Goal: Book appointment/travel/reservation

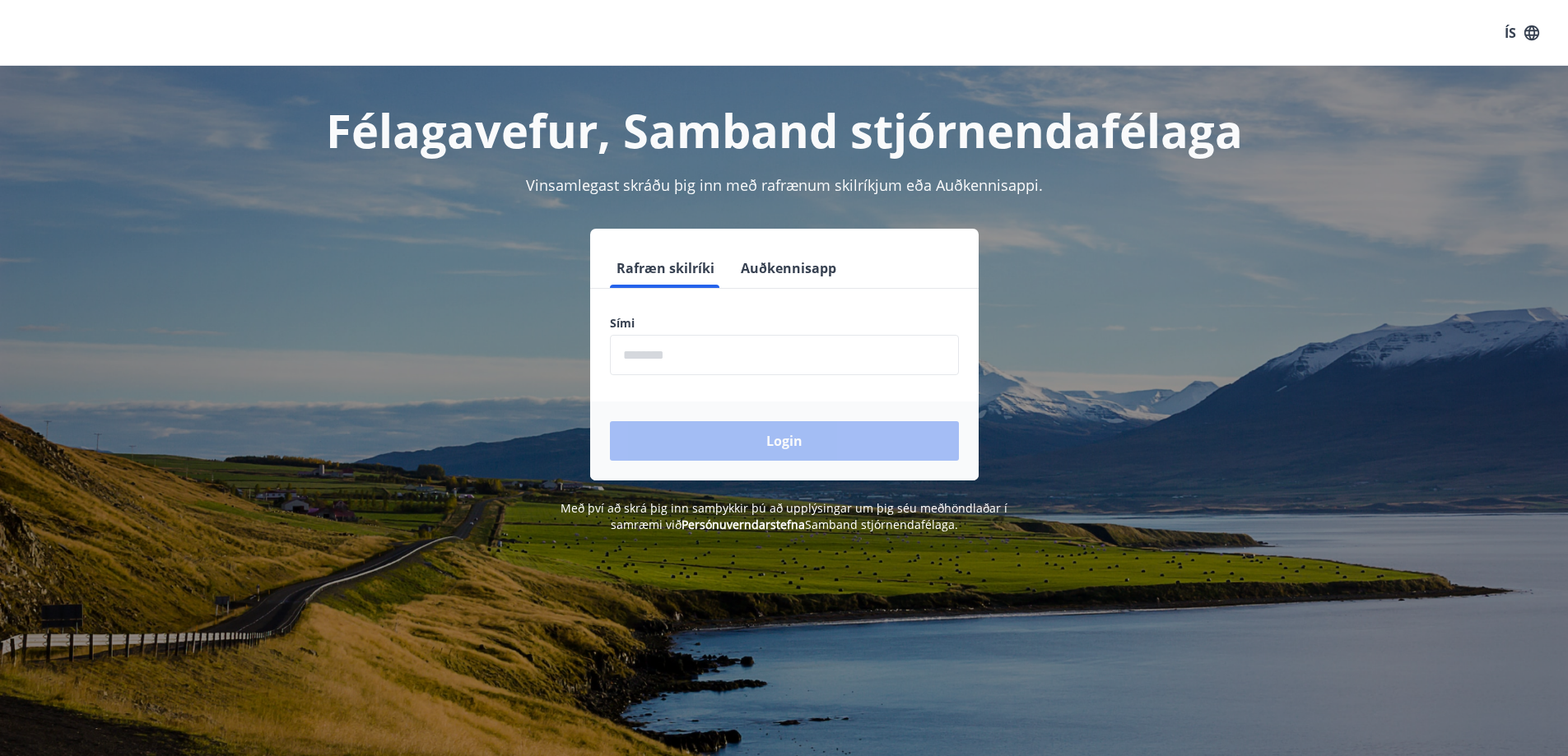
click at [647, 368] on input "phone" at bounding box center [784, 355] width 349 height 40
type input "********"
click at [610, 421] on button "Login" at bounding box center [784, 440] width 349 height 39
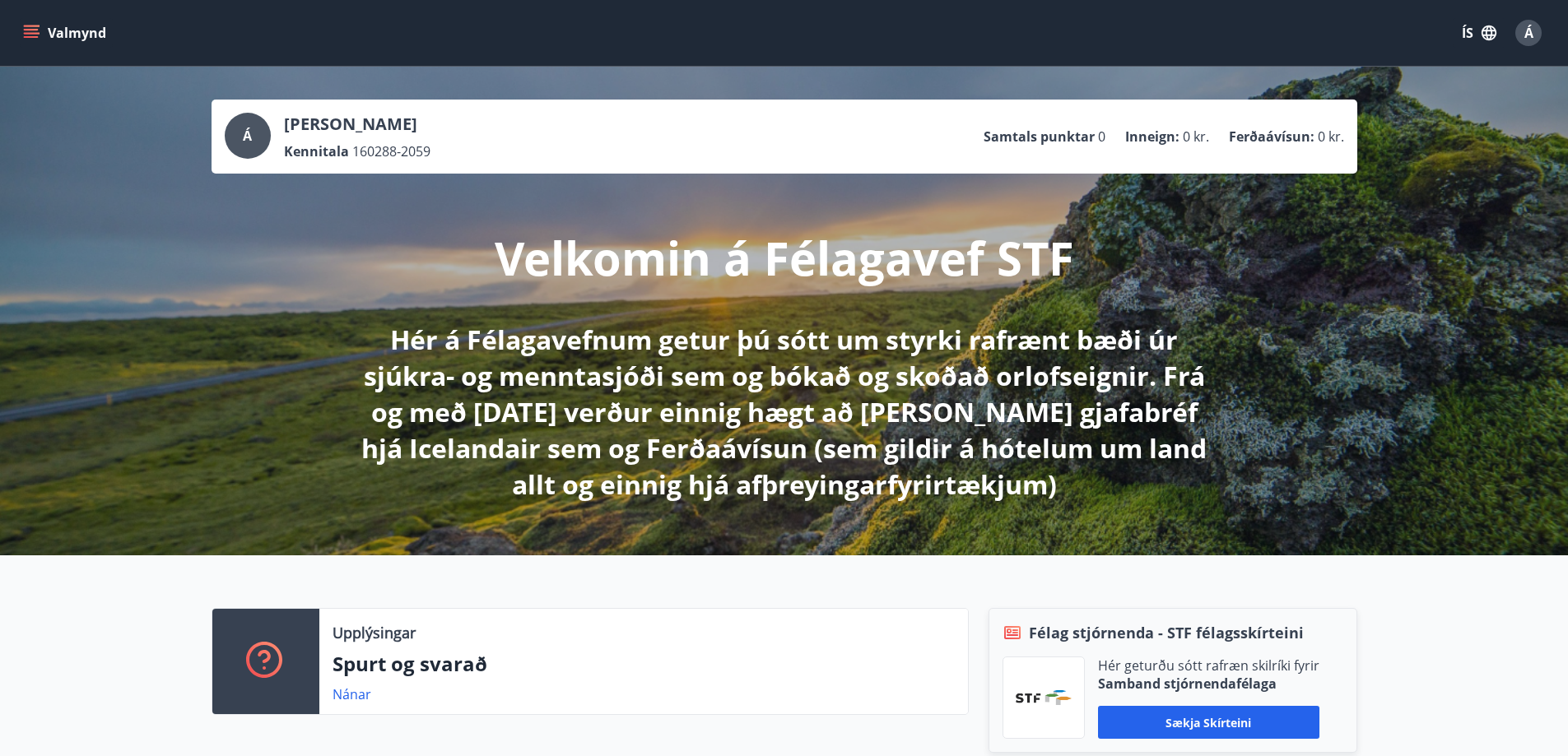
click at [27, 36] on icon "menu" at bounding box center [32, 37] width 15 height 2
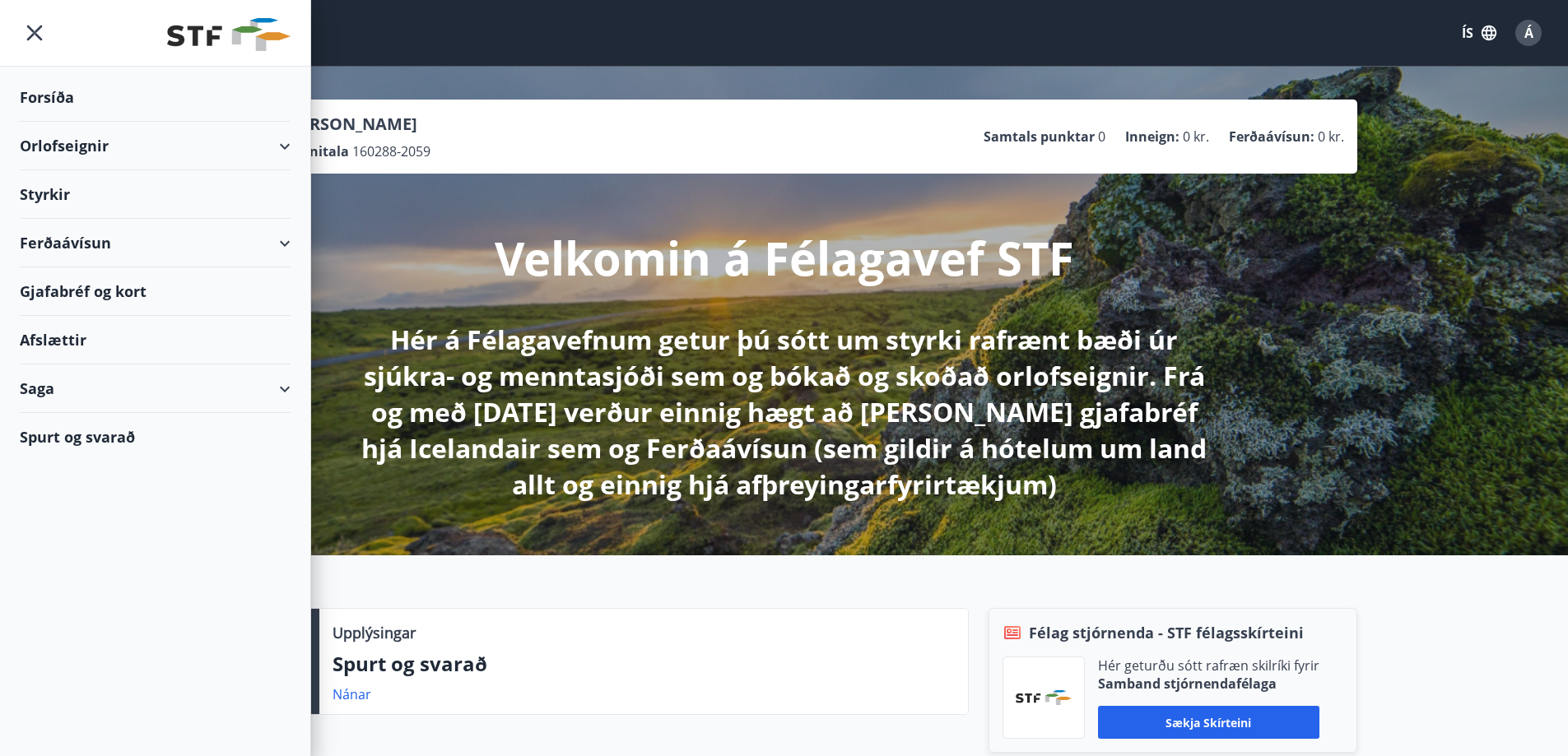
click at [57, 144] on div "Orlofseignir" at bounding box center [155, 146] width 271 height 48
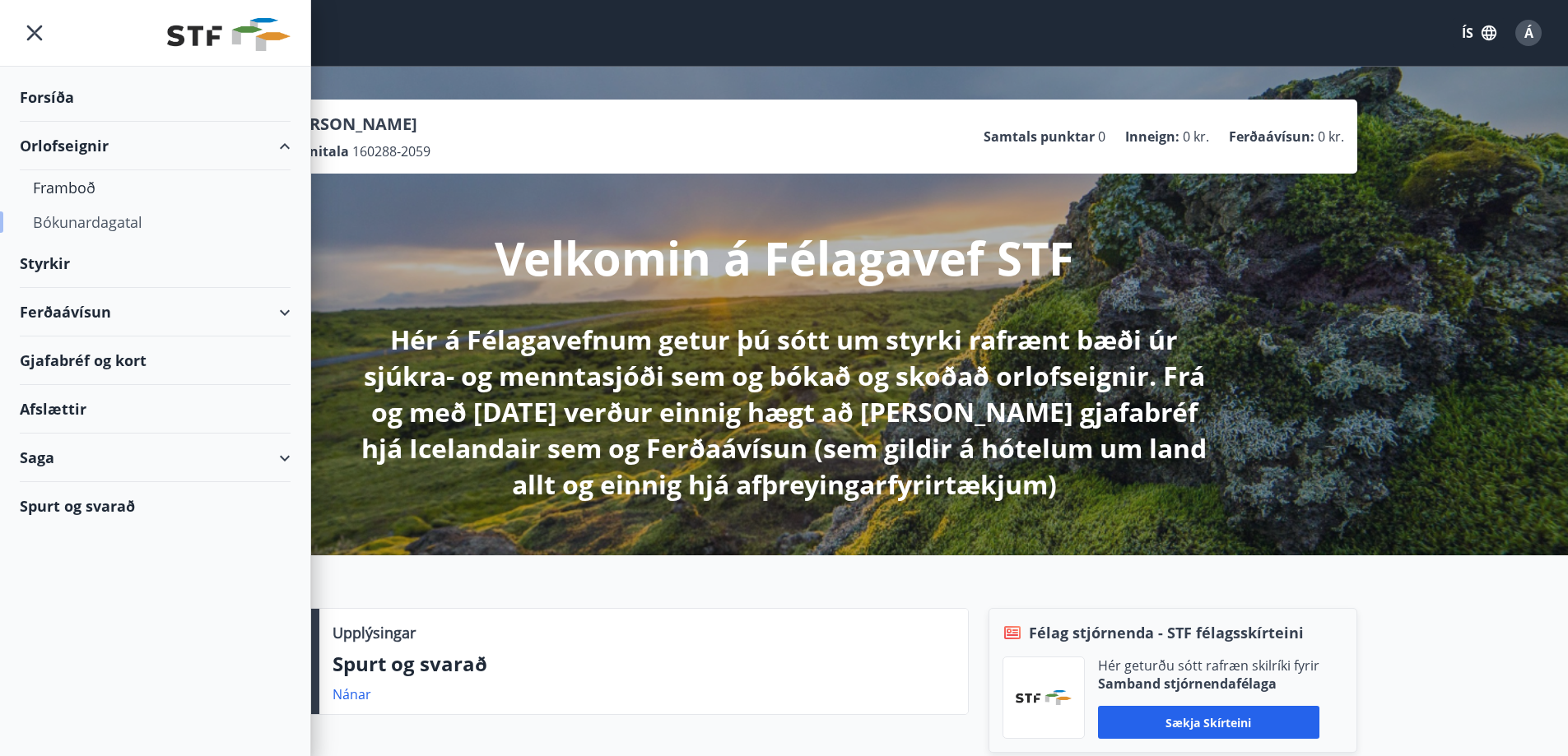
click at [93, 221] on div "Bókunardagatal" at bounding box center [156, 222] width 245 height 35
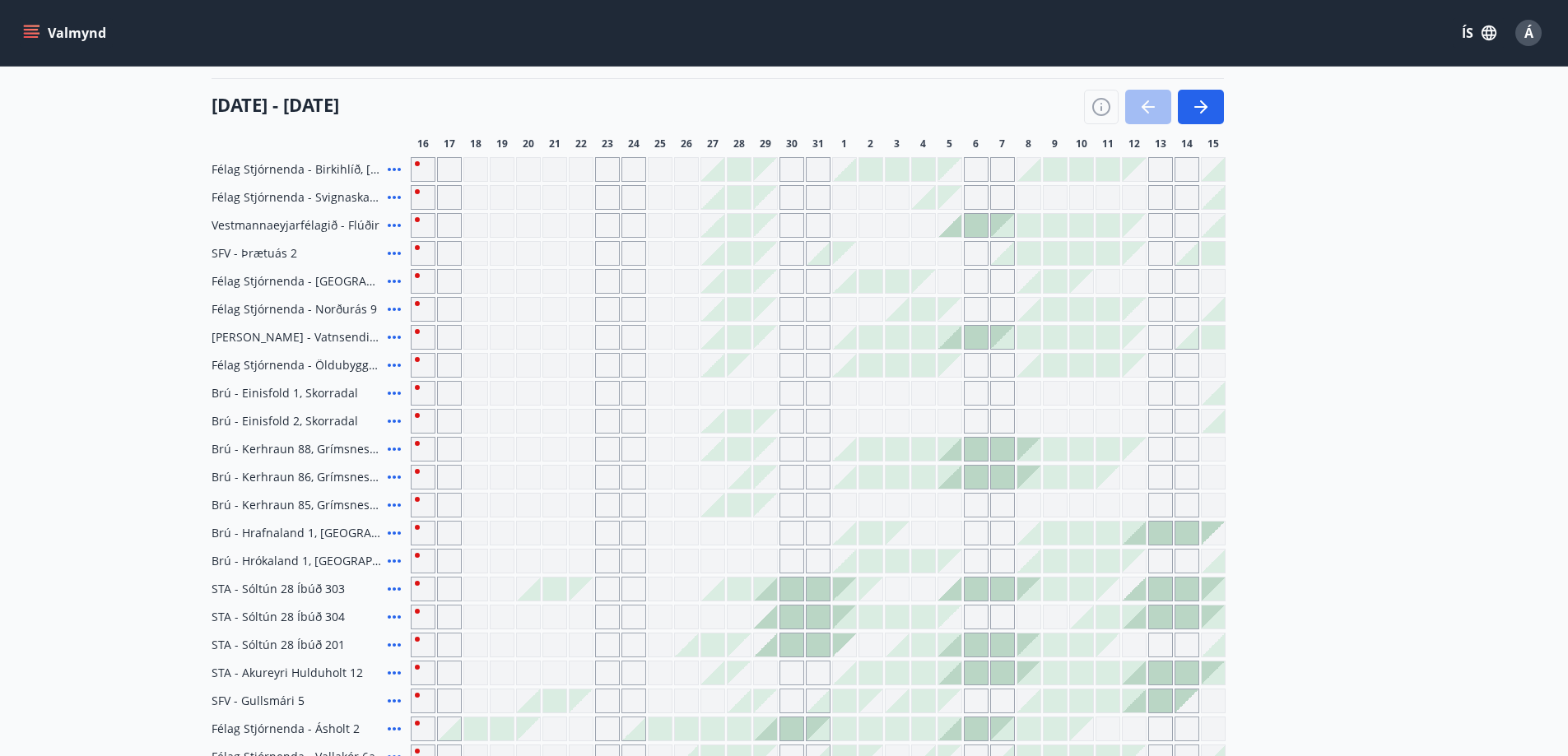
scroll to position [165, 0]
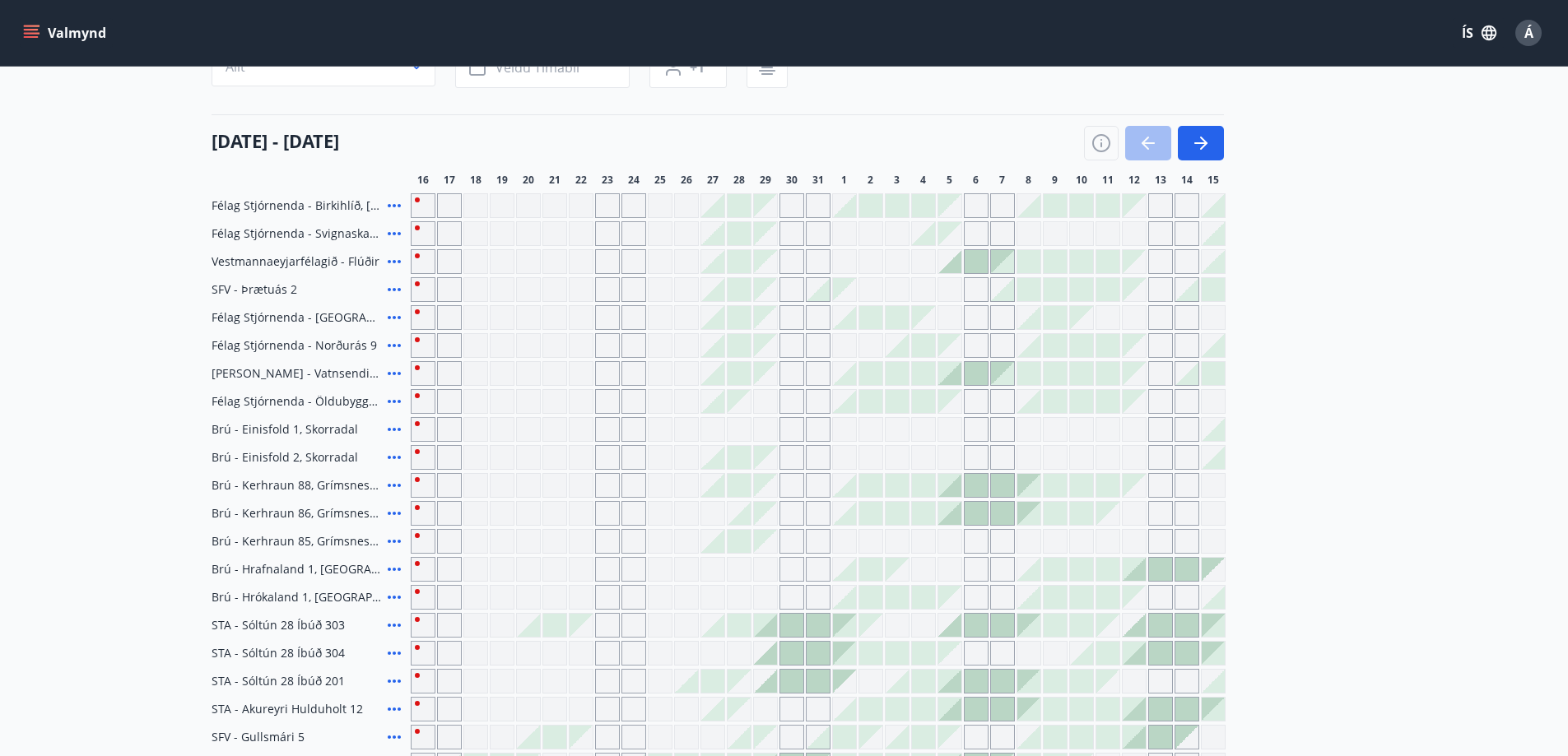
click at [1257, 97] on div "Svæði Allt Dagsetningar Veldu tímabil Svefnstæði +1 [DATE] - [DATE] 17 18 19 20…" at bounding box center [784, 500] width 1146 height 947
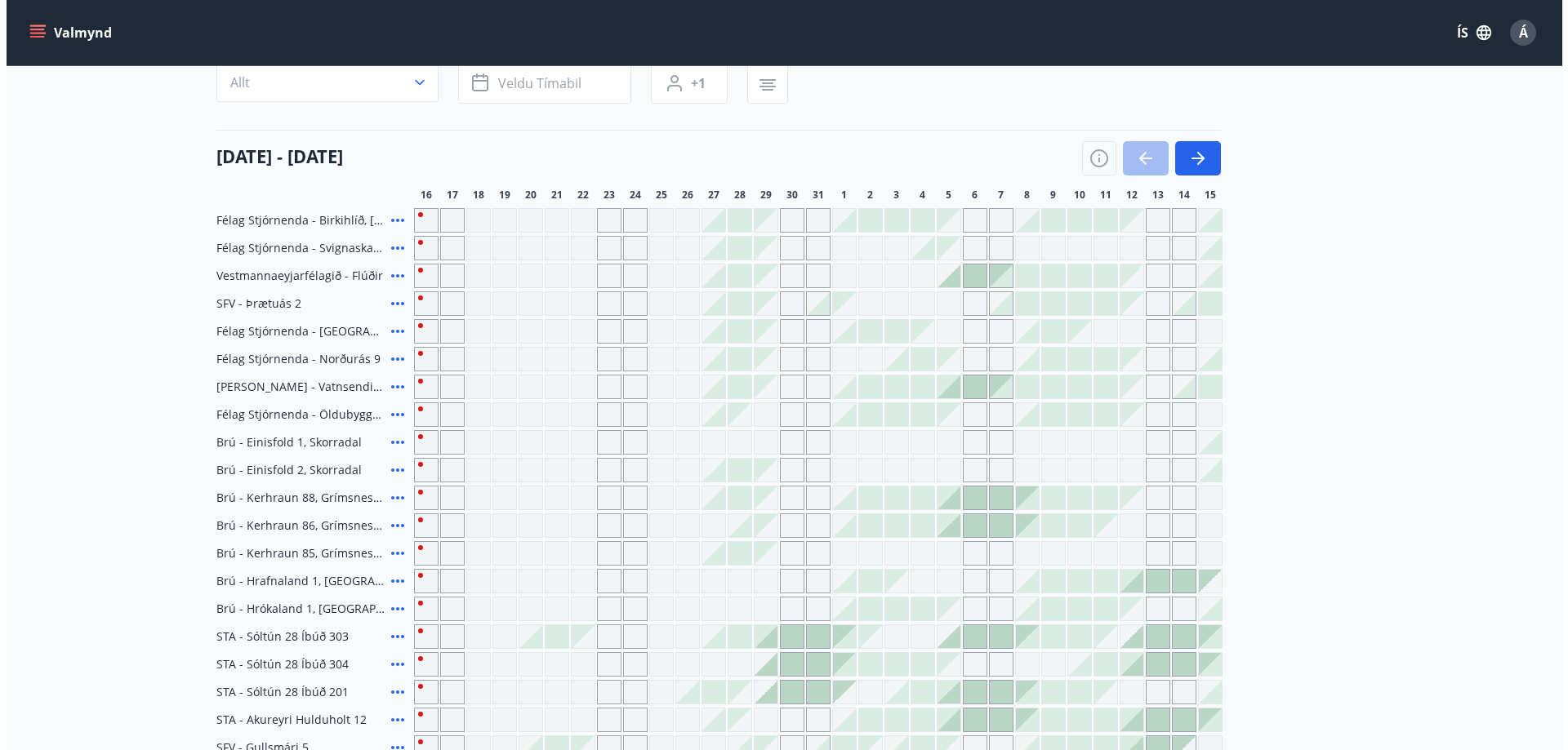
scroll to position [92, 0]
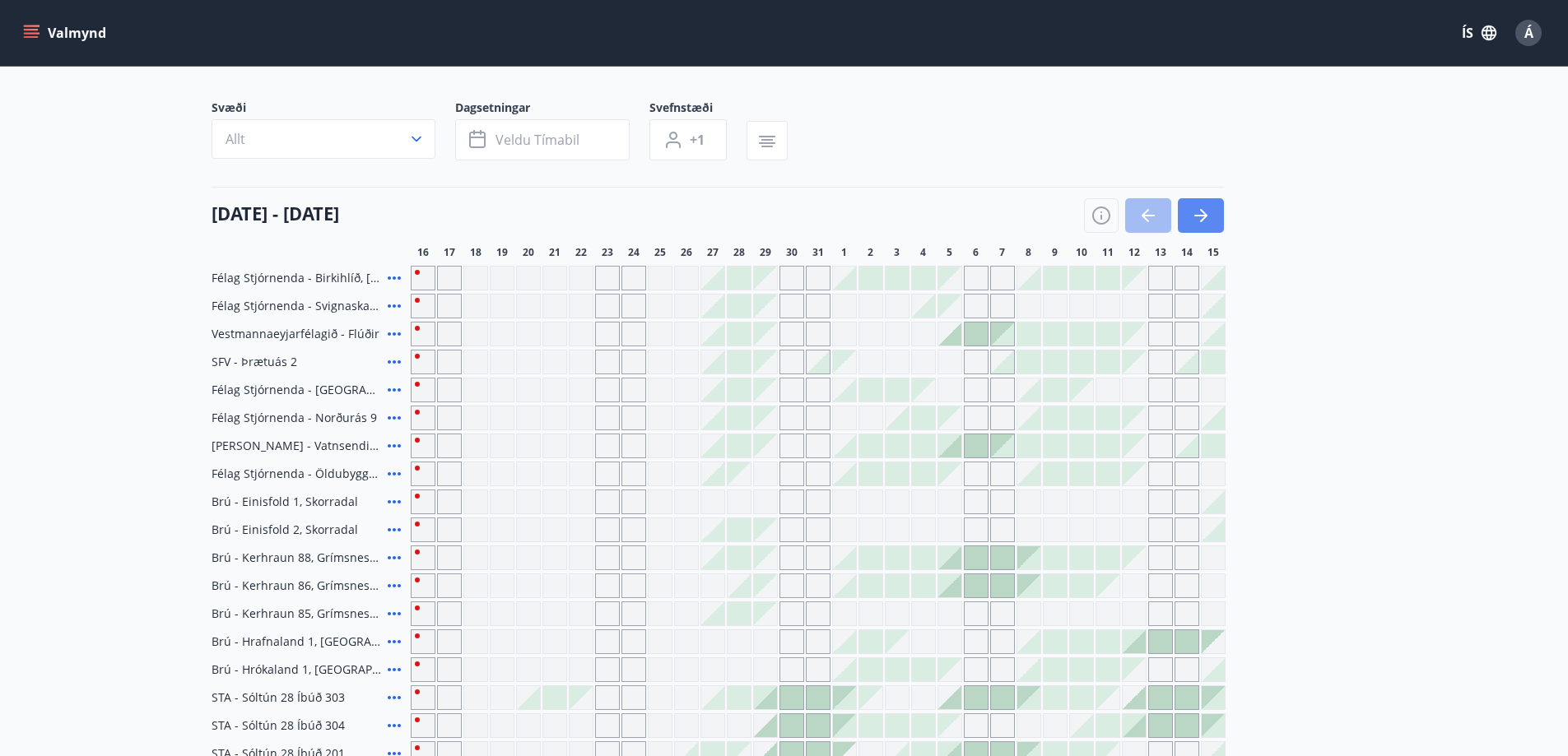
click at [1208, 216] on icon "button" at bounding box center [1201, 216] width 20 height 20
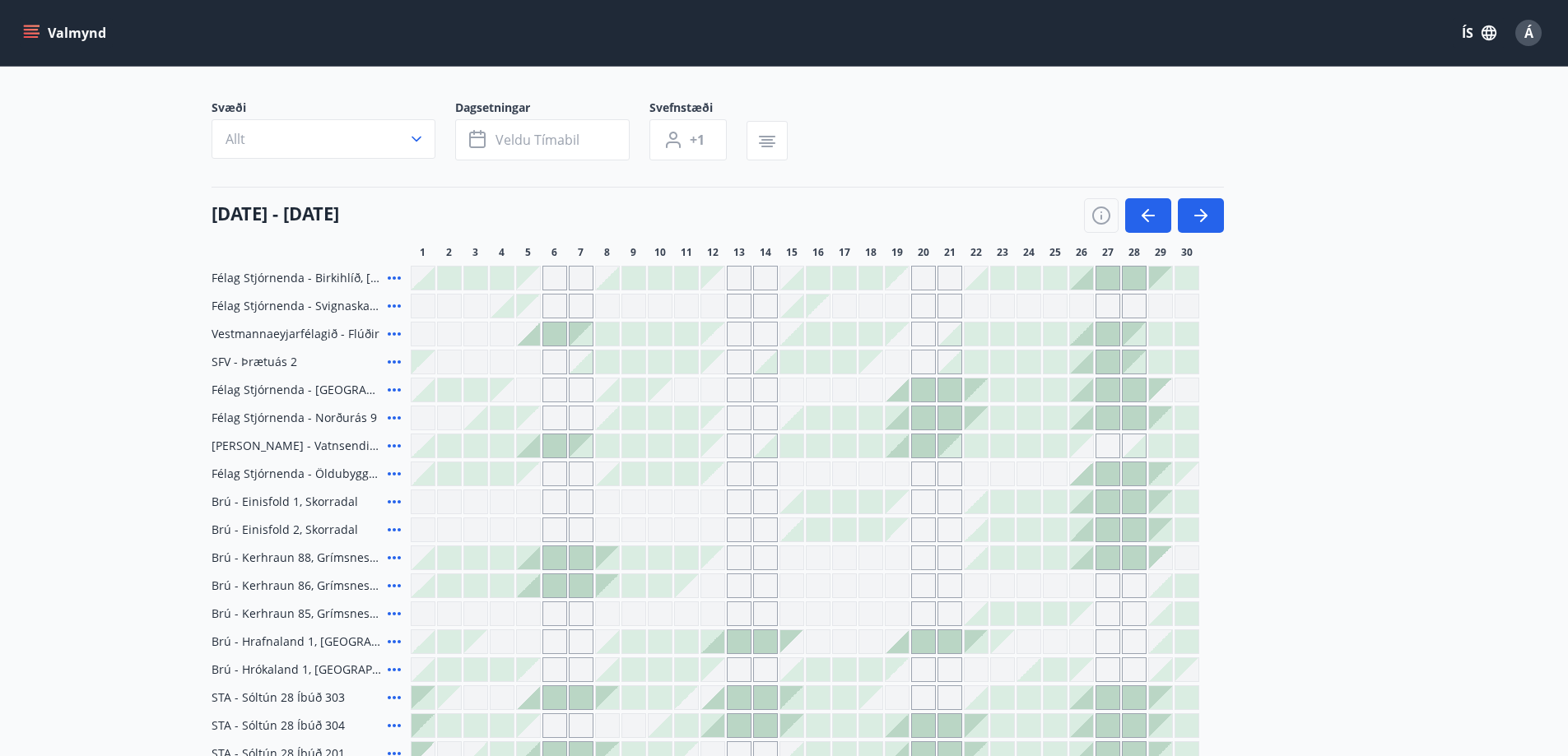
click at [389, 309] on icon at bounding box center [395, 306] width 20 height 20
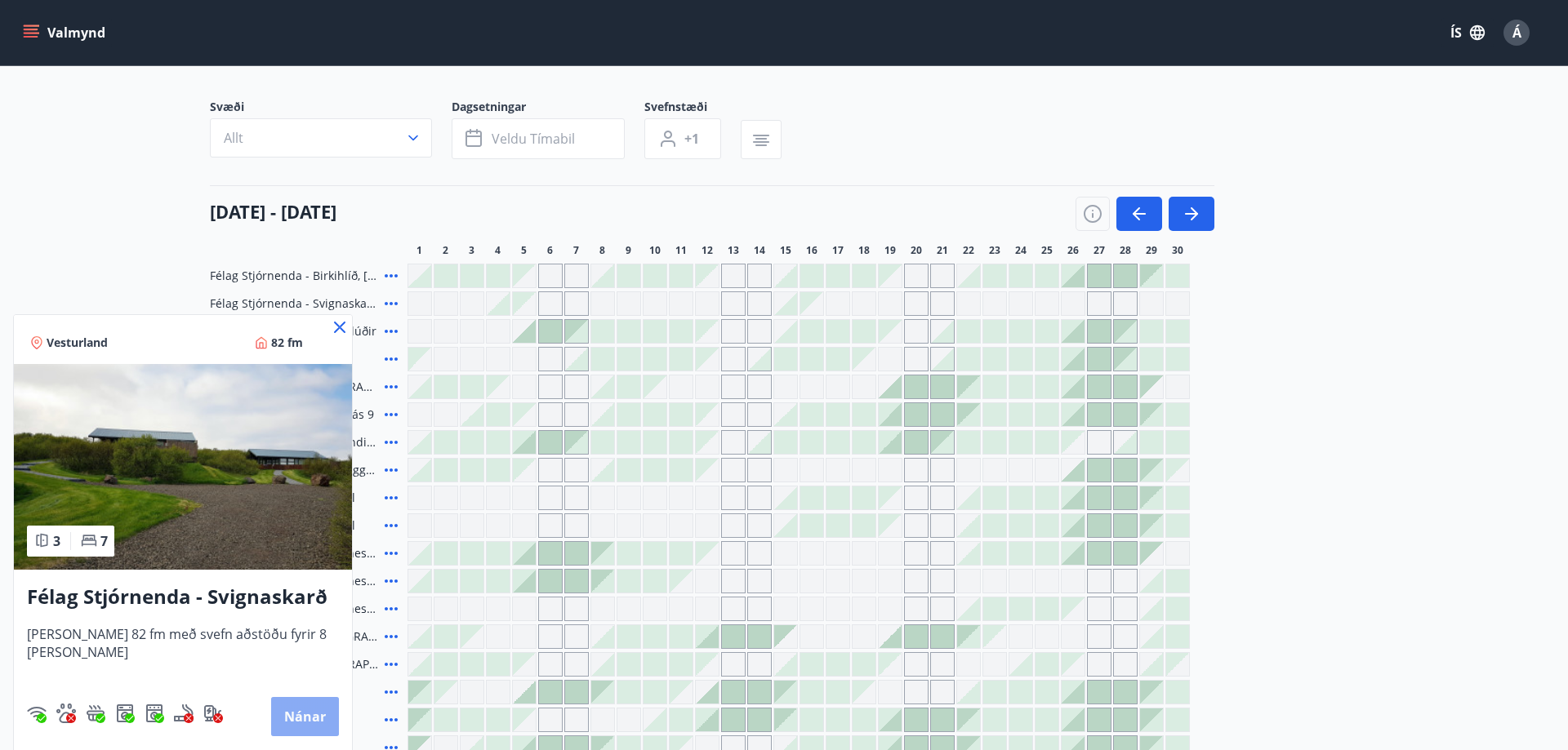
click at [302, 728] on button "Nánar" at bounding box center [305, 716] width 68 height 39
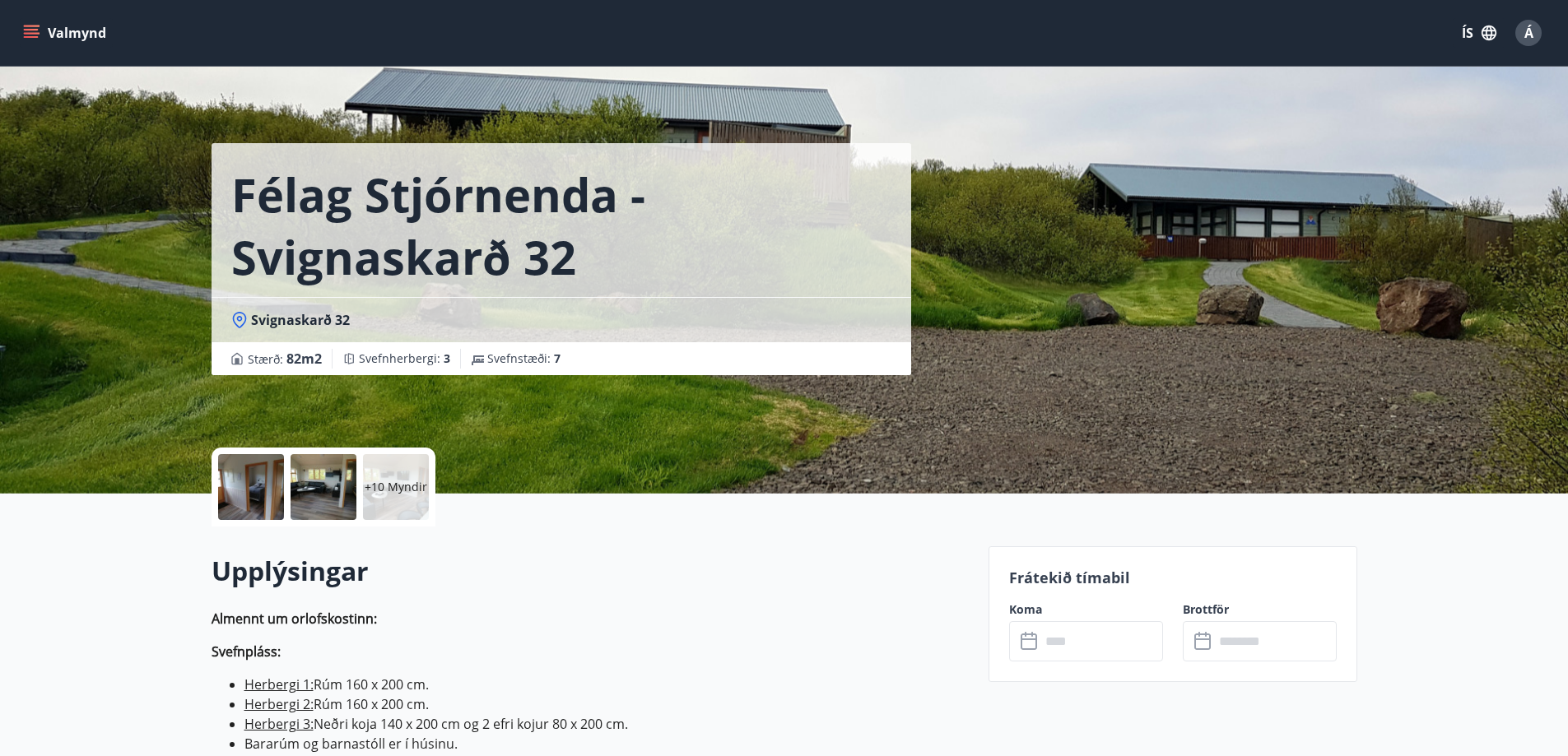
click at [305, 500] on div at bounding box center [323, 487] width 66 height 66
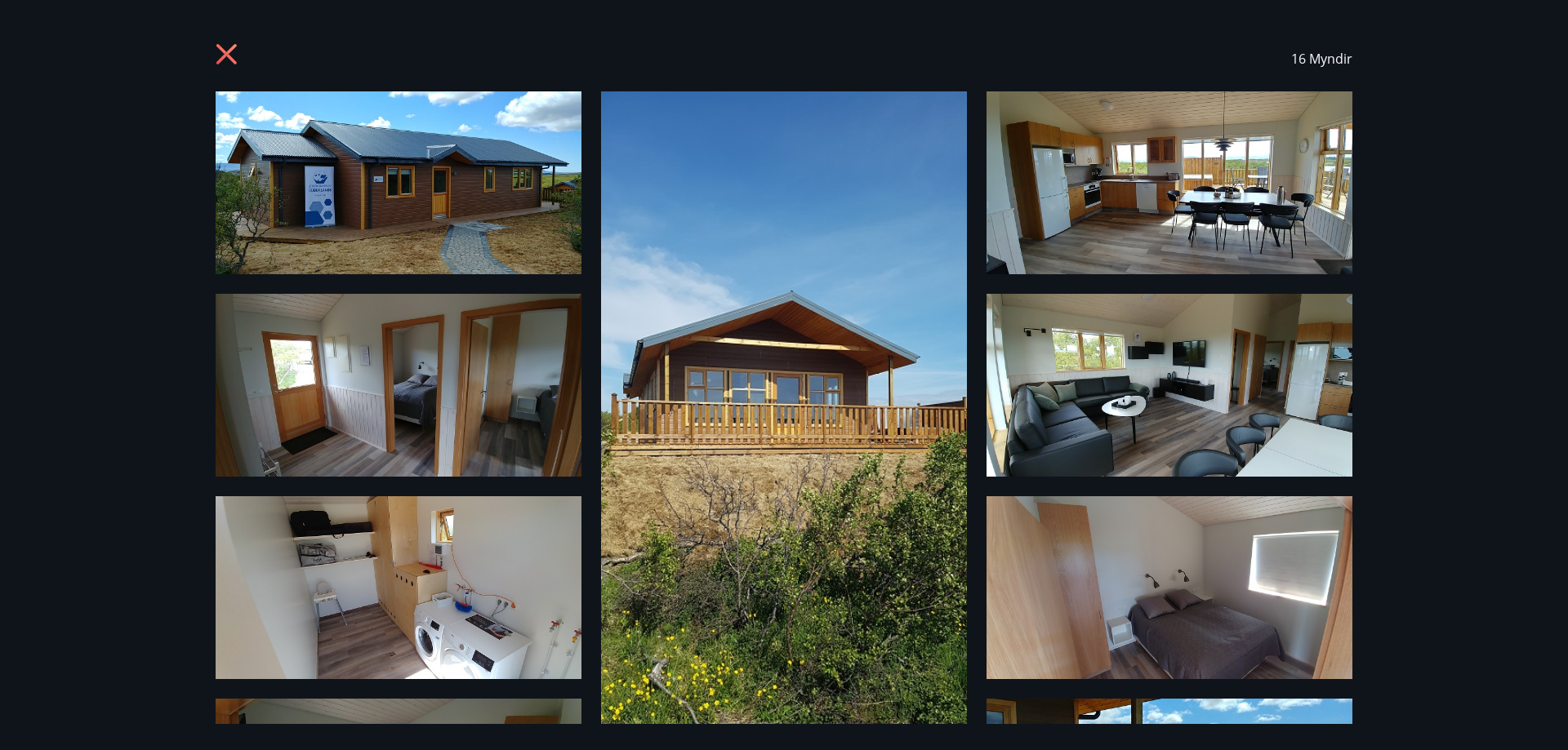
click at [1232, 214] on img at bounding box center [1169, 183] width 366 height 183
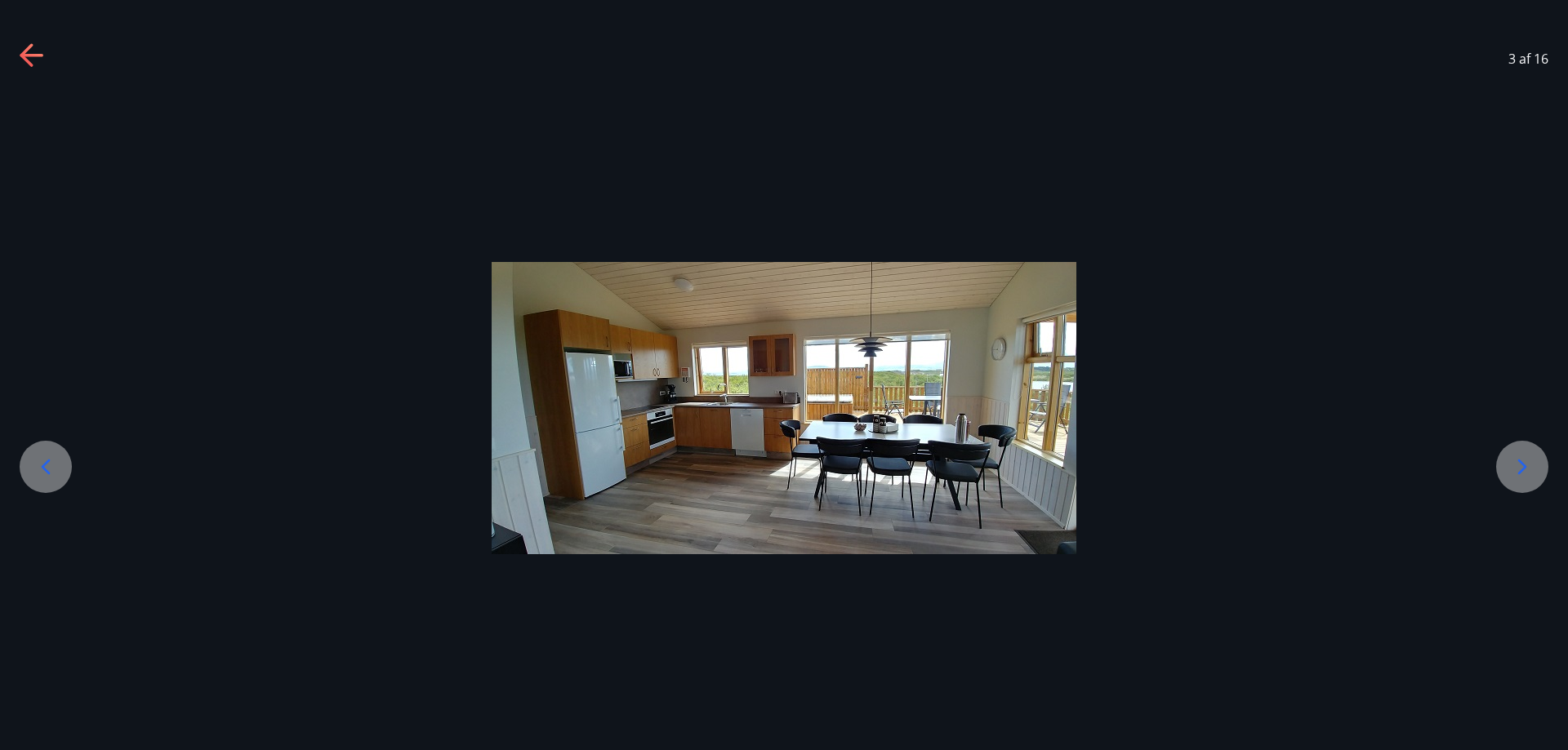
click at [1539, 455] on div at bounding box center [1522, 467] width 52 height 52
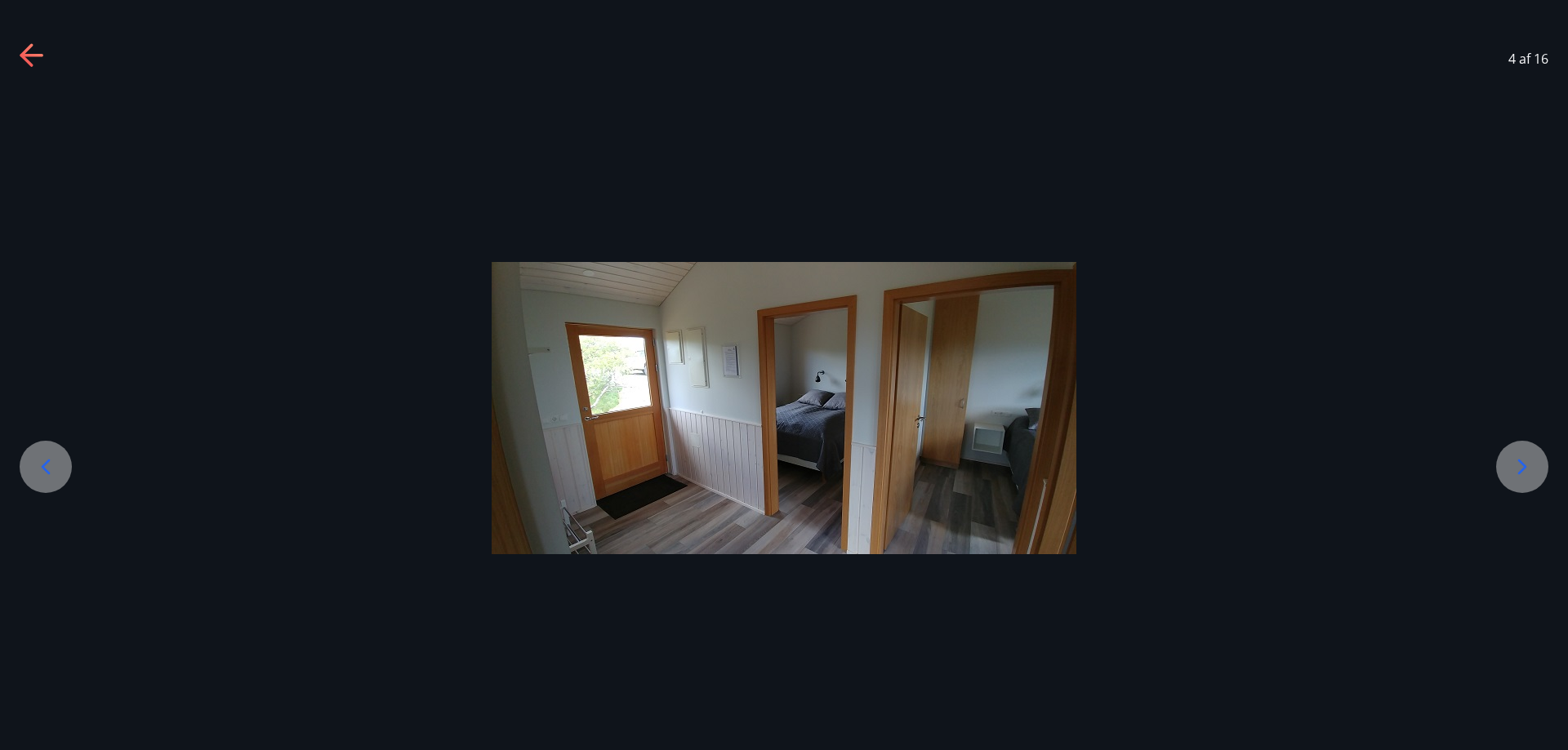
click at [1532, 458] on icon at bounding box center [1523, 468] width 26 height 26
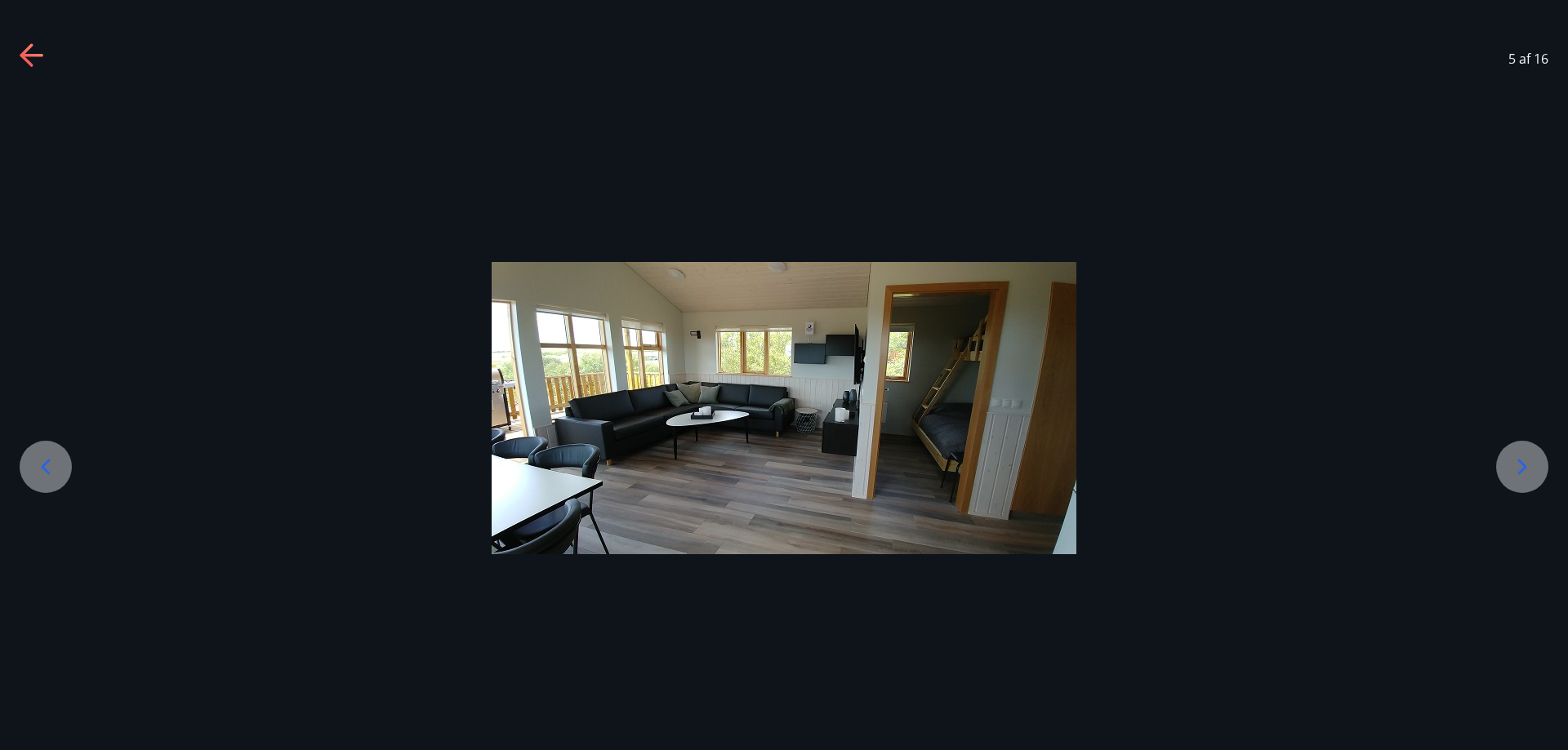
click at [1532, 458] on icon at bounding box center [1523, 468] width 26 height 26
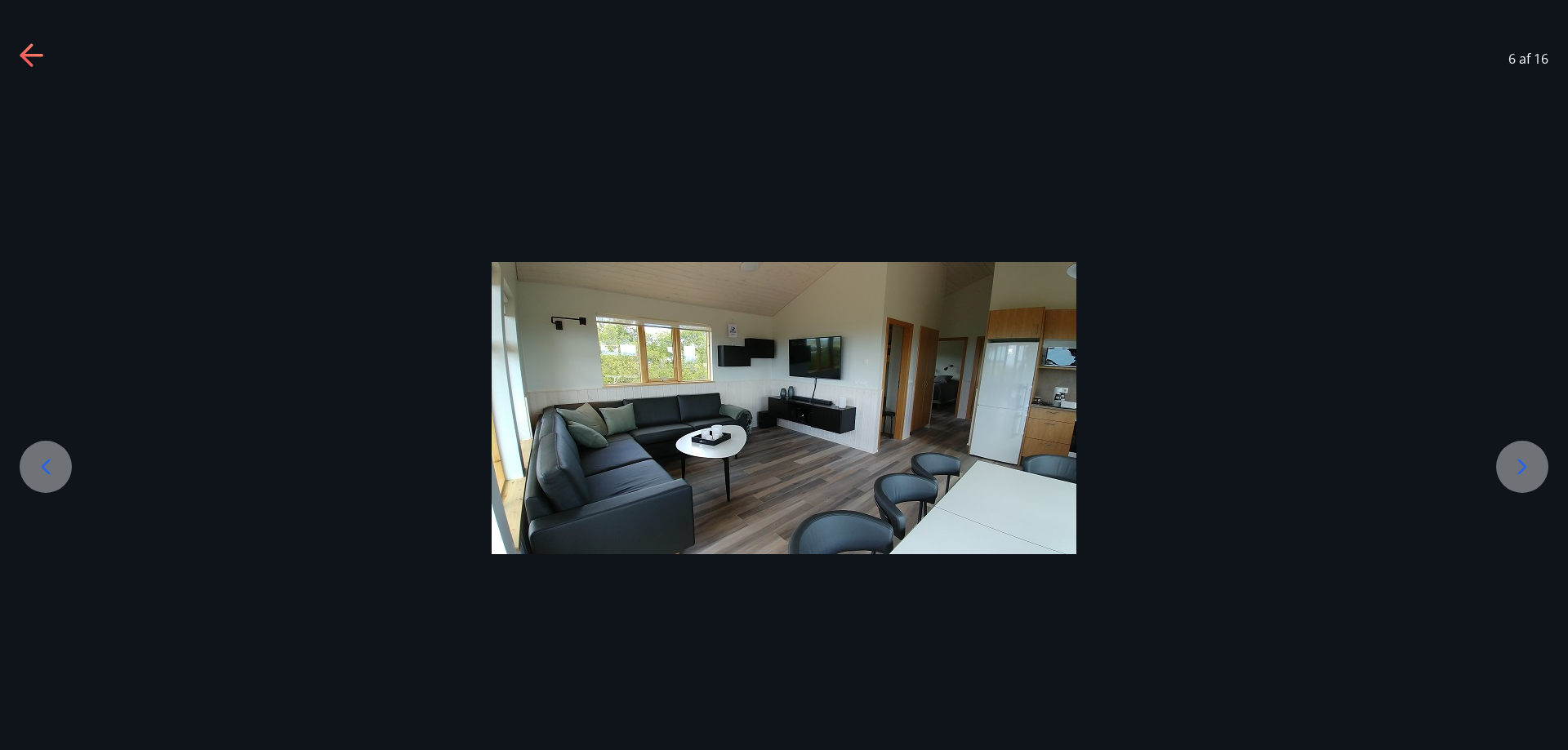
click at [26, 53] on icon at bounding box center [33, 56] width 26 height 26
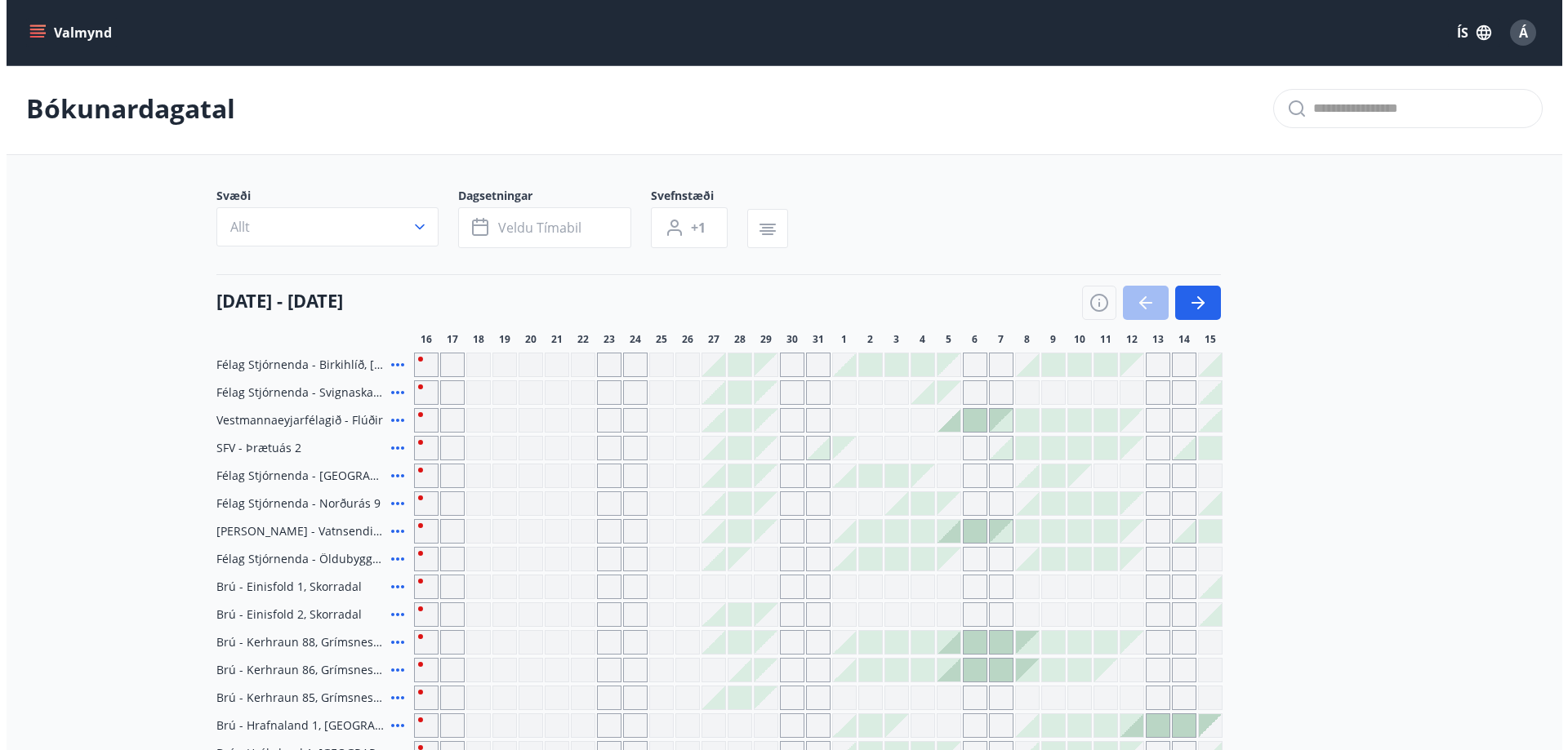
scroll to position [248, 0]
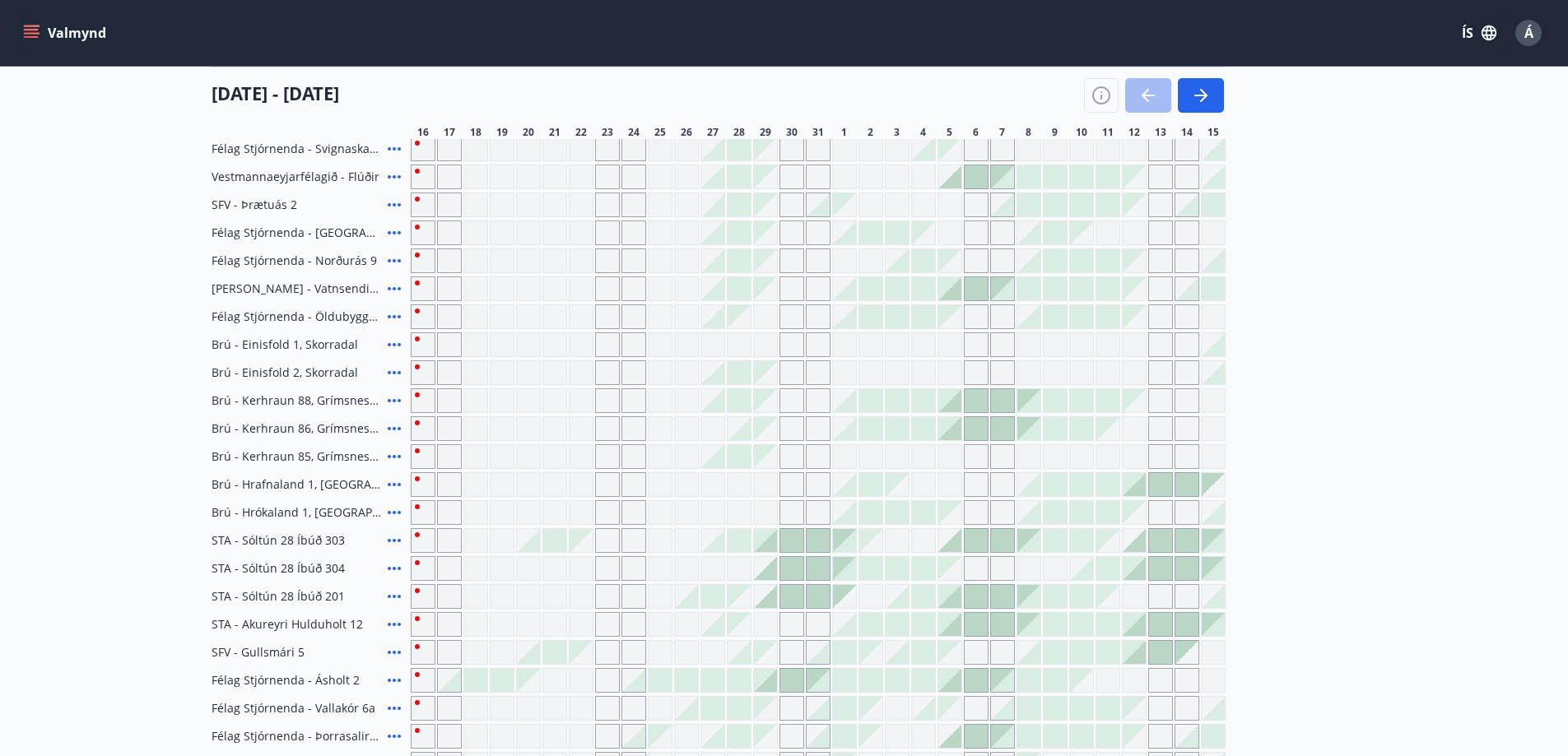
click at [396, 177] on icon at bounding box center [395, 177] width 20 height 20
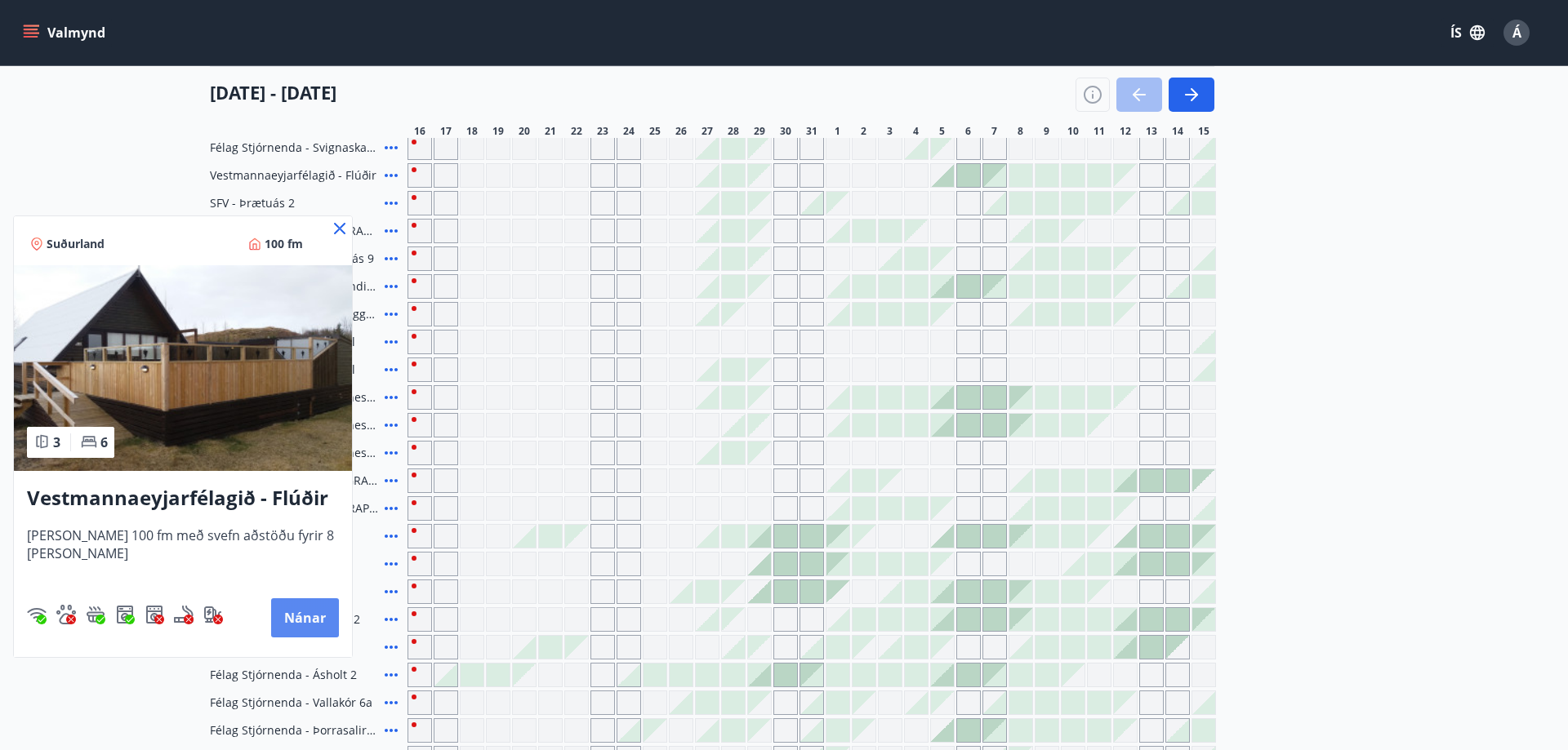
click at [317, 625] on button "Nánar" at bounding box center [305, 618] width 68 height 39
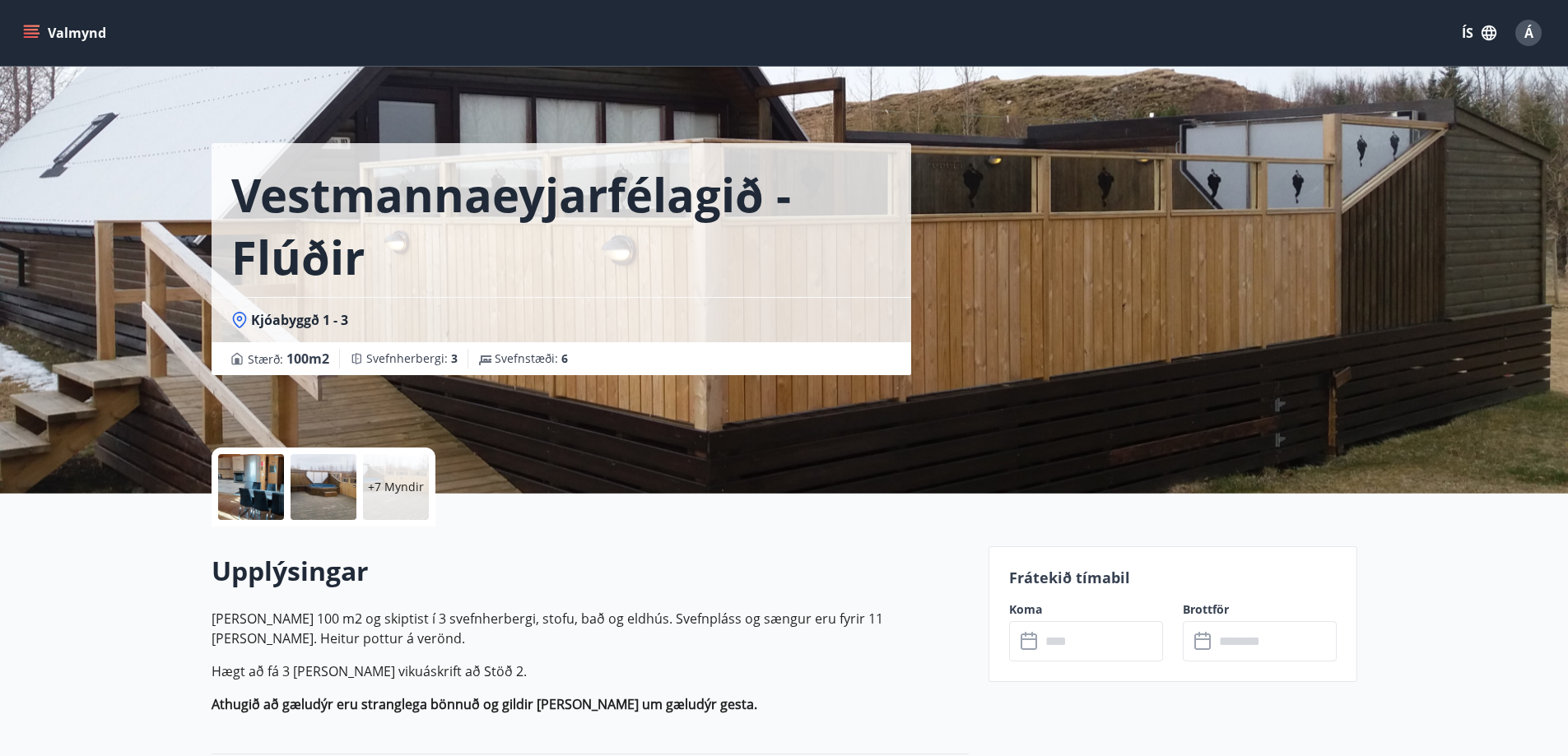
click at [236, 497] on div at bounding box center [251, 487] width 66 height 66
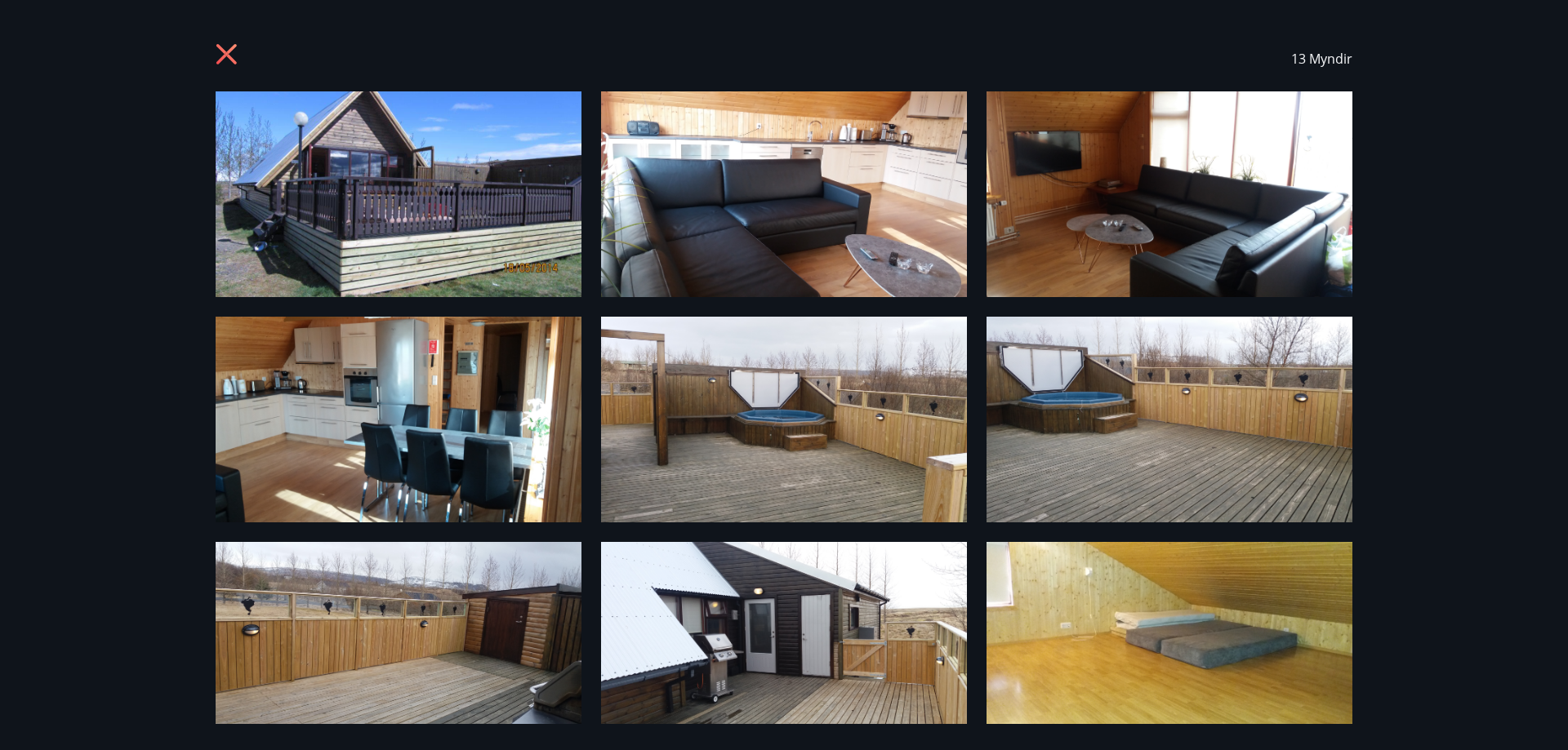
click at [227, 55] on icon at bounding box center [229, 56] width 26 height 26
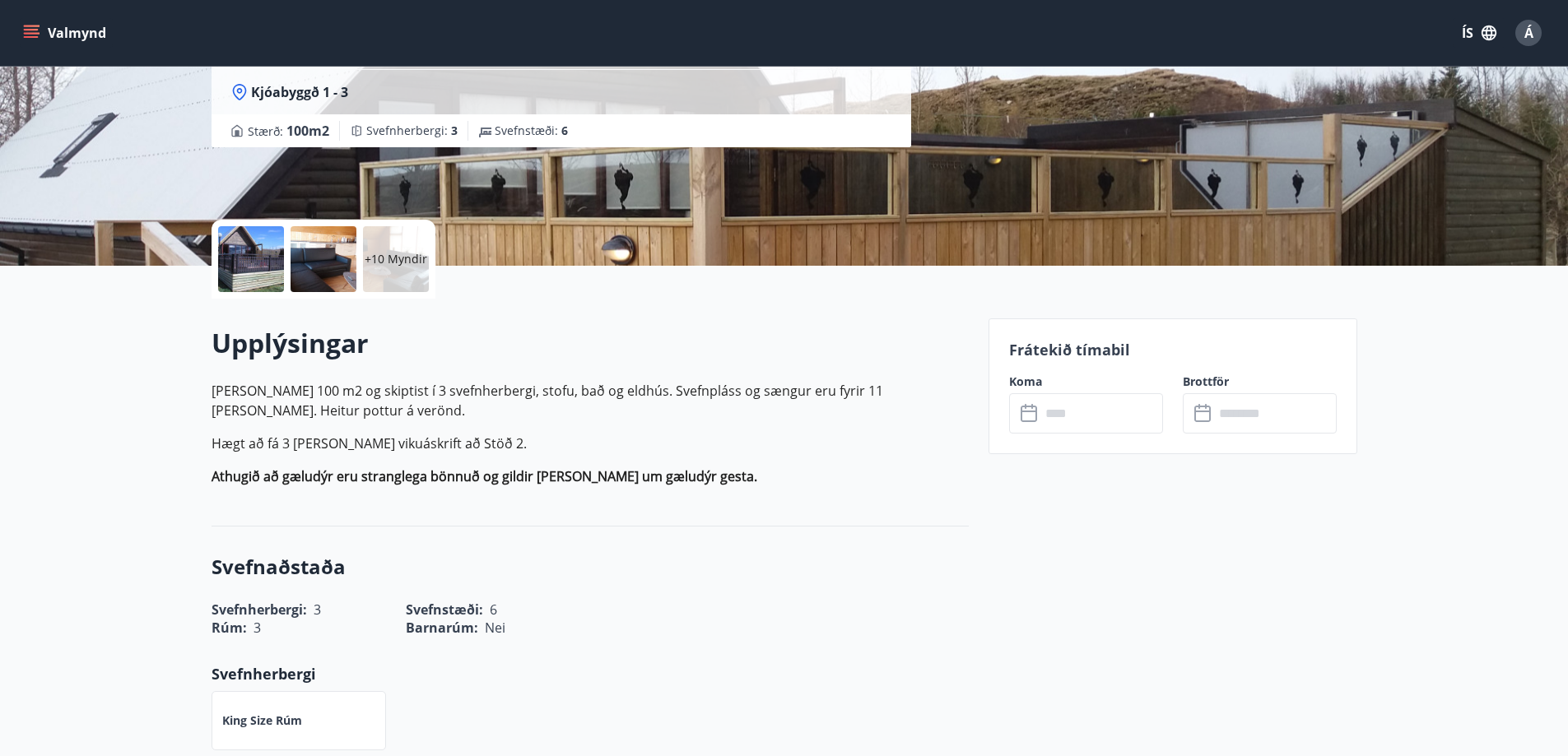
scroll to position [411, 0]
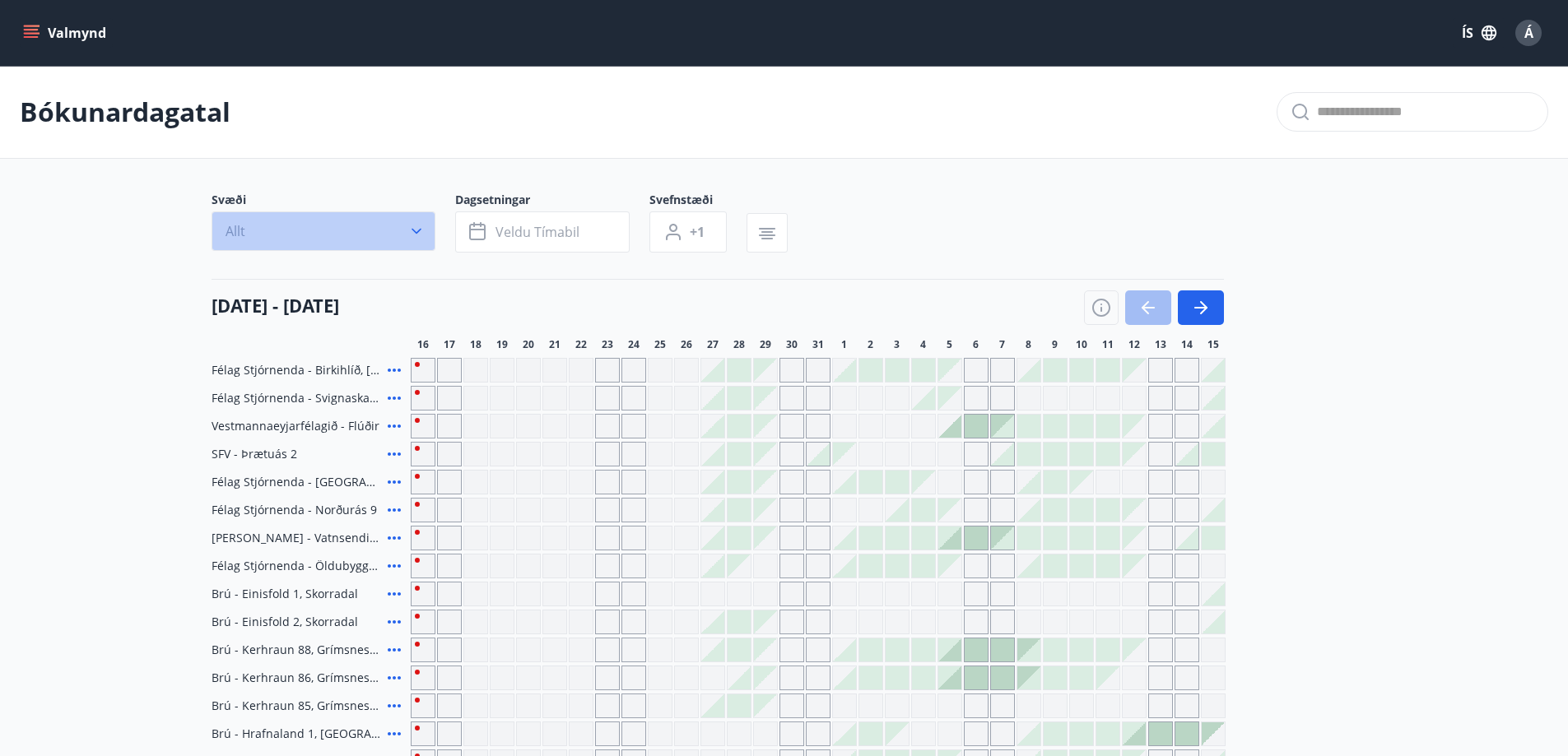
click at [246, 234] on button "Allt" at bounding box center [323, 231] width 224 height 39
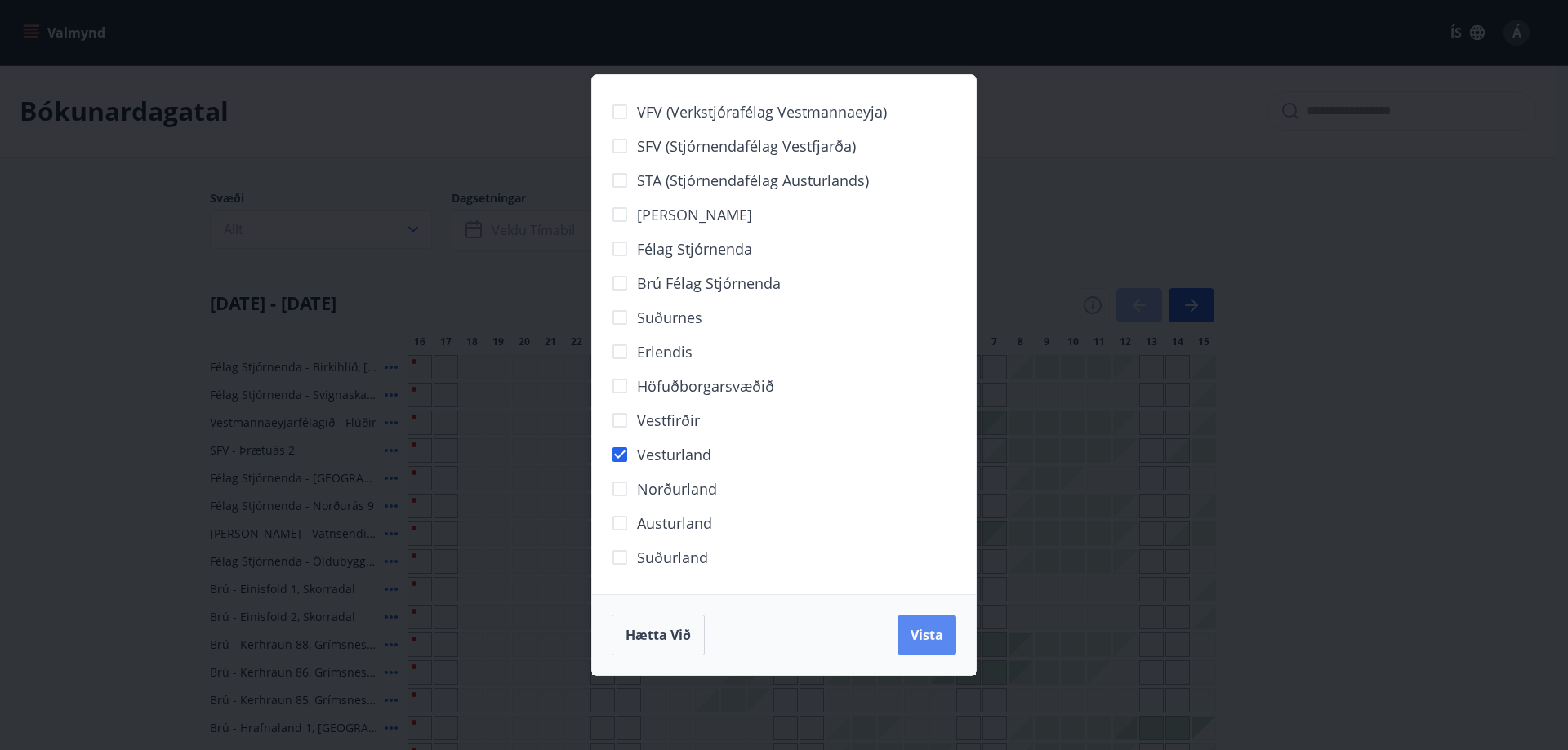
click at [932, 628] on span "Vista" at bounding box center [927, 635] width 33 height 18
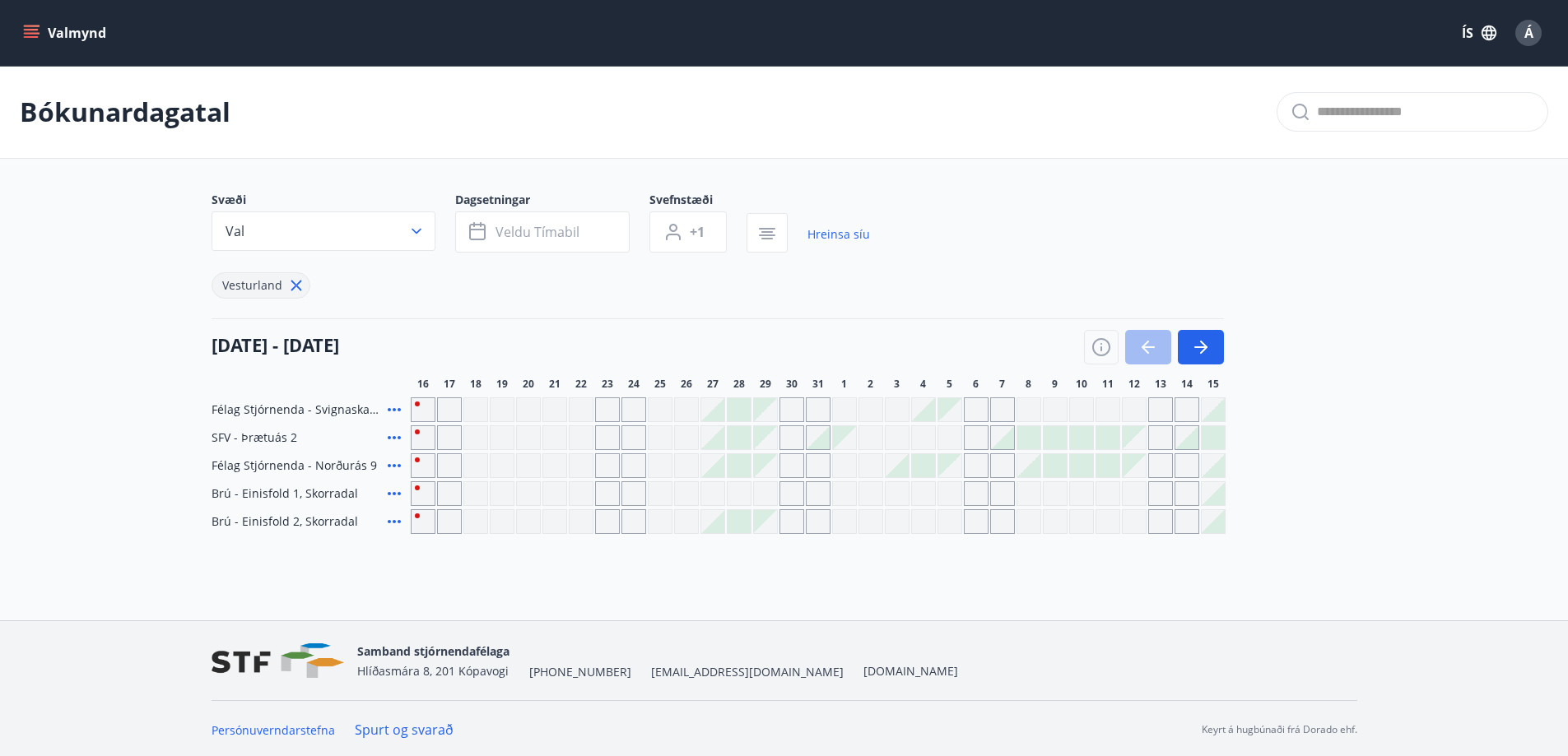
click at [396, 468] on icon at bounding box center [395, 466] width 20 height 20
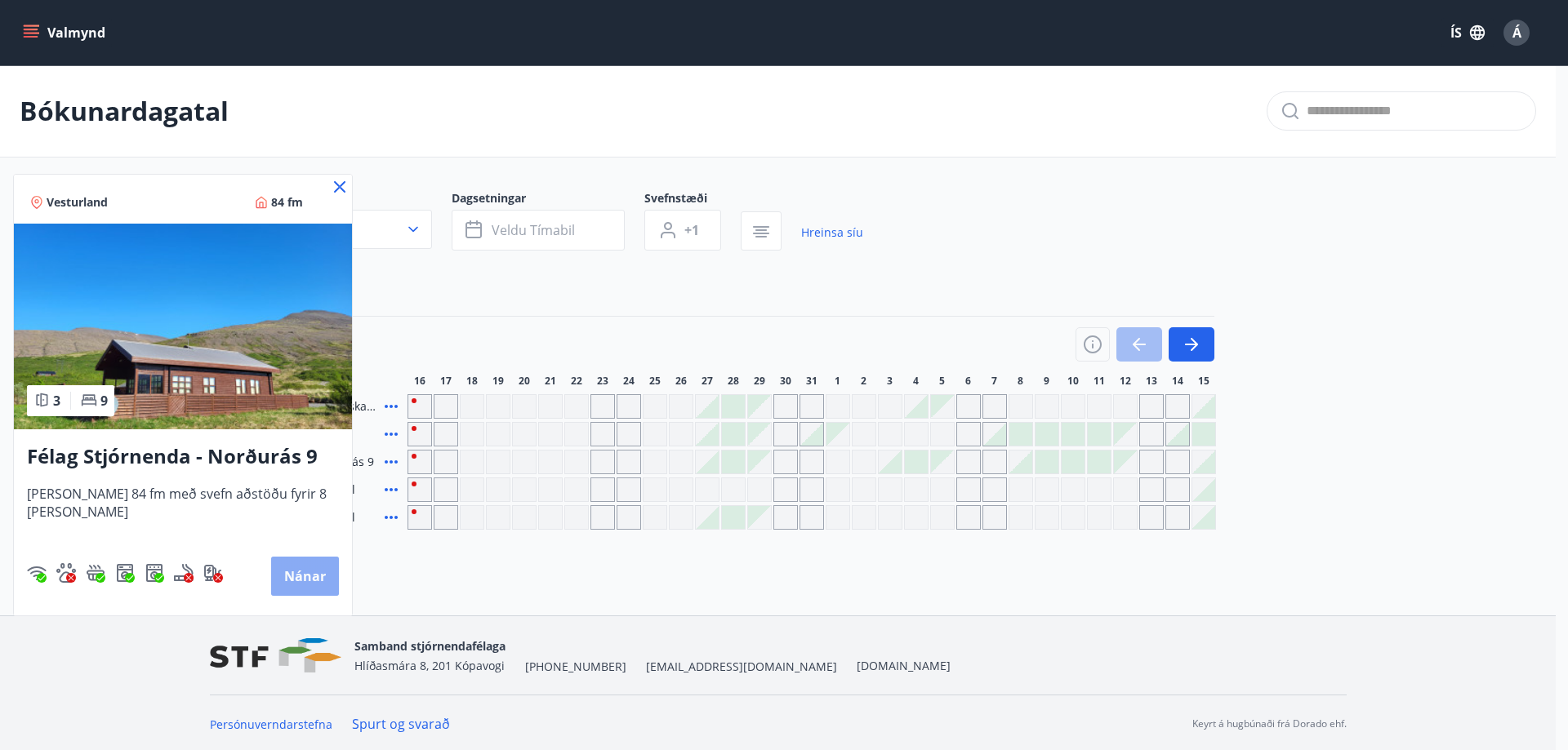
click at [288, 574] on button "Nánar" at bounding box center [305, 576] width 68 height 39
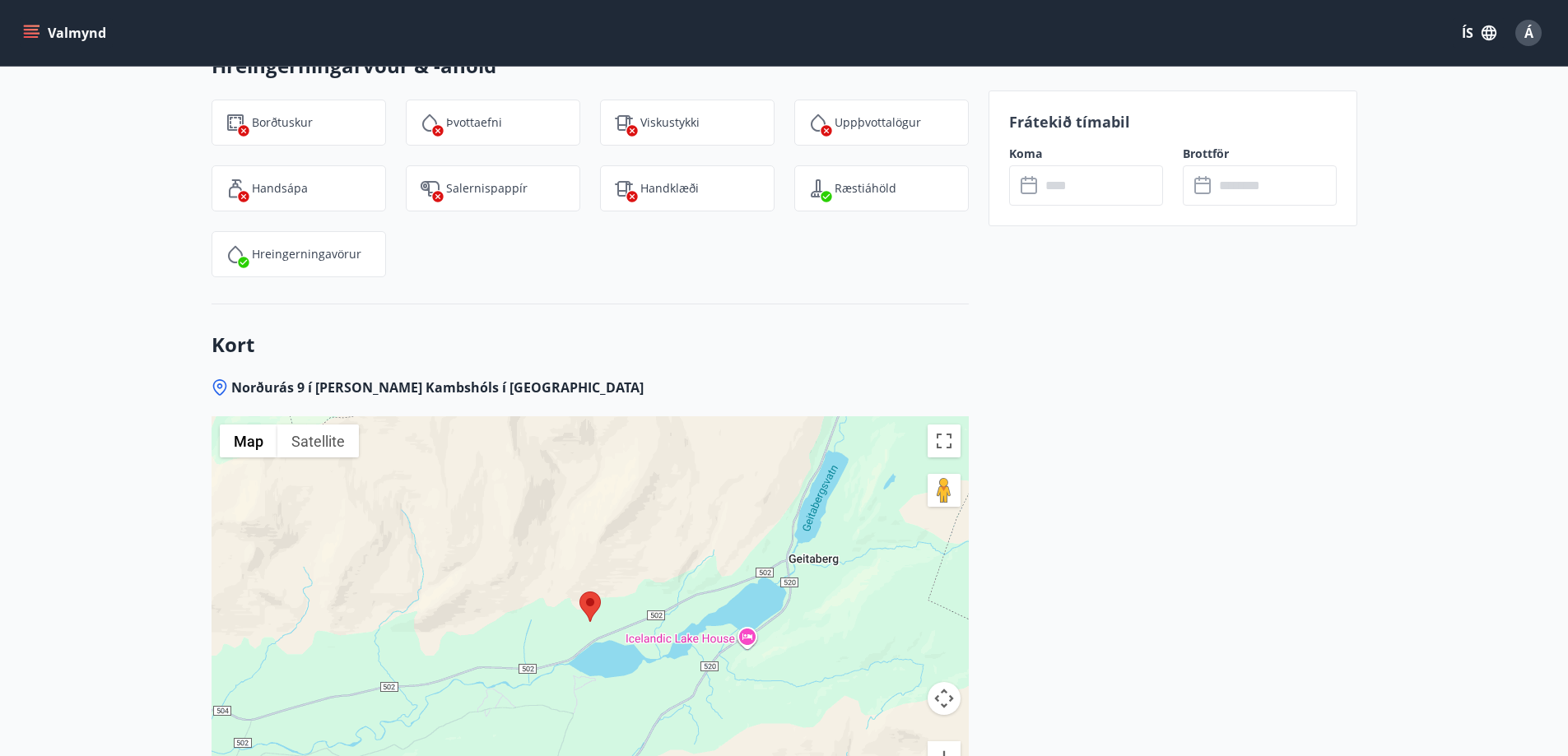
scroll to position [2387, 0]
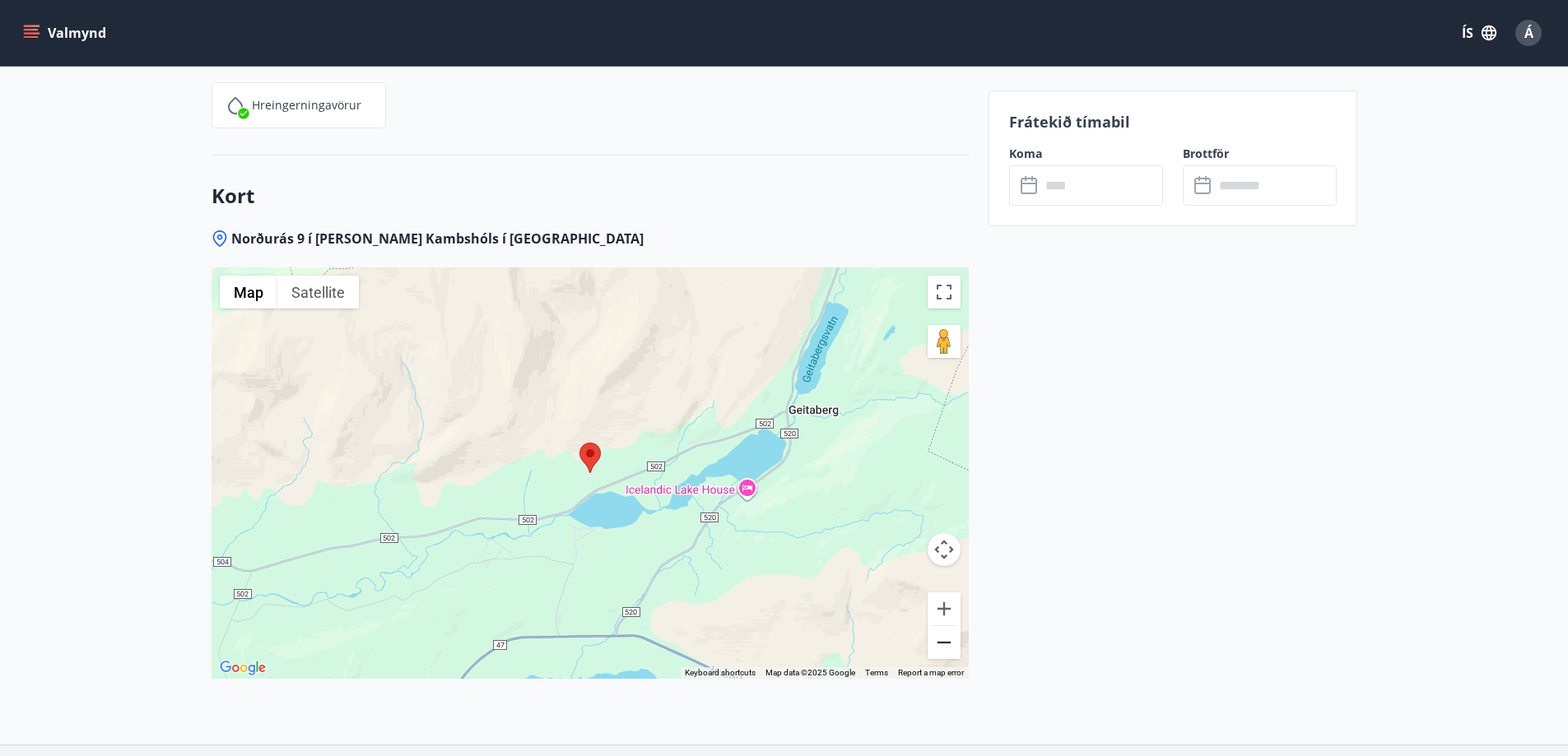
click at [938, 640] on button "Zoom out" at bounding box center [944, 643] width 33 height 33
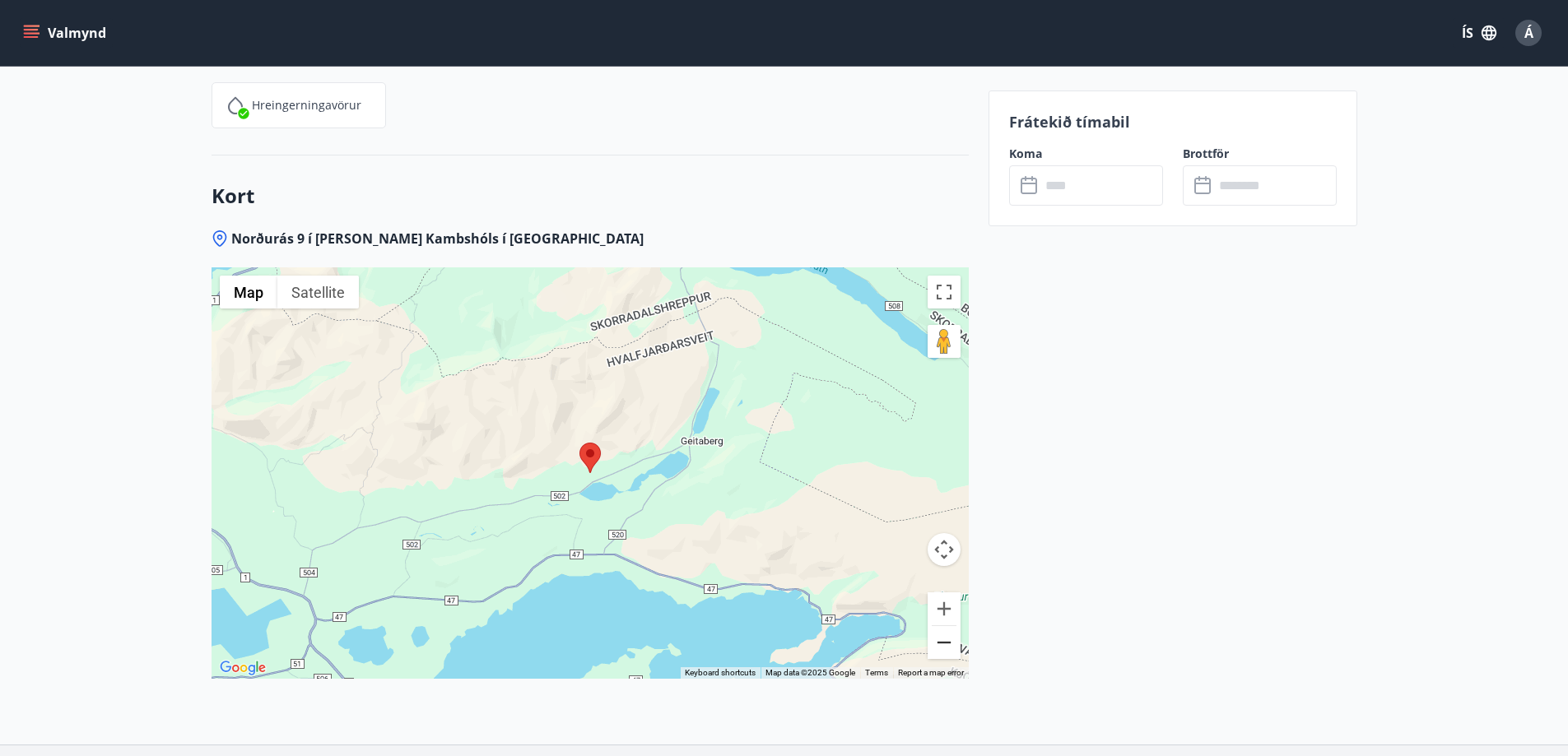
click at [940, 639] on button "Zoom out" at bounding box center [944, 643] width 33 height 33
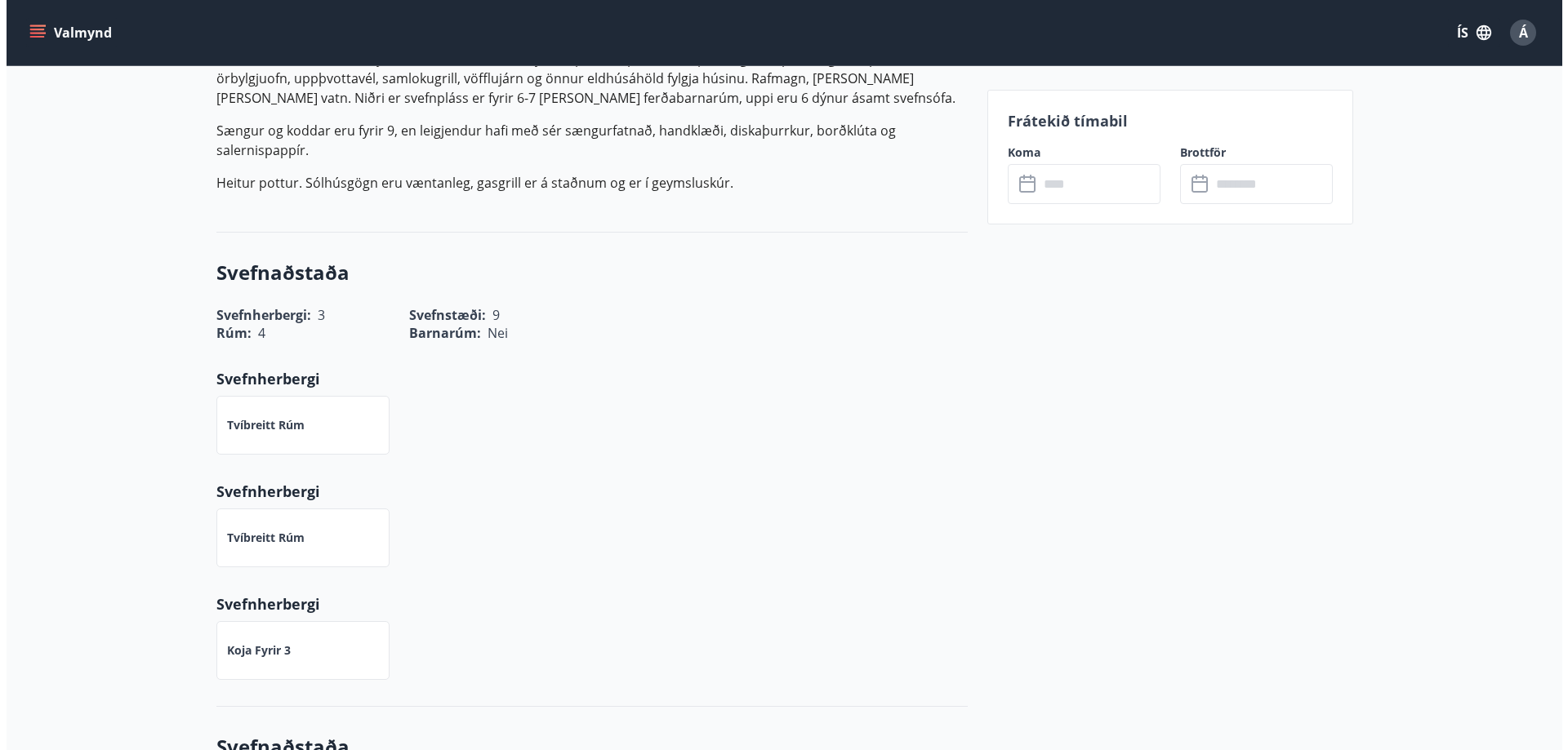
scroll to position [207, 0]
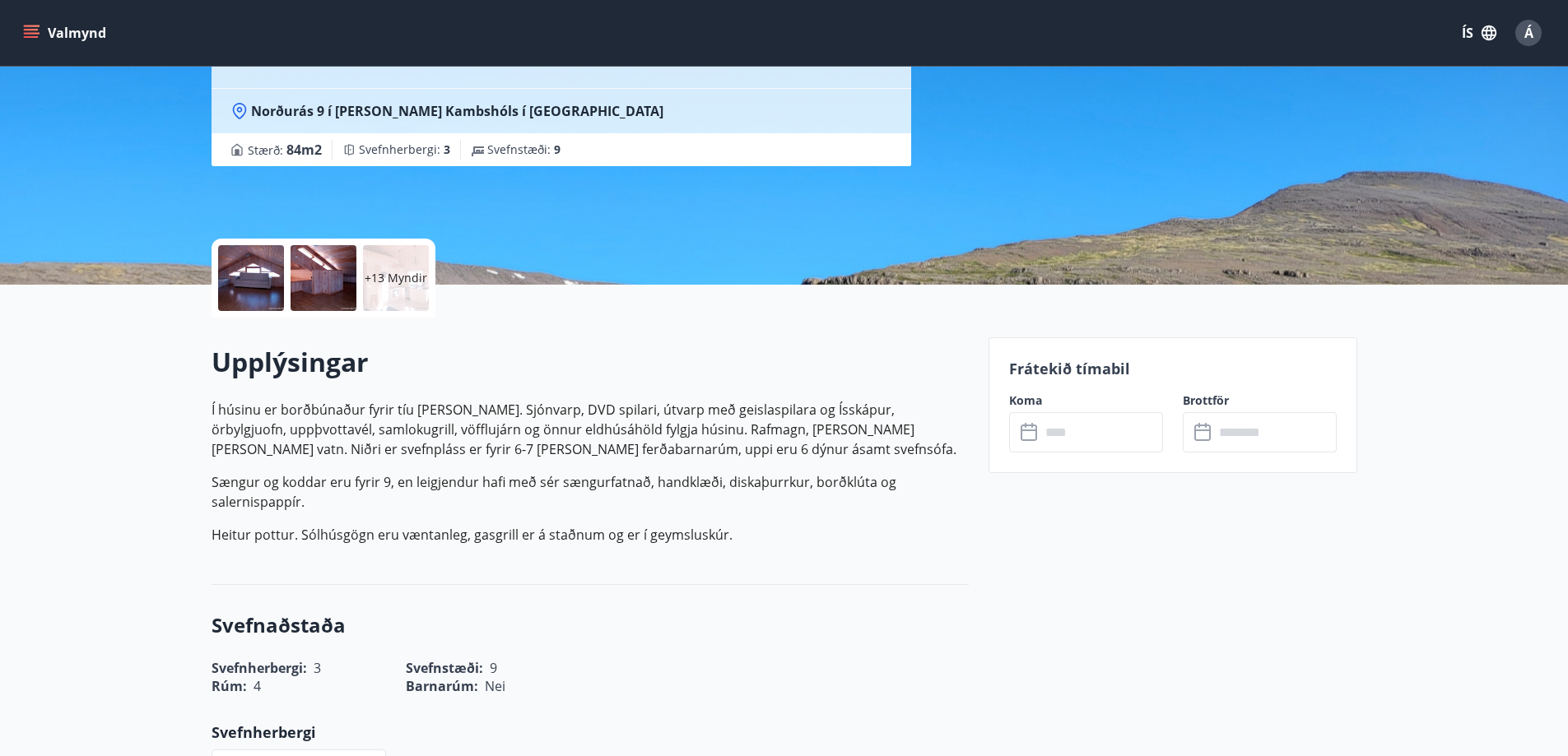
click at [386, 266] on div "+13 Myndir" at bounding box center [396, 278] width 66 height 66
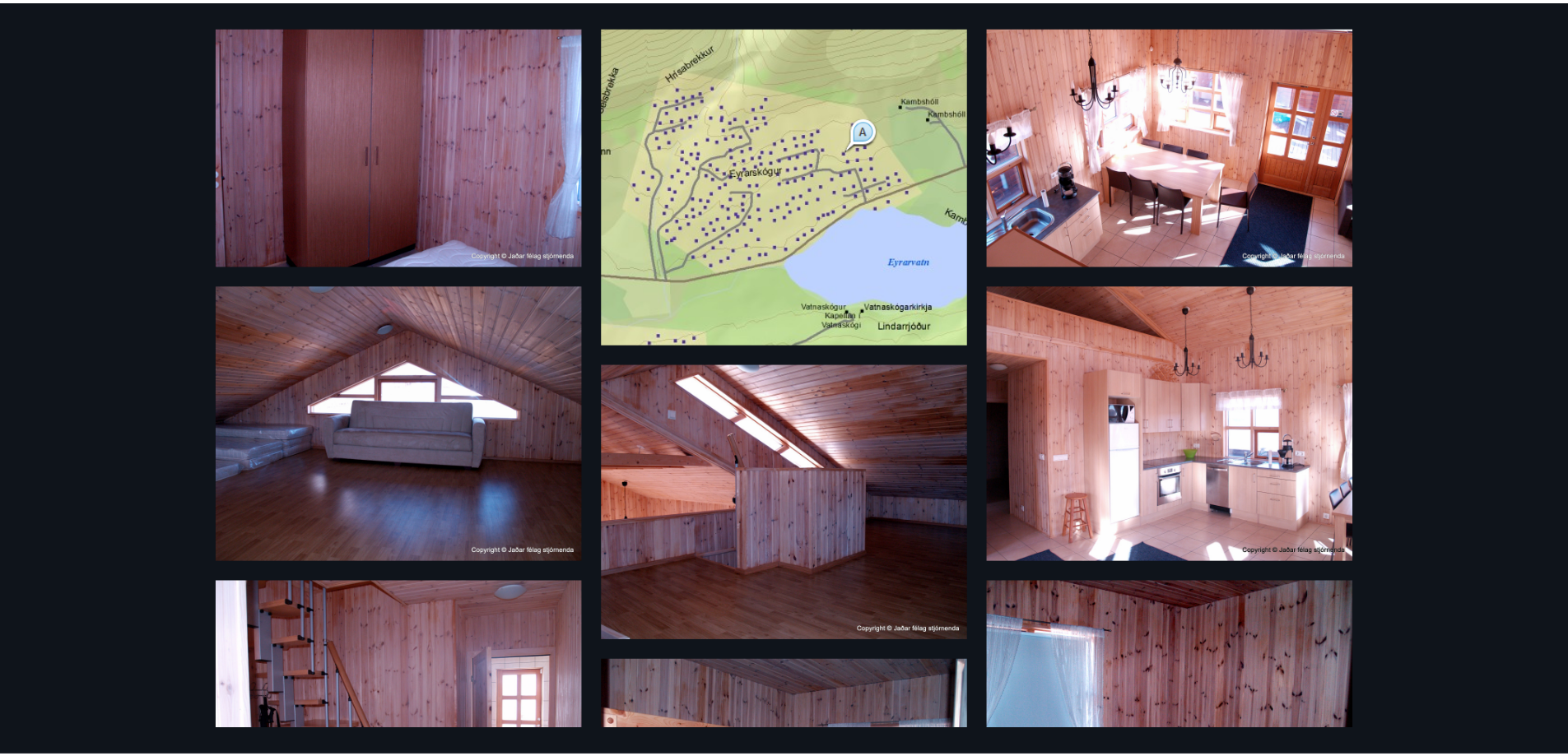
scroll to position [20, 0]
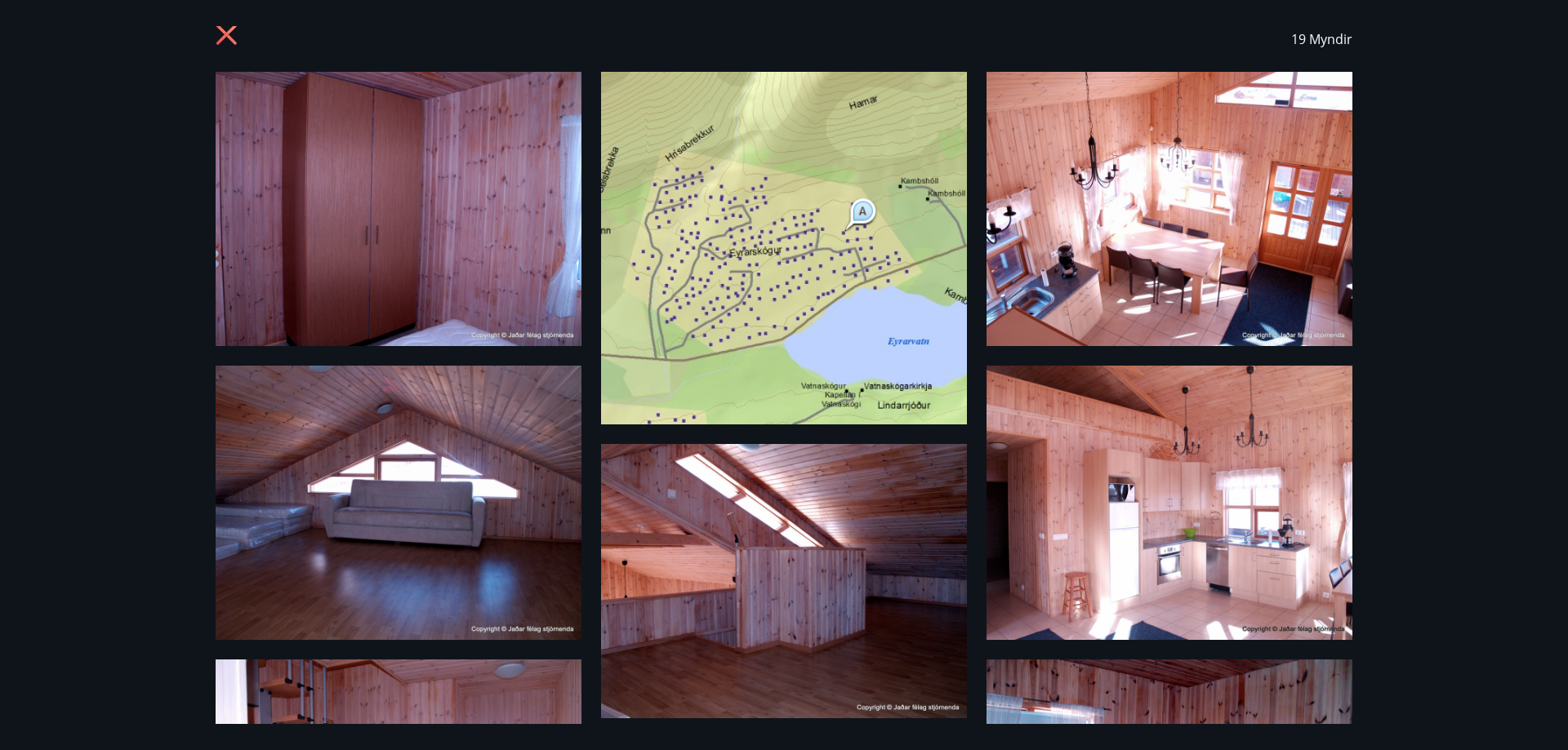
click at [221, 36] on icon at bounding box center [229, 37] width 26 height 26
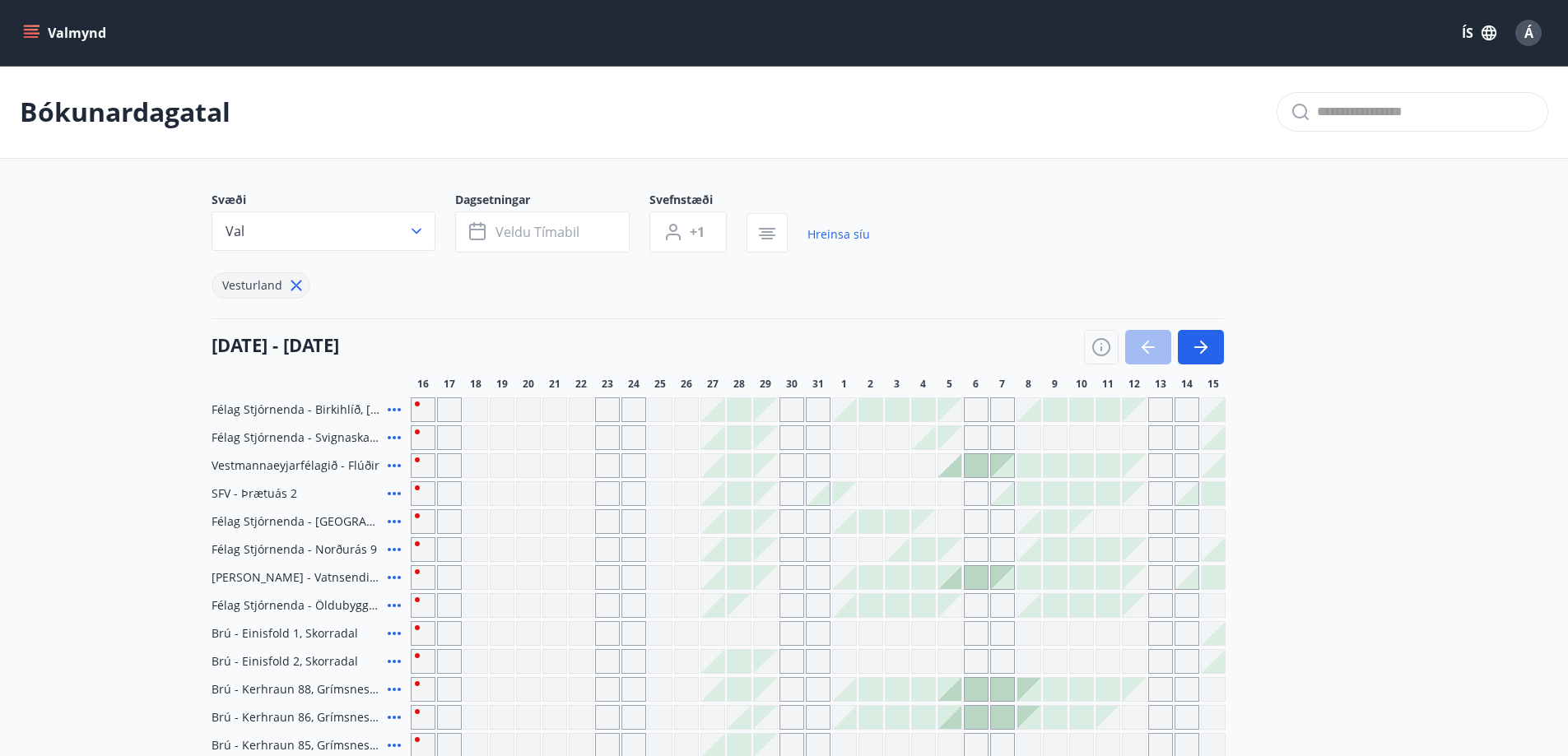
scroll to position [2, 0]
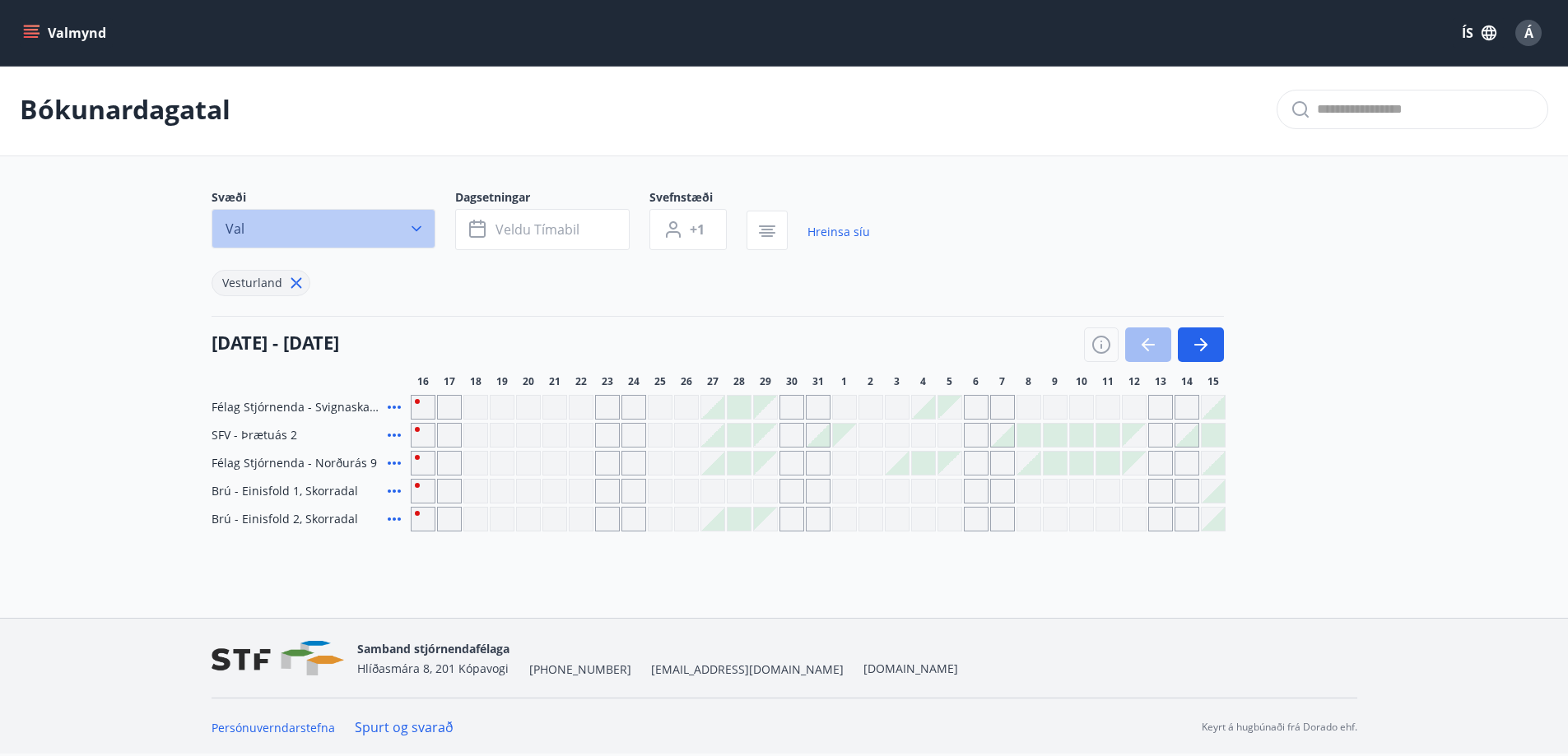
click at [327, 216] on button "Val" at bounding box center [323, 228] width 224 height 39
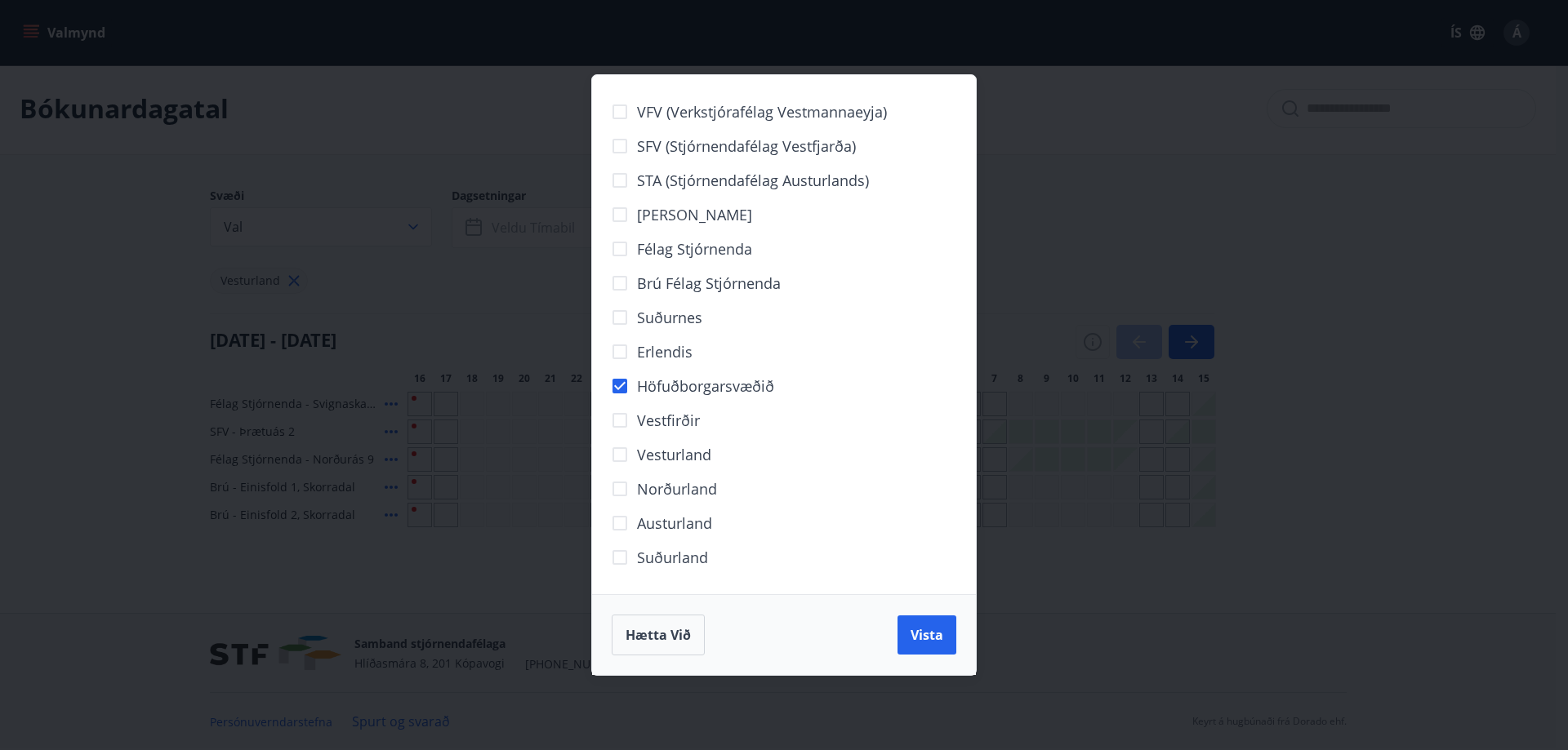
click at [915, 638] on span "Vista" at bounding box center [927, 635] width 33 height 18
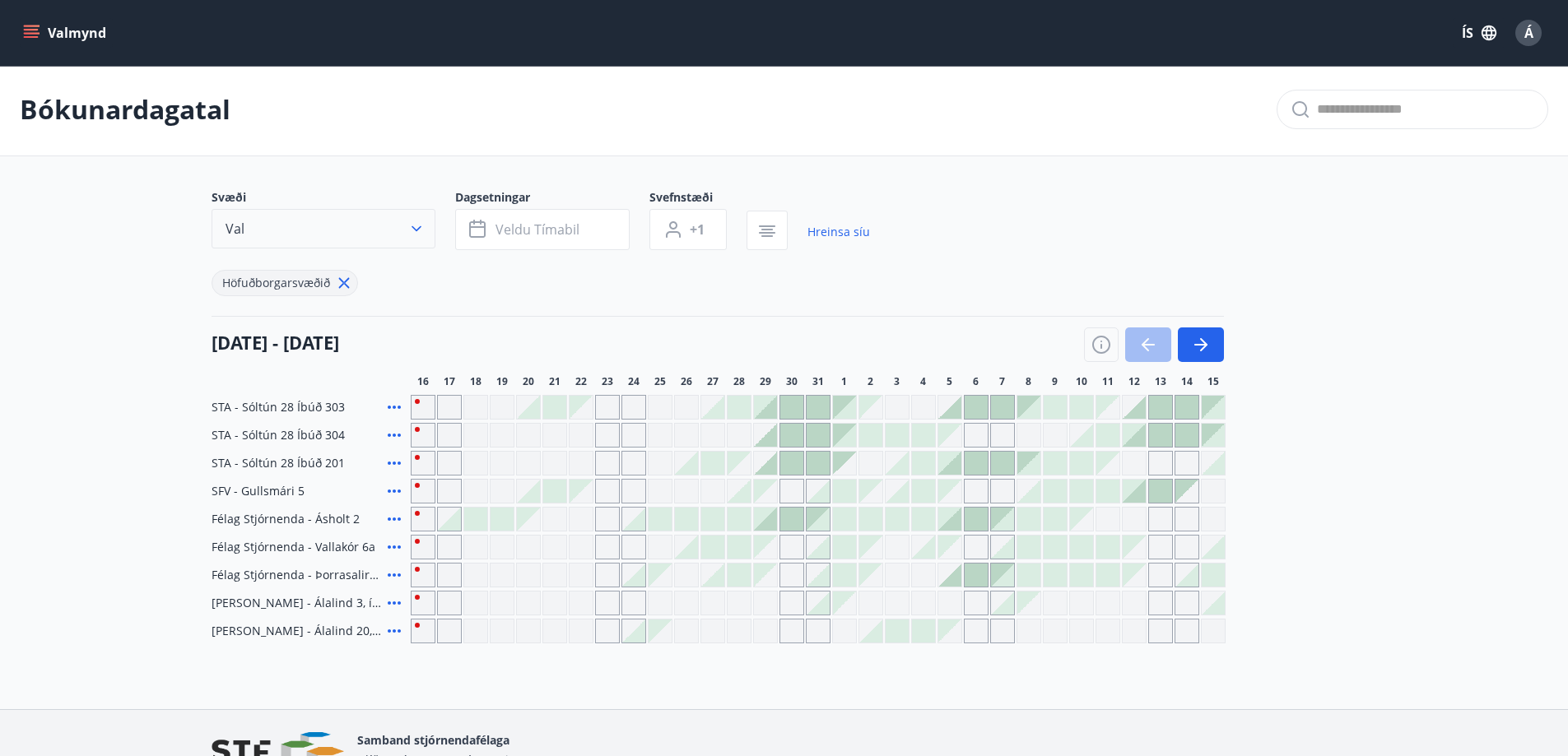
click at [328, 242] on button "Val" at bounding box center [323, 228] width 224 height 39
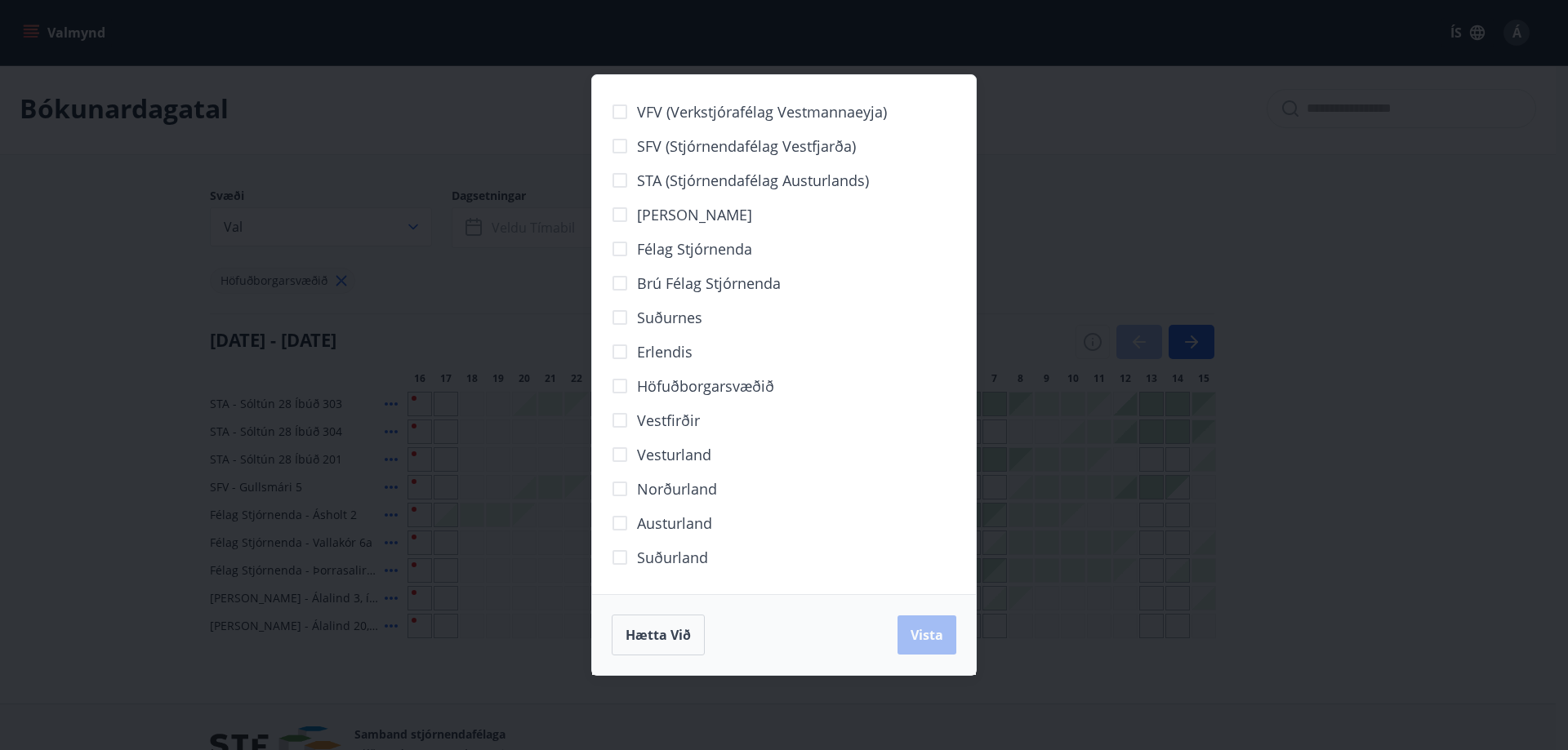
click at [1365, 578] on div "VFV (Verkstjórafélag Vestmannaeyja) SFV (Stjórnendafélag Vestfjarða) STA (Stjór…" at bounding box center [784, 375] width 1568 height 750
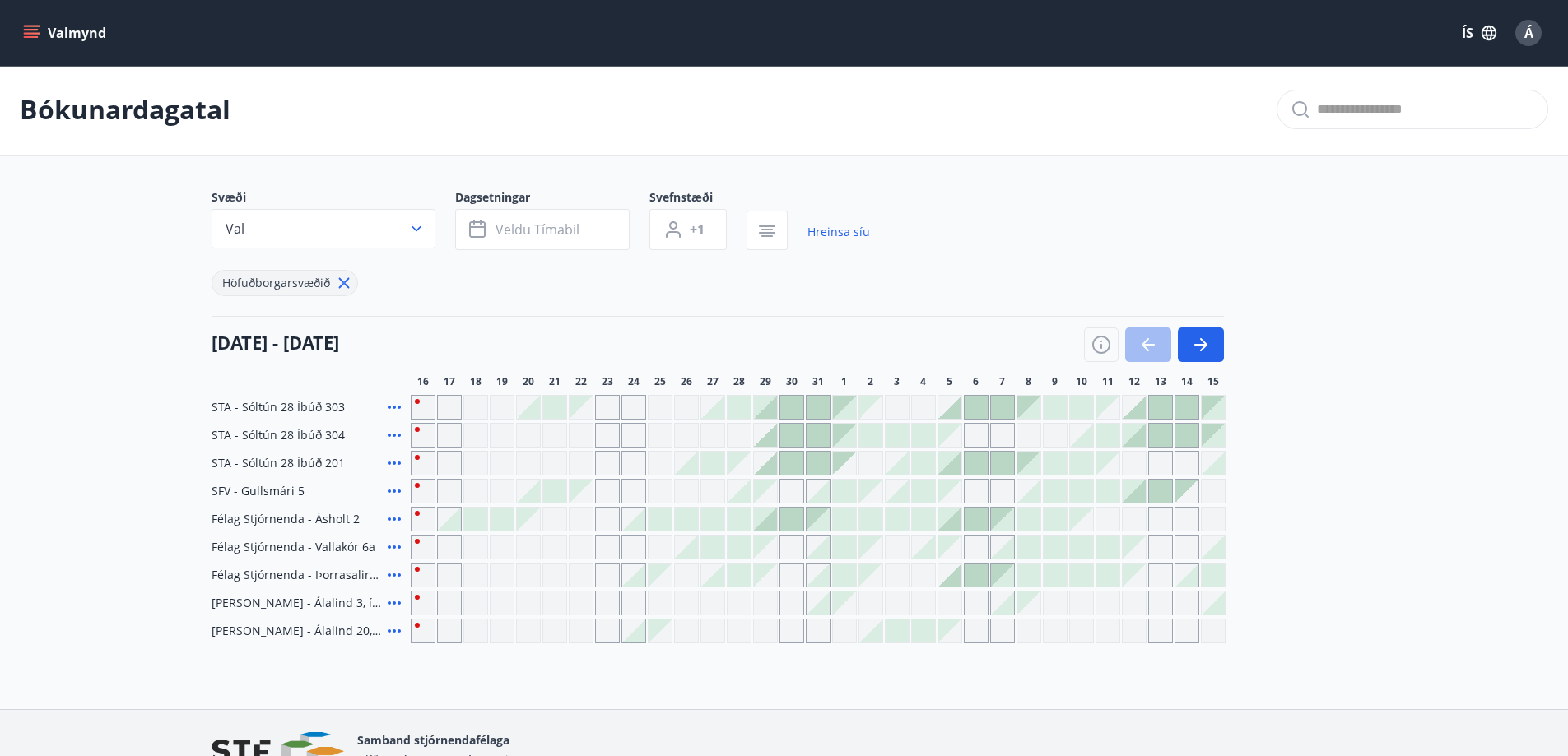
click at [11, 28] on div "Valmynd ÍS Á" at bounding box center [784, 32] width 1568 height 66
click at [36, 36] on icon "menu" at bounding box center [32, 33] width 17 height 17
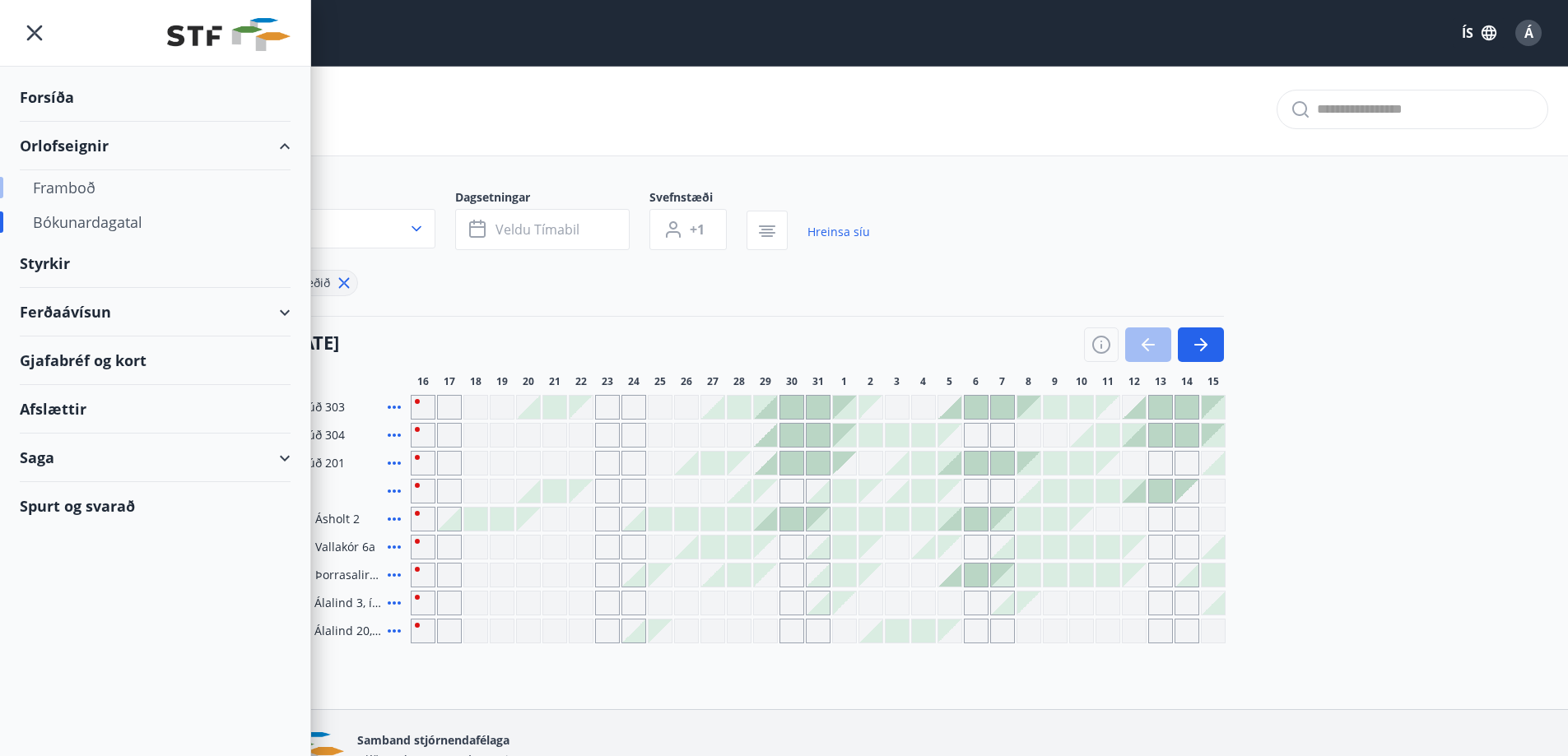
click at [57, 185] on div "Framboð" at bounding box center [156, 188] width 245 height 35
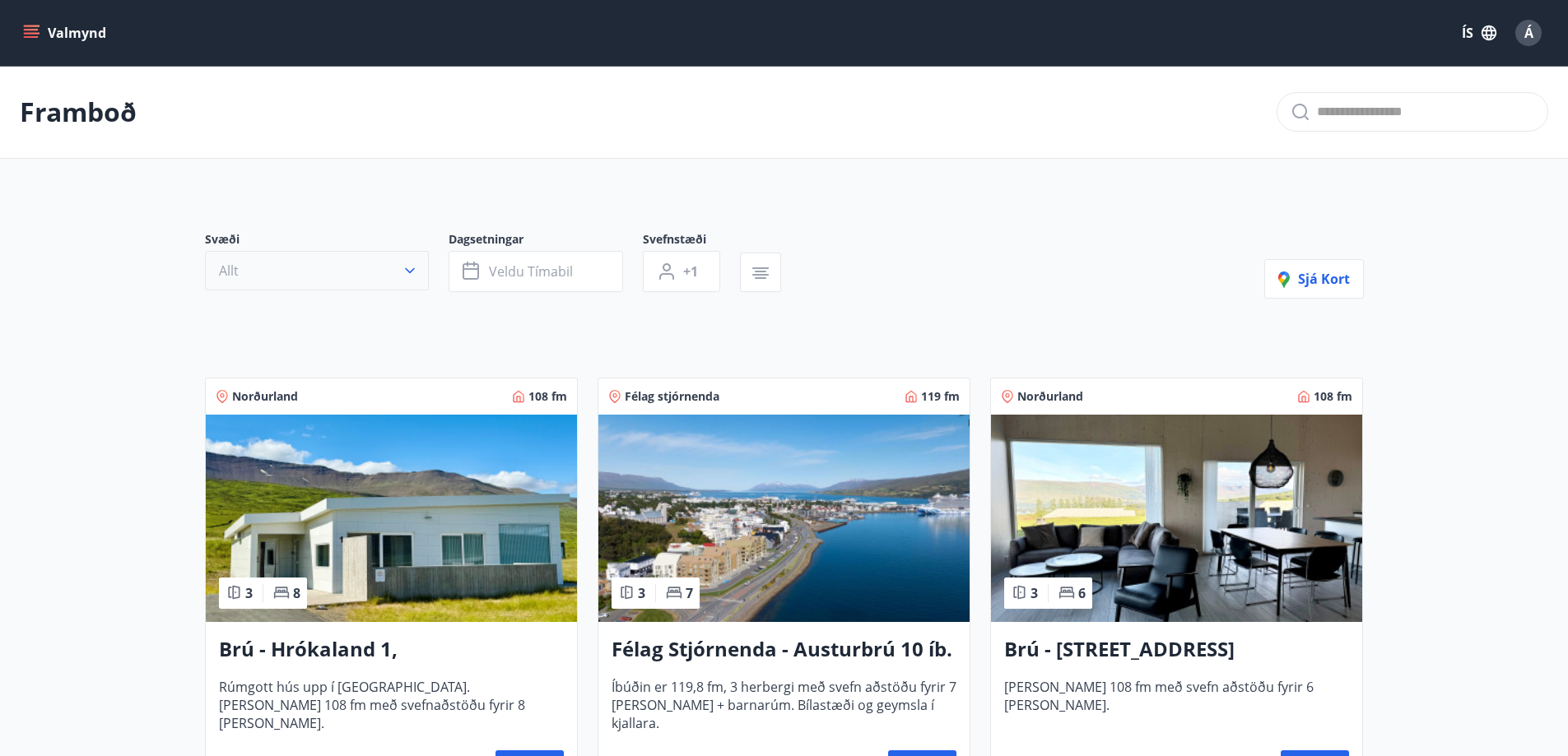
click at [326, 267] on button "Allt" at bounding box center [316, 271] width 224 height 39
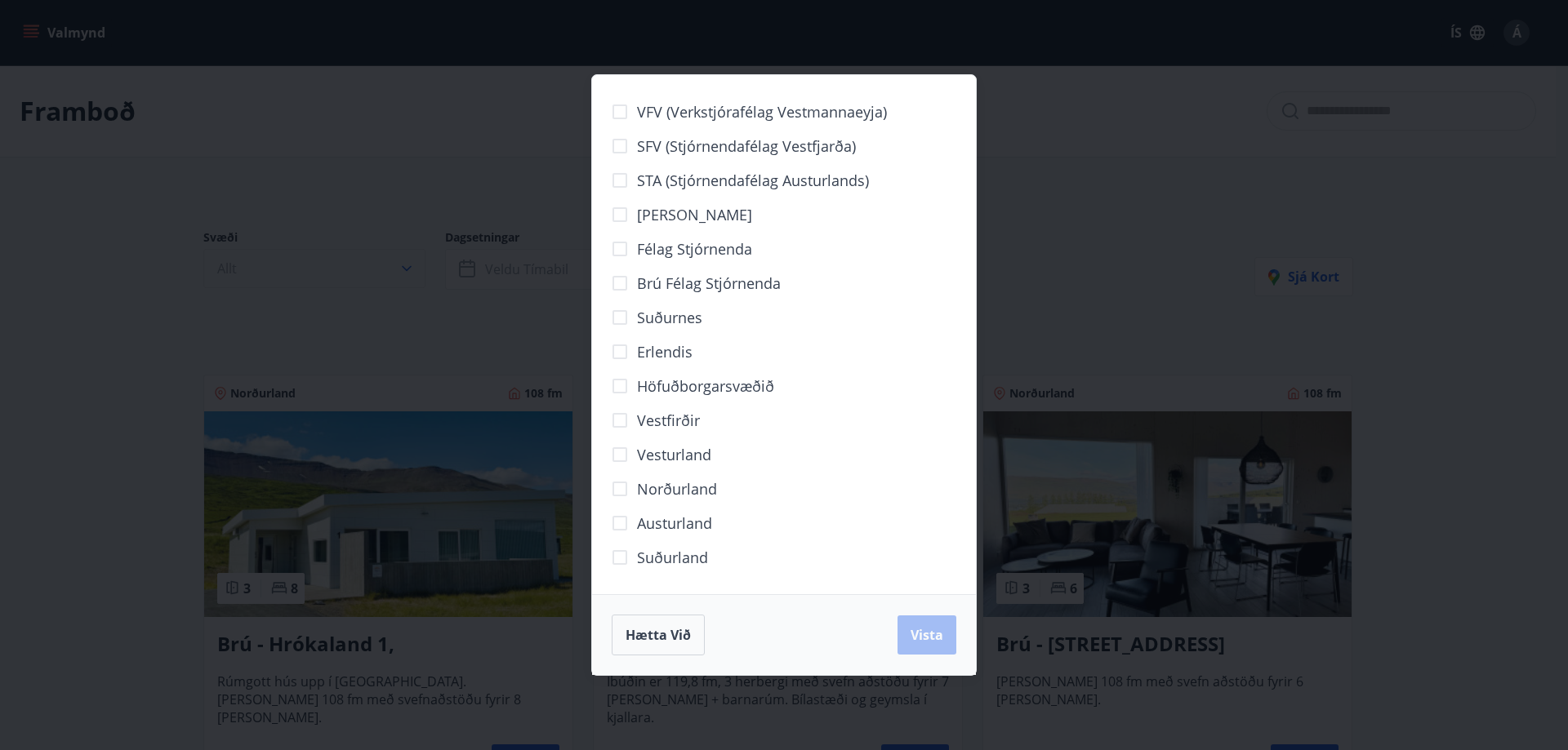
click at [323, 265] on div "VFV (Verkstjórafélag Vestmannaeyja) SFV (Stjórnendafélag Vestfjarða) STA (Stjór…" at bounding box center [784, 375] width 1568 height 750
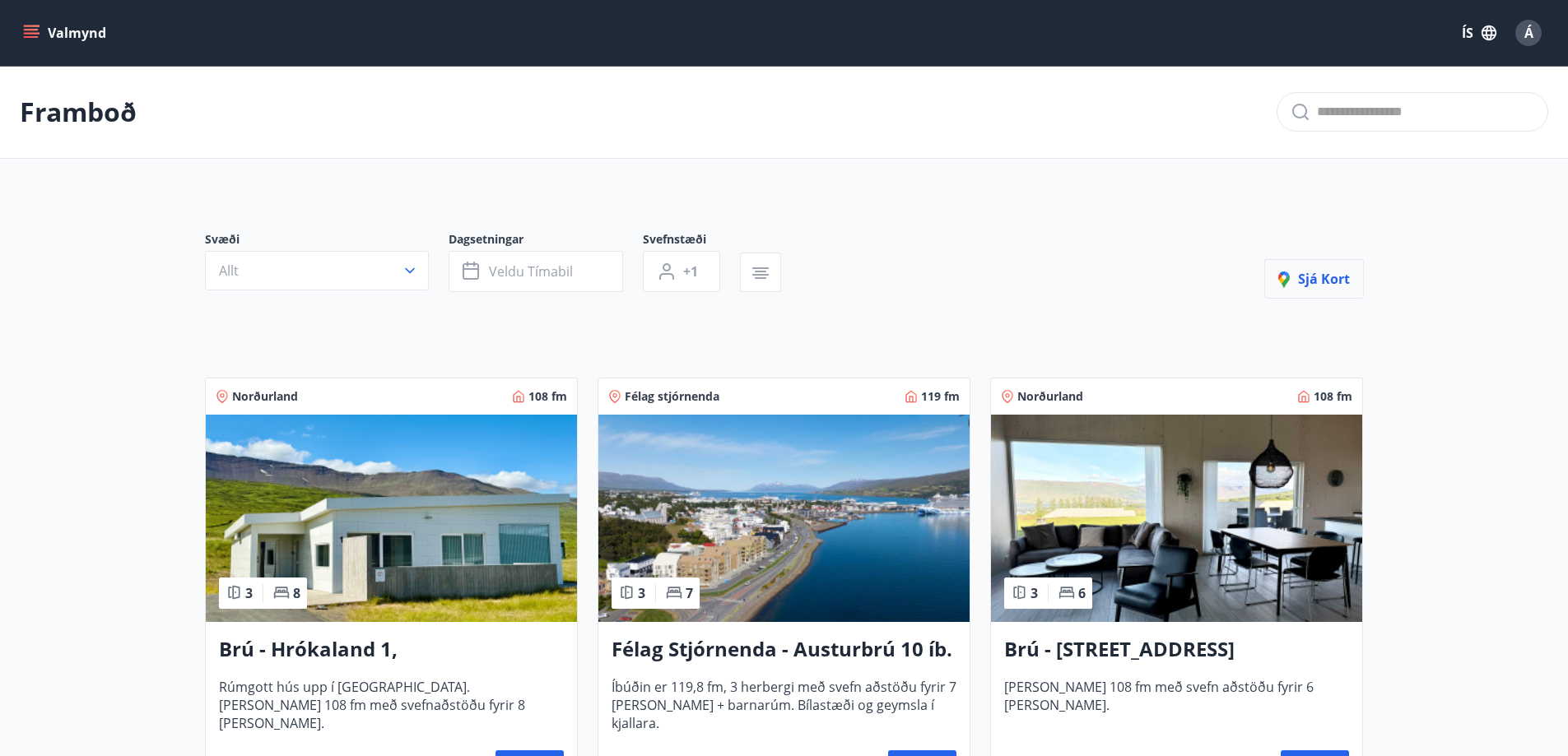
click at [1324, 286] on span "Sjá kort" at bounding box center [1314, 279] width 72 height 18
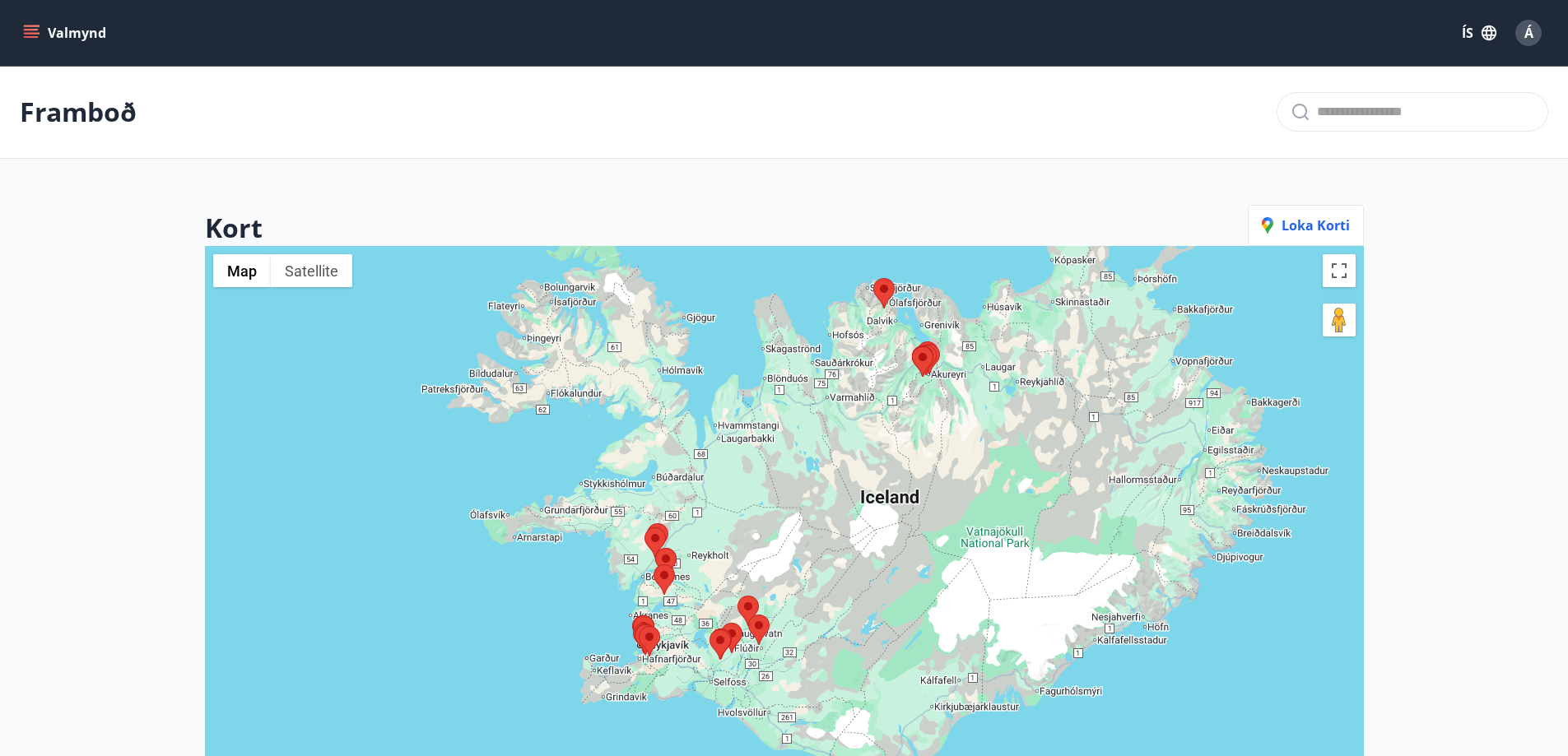
drag, startPoint x: 1019, startPoint y: 620, endPoint x: 1024, endPoint y: 472, distance: 148.1
click at [1024, 472] on div at bounding box center [784, 624] width 1159 height 756
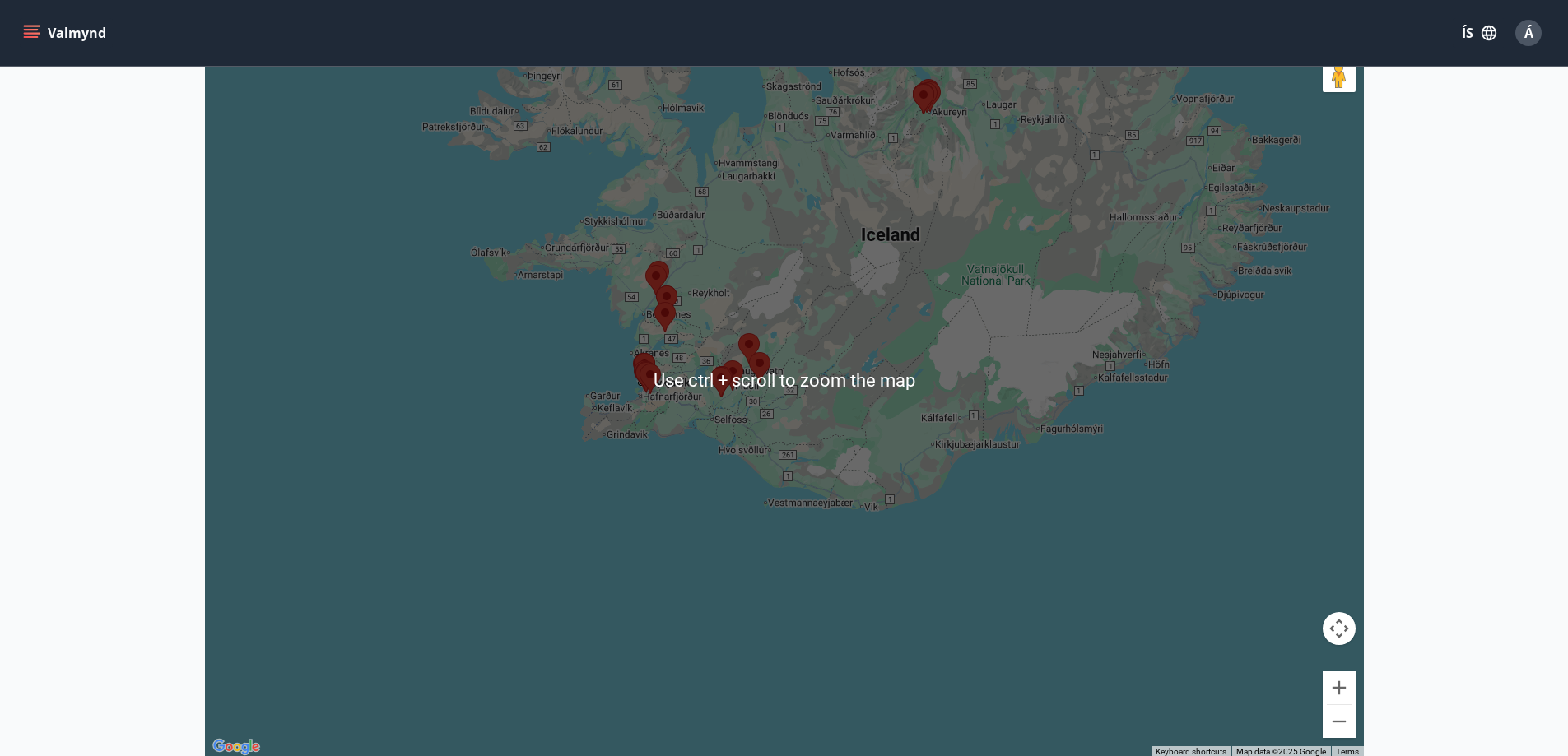
scroll to position [247, 0]
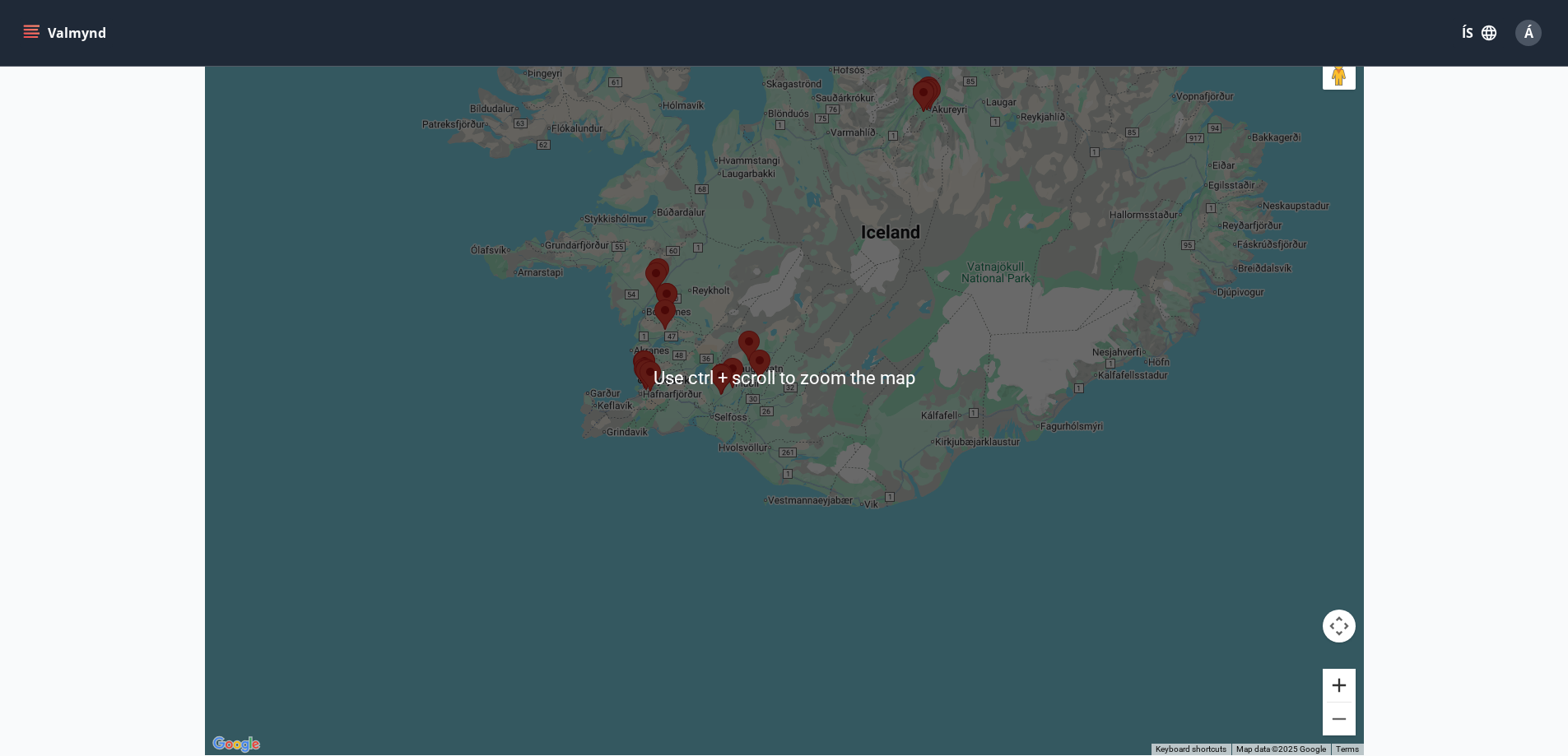
click at [1338, 686] on button "Zoom in" at bounding box center [1340, 686] width 33 height 33
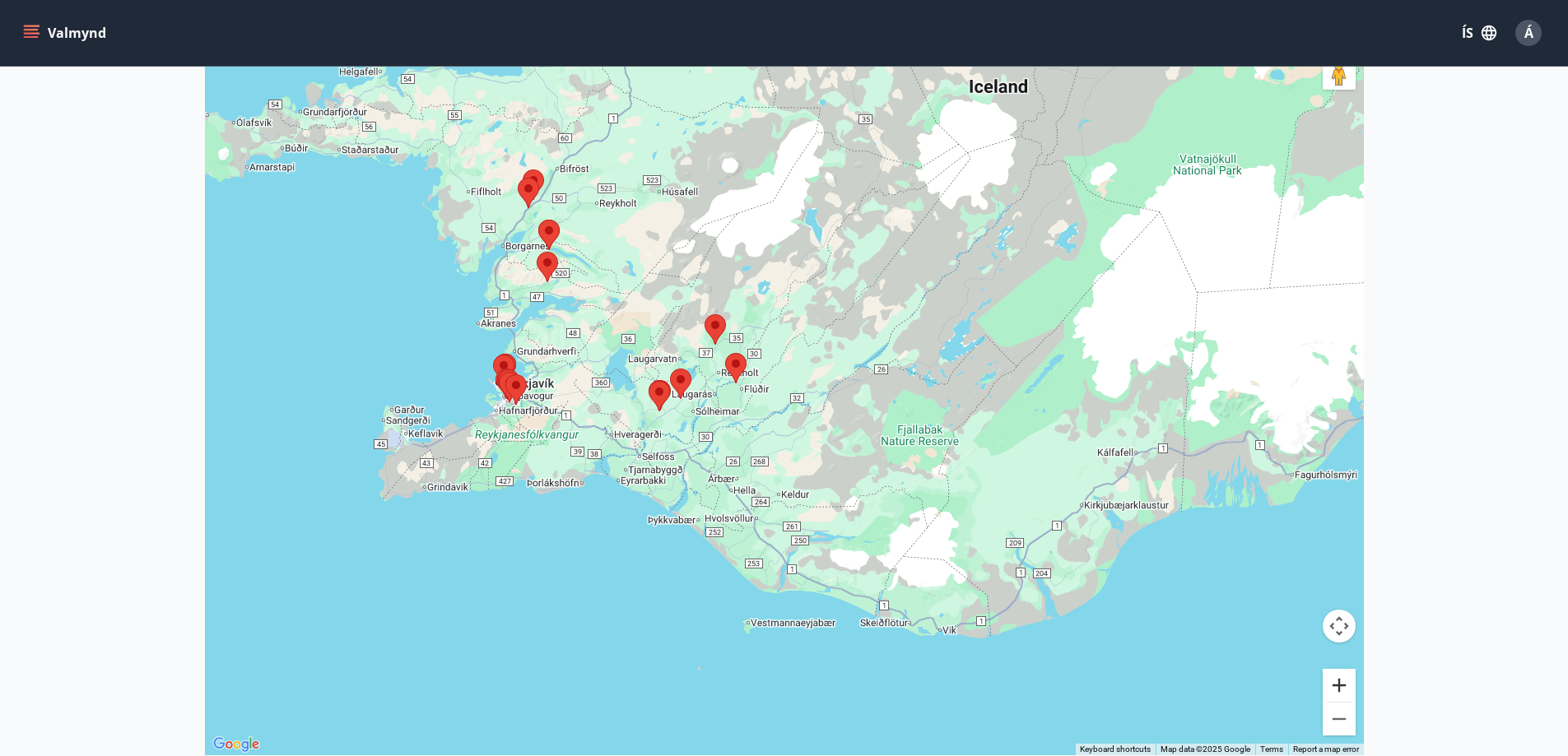
click at [1338, 686] on button "Zoom in" at bounding box center [1340, 686] width 33 height 33
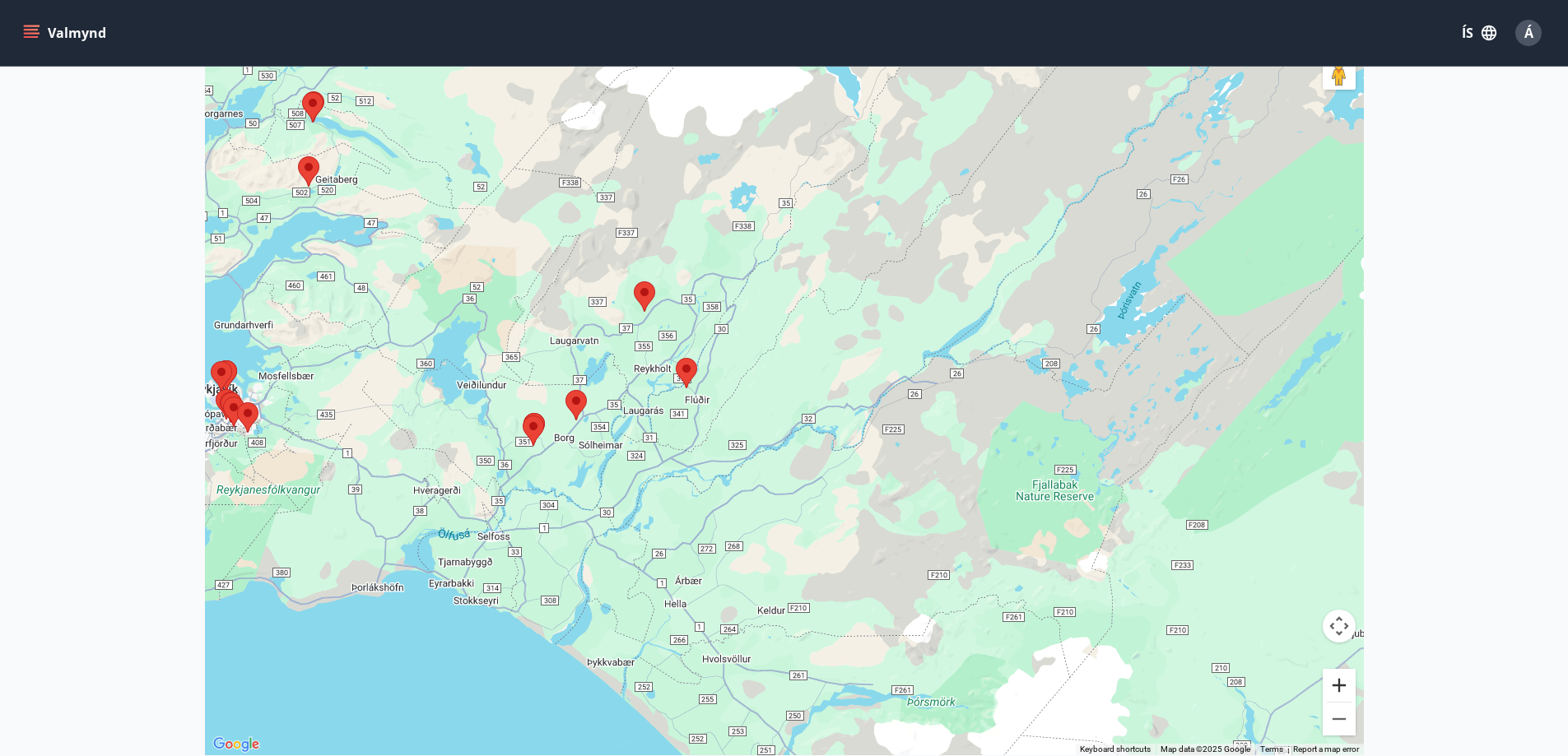
click at [1338, 686] on button "Zoom in" at bounding box center [1340, 686] width 33 height 33
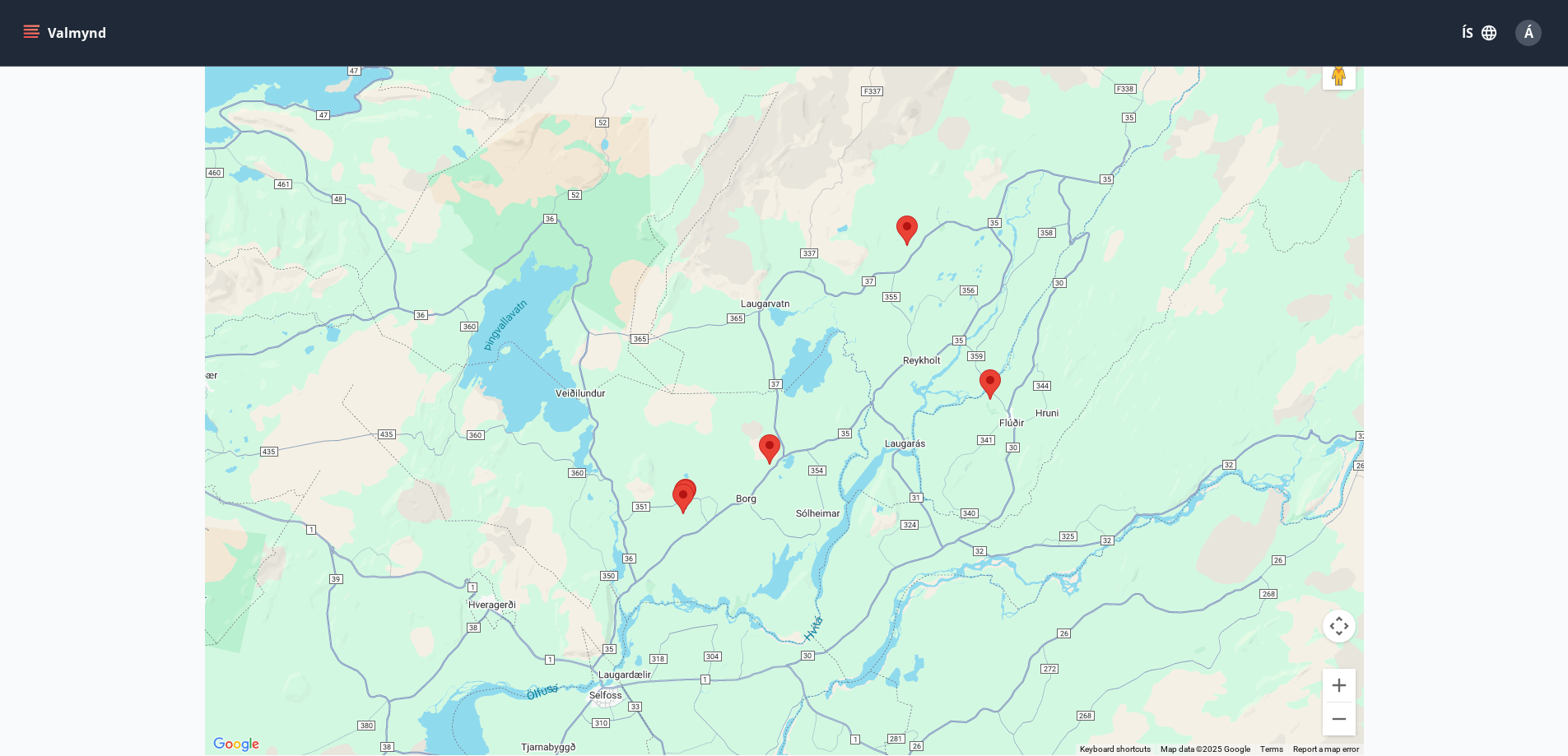
drag, startPoint x: 671, startPoint y: 523, endPoint x: 1073, endPoint y: 525, distance: 402.0
click at [1073, 525] on div at bounding box center [784, 377] width 1159 height 756
click at [897, 216] on area at bounding box center [897, 216] width 0 height 0
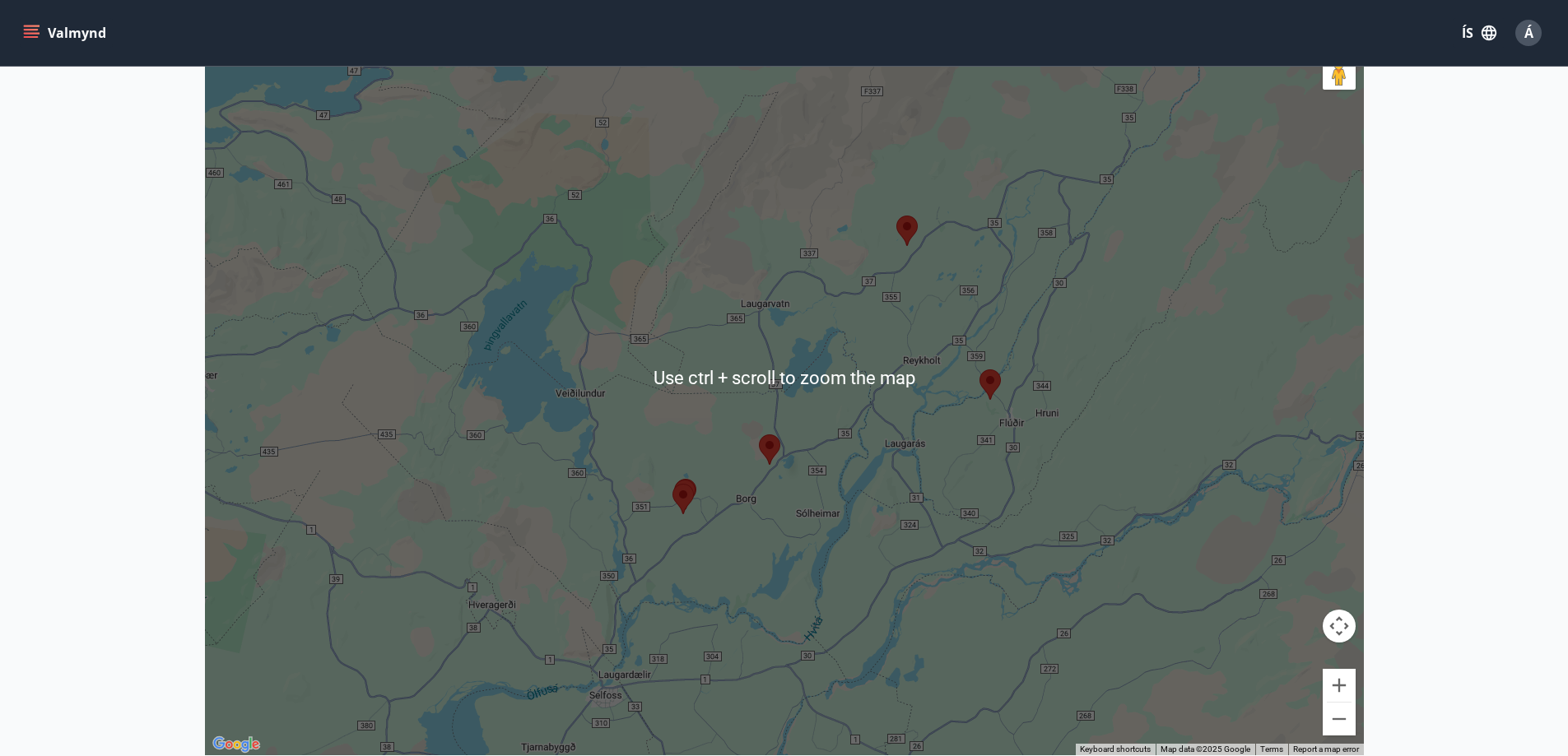
click at [1515, 412] on main "Framboð Kort Loka korti ← Move left → Move right ↑ Move up ↓ Move down + Zoom i…" at bounding box center [784, 294] width 1568 height 950
click at [1018, 341] on div at bounding box center [784, 377] width 1159 height 756
click at [1355, 709] on button "Zoom out" at bounding box center [1340, 719] width 33 height 33
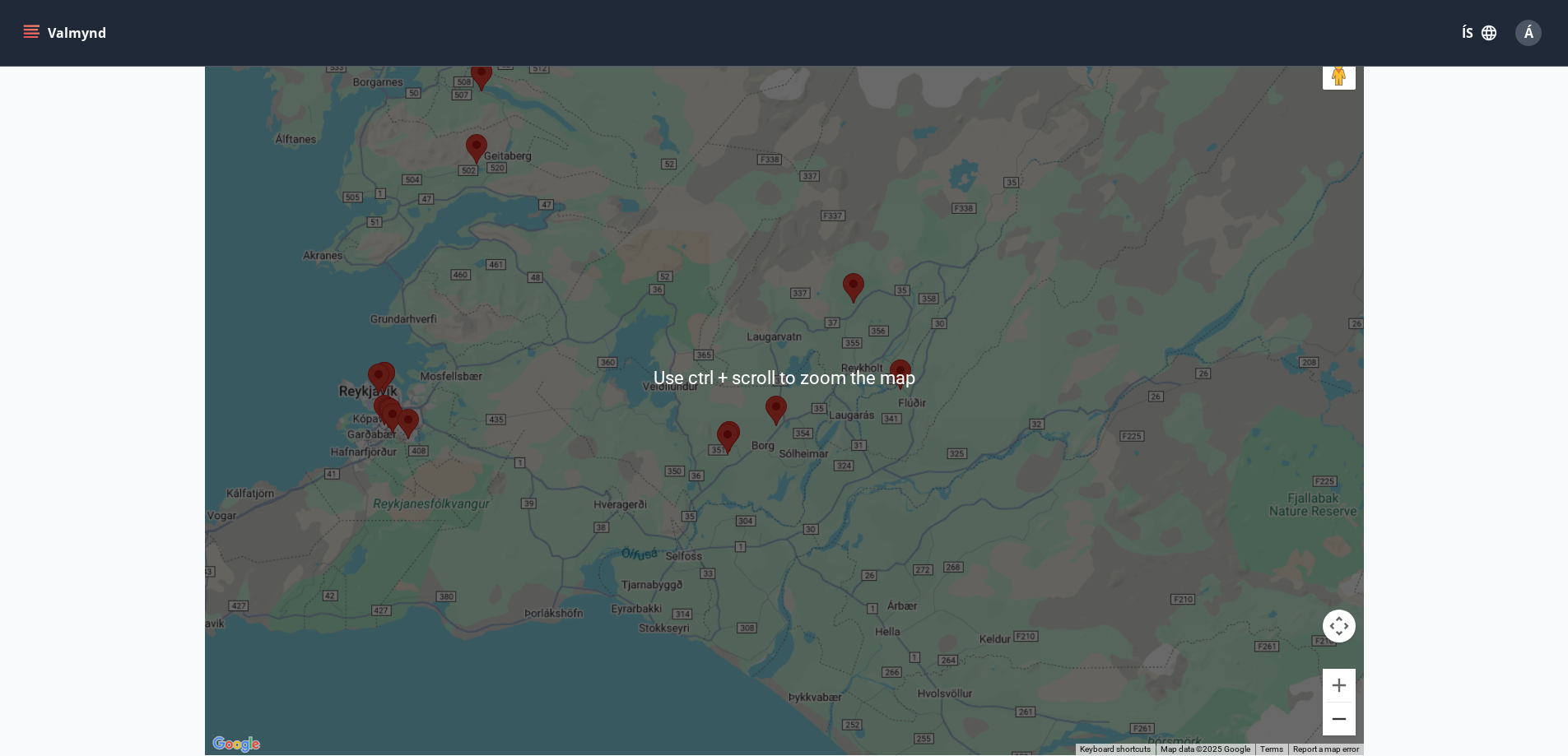
click at [1337, 723] on button "Zoom out" at bounding box center [1340, 719] width 33 height 33
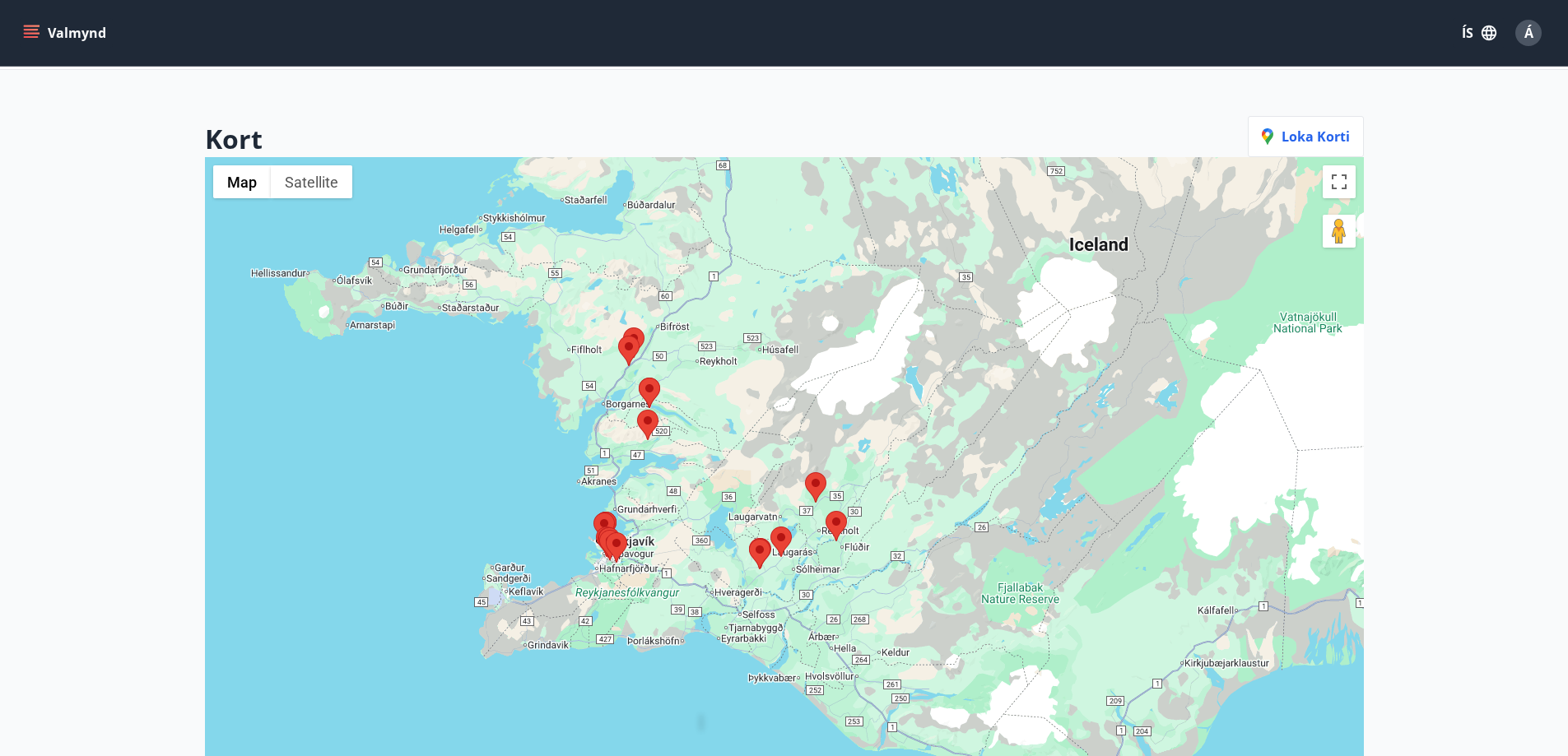
scroll to position [0, 0]
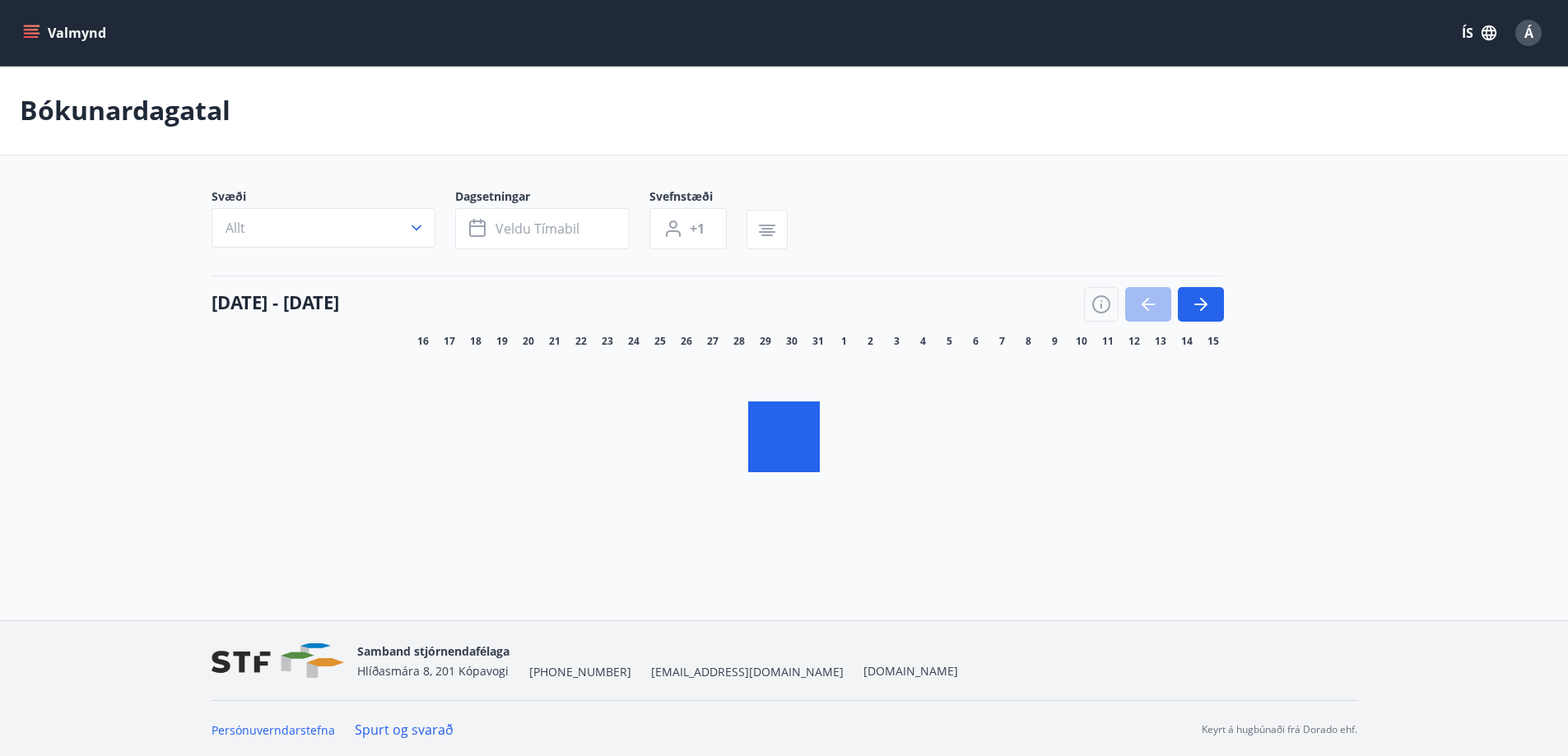
scroll to position [2, 0]
click at [41, 37] on button "Valmynd" at bounding box center [67, 33] width 93 height 30
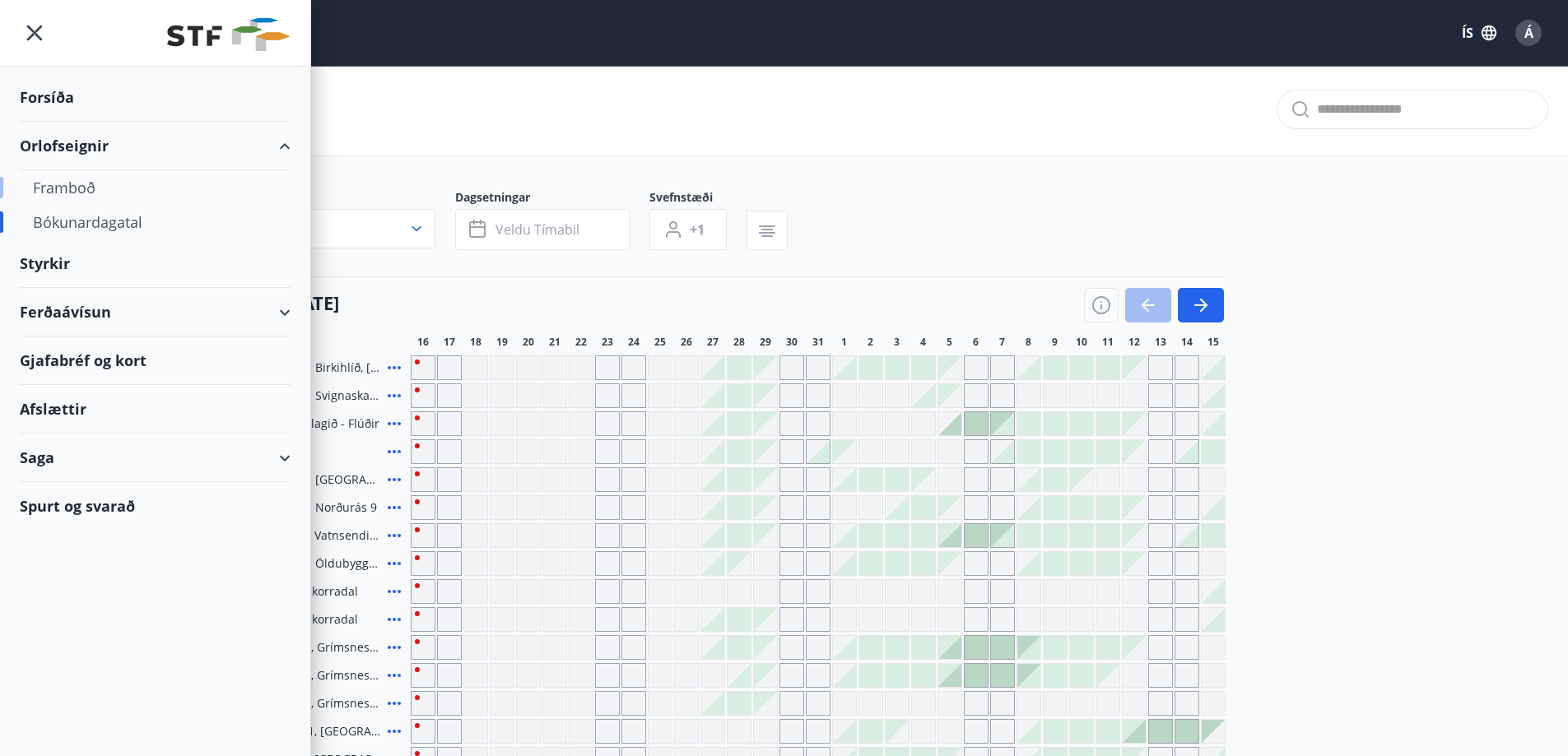
click at [36, 37] on icon "menu" at bounding box center [35, 33] width 30 height 30
click at [65, 185] on div "Framboð" at bounding box center [156, 188] width 245 height 35
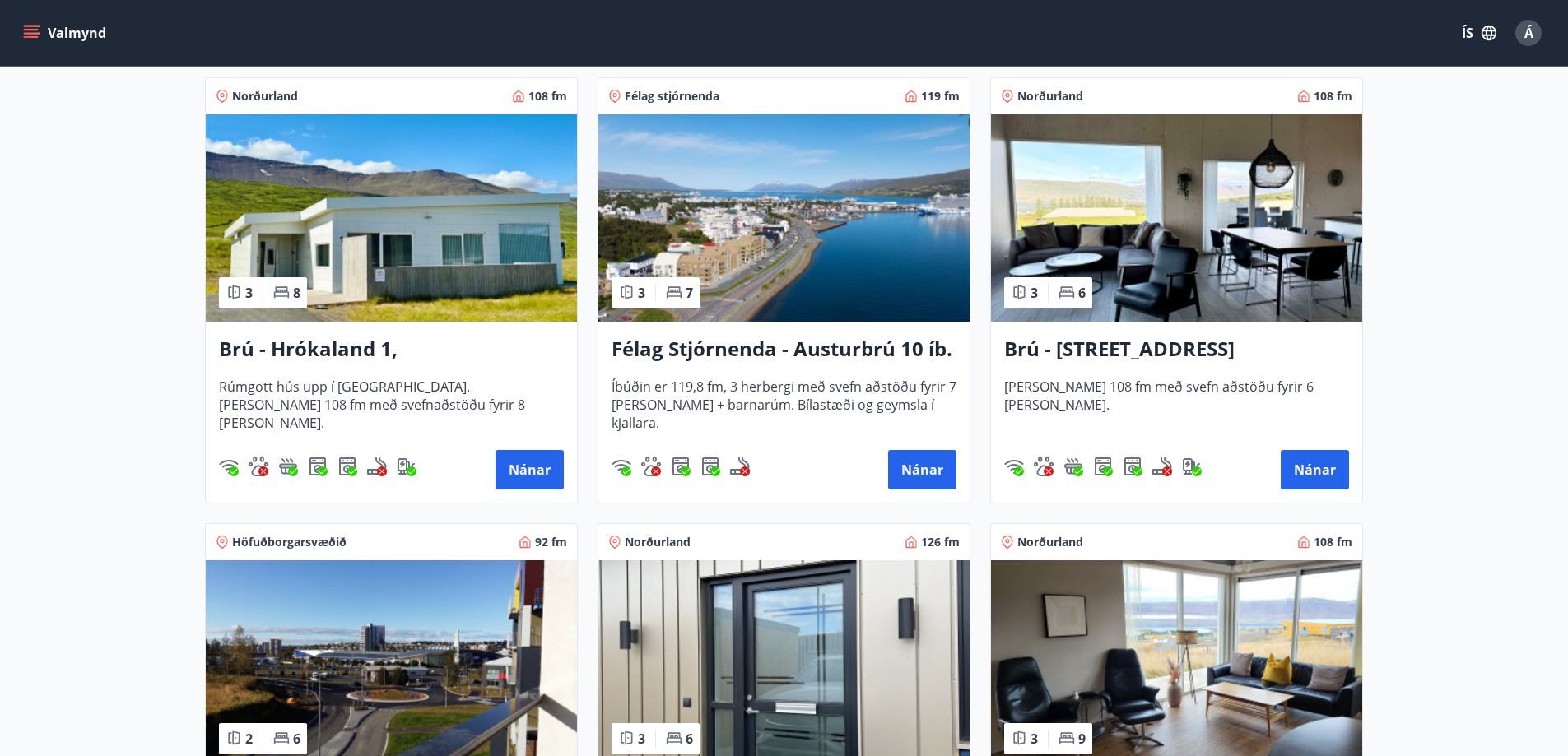
scroll to position [329, 0]
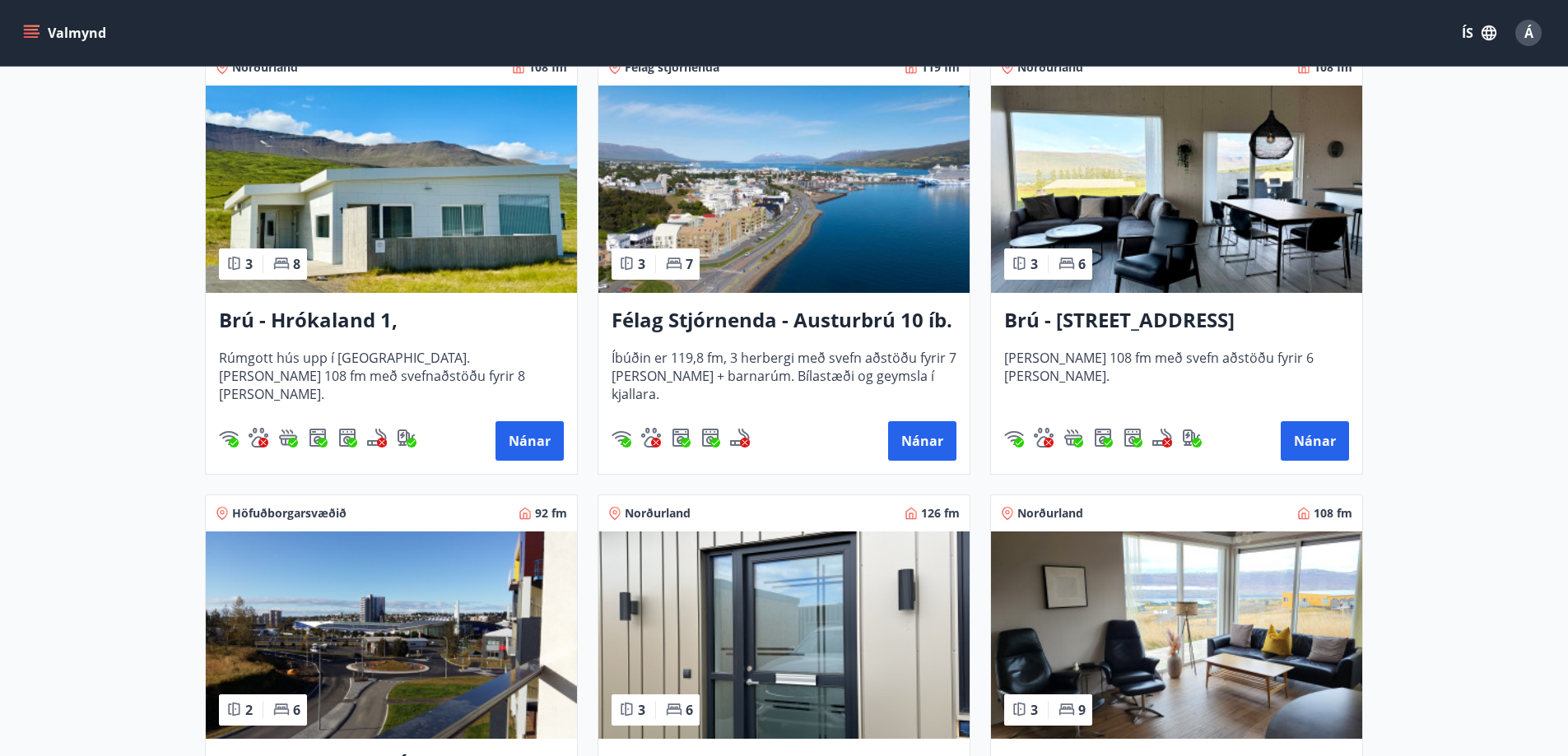
click at [391, 238] on img at bounding box center [391, 189] width 371 height 207
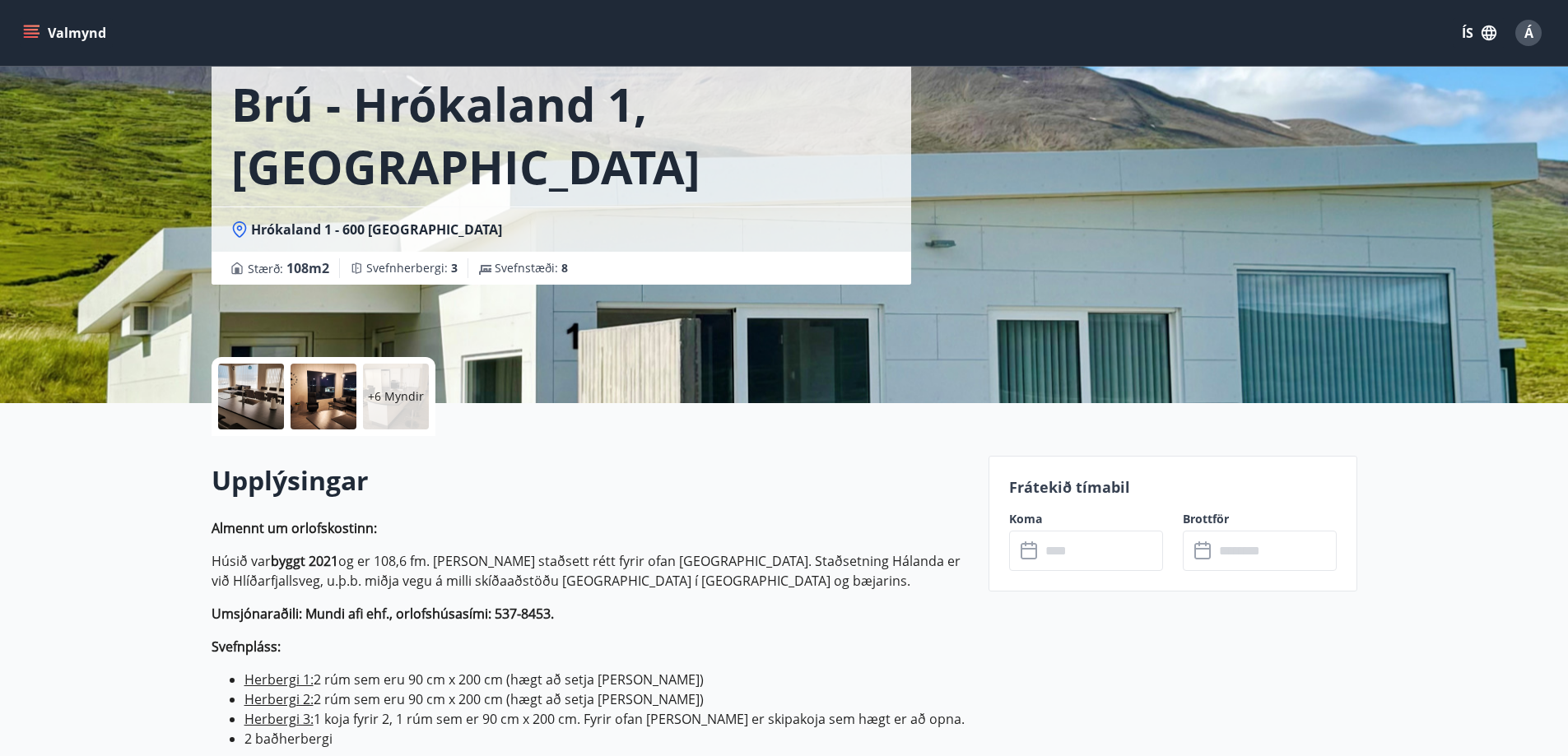
scroll to position [165, 0]
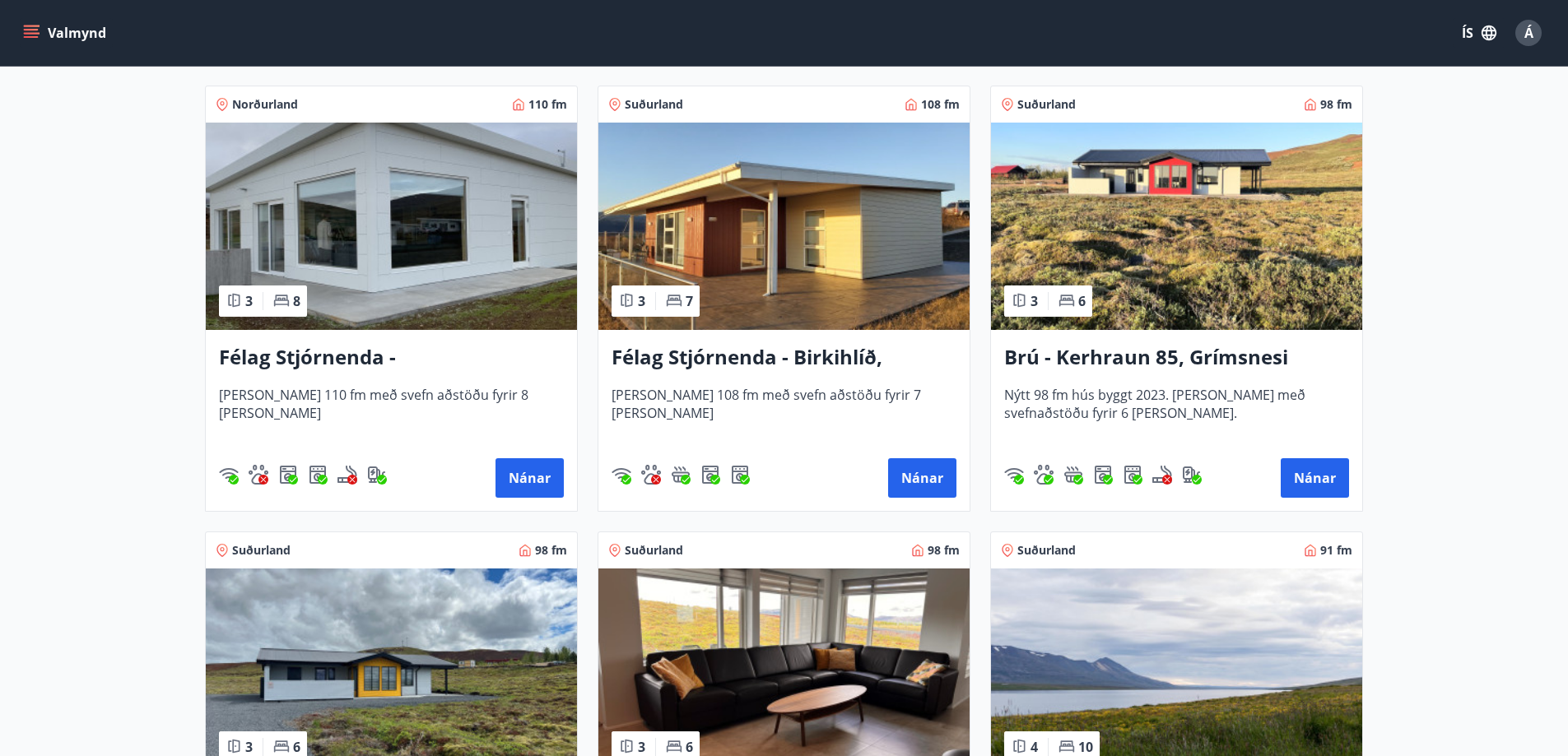
scroll to position [3385, 0]
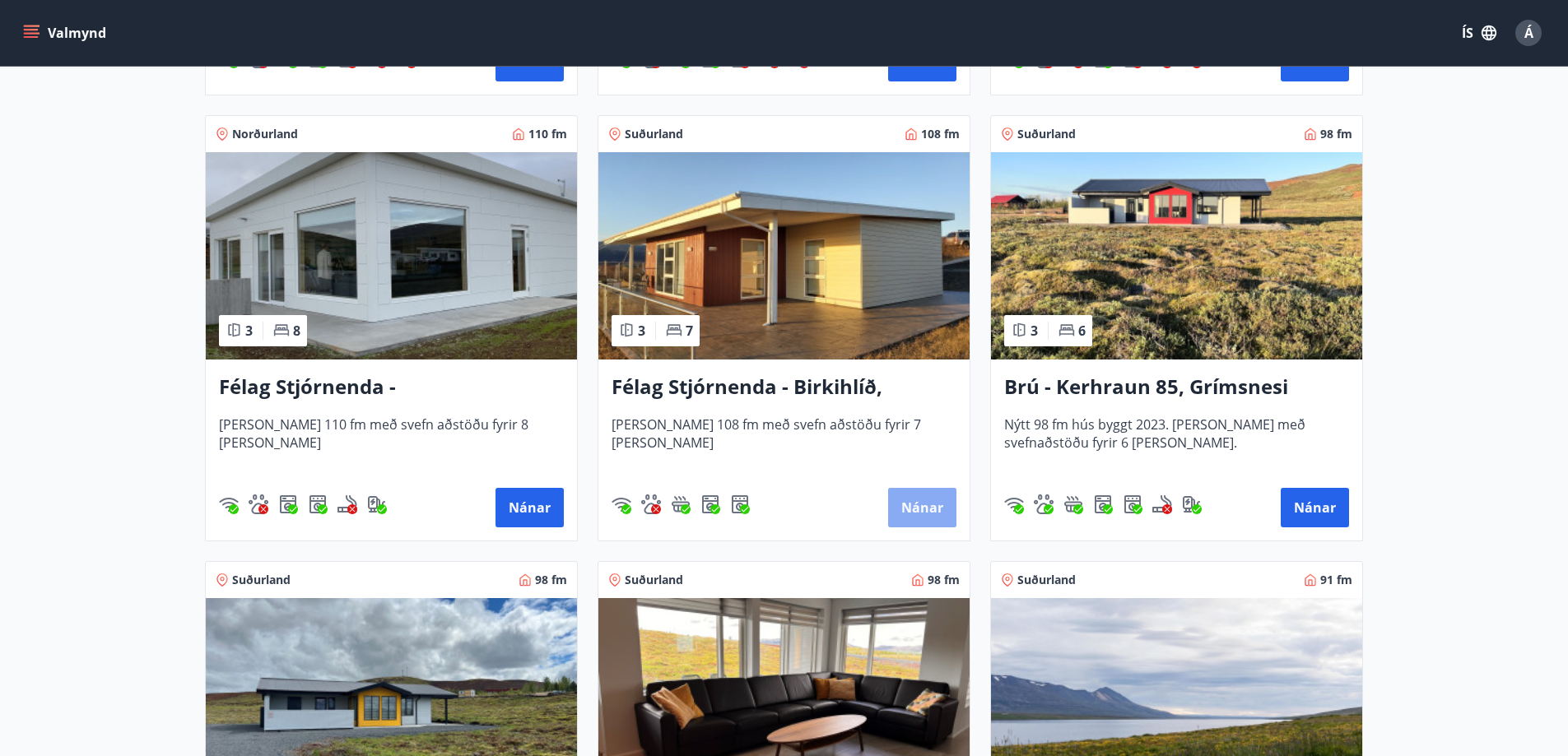
drag, startPoint x: 937, startPoint y: 494, endPoint x: 919, endPoint y: 515, distance: 27.7
click at [919, 515] on button "Nánar" at bounding box center [923, 507] width 68 height 39
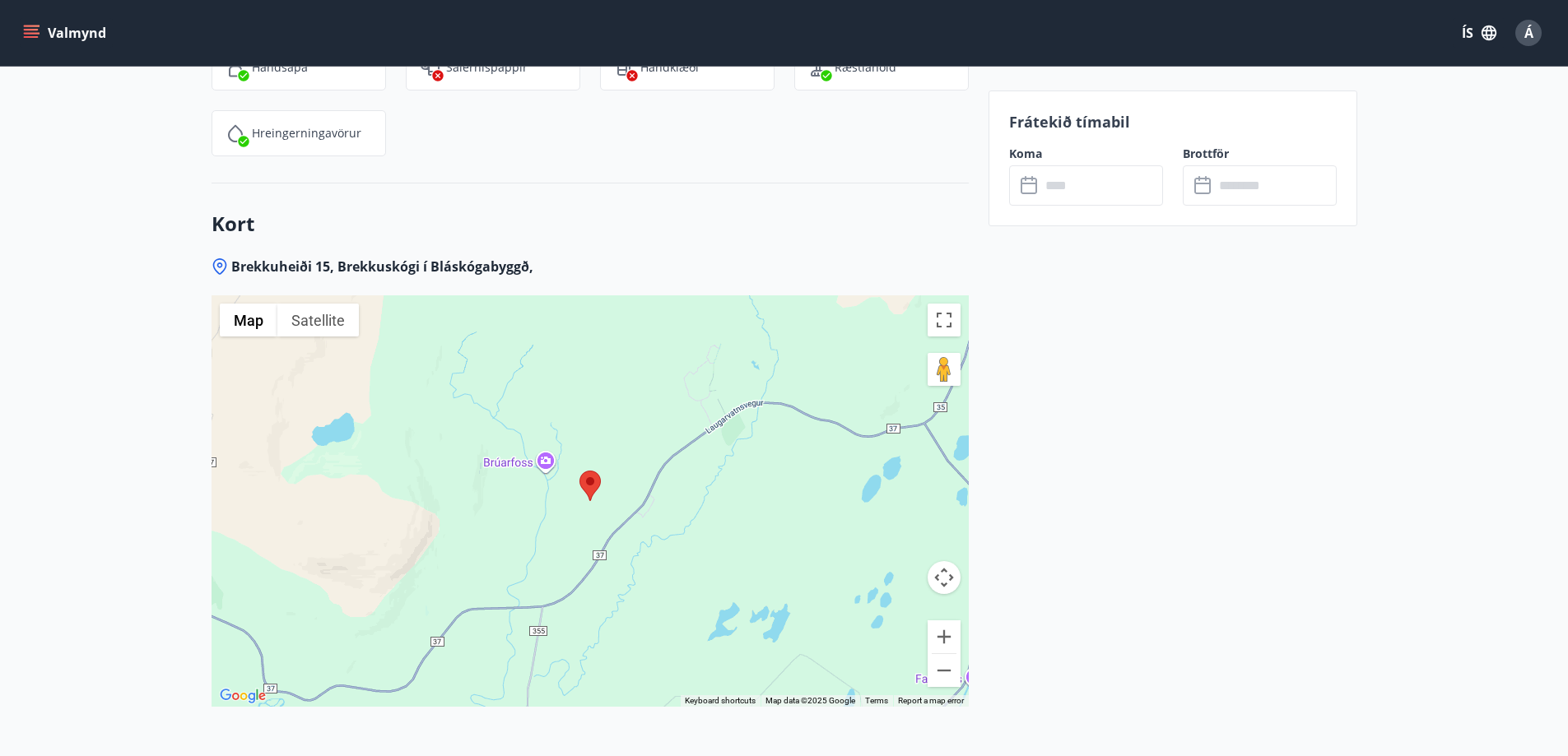
scroll to position [2589, 0]
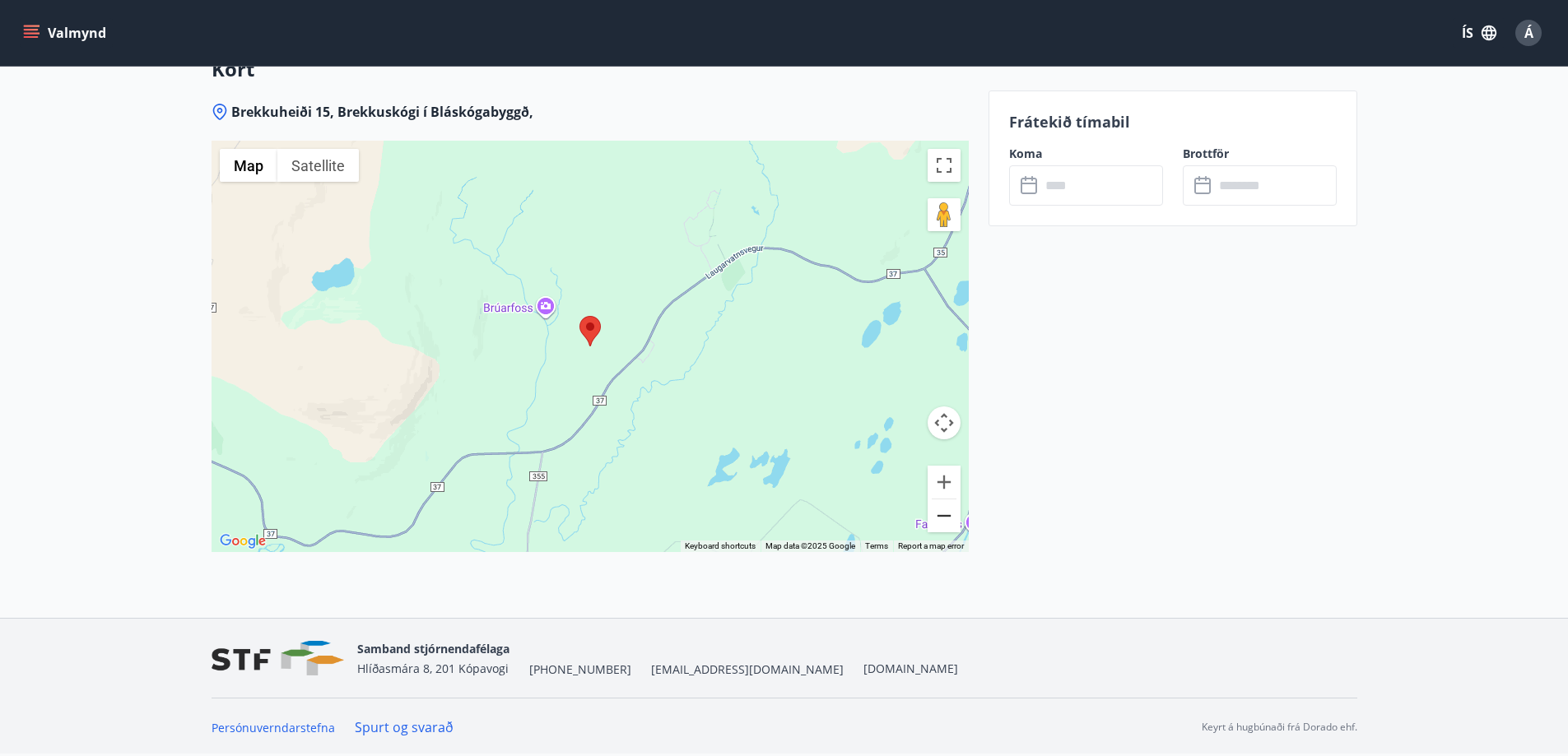
click at [948, 517] on button "Zoom out" at bounding box center [944, 516] width 33 height 33
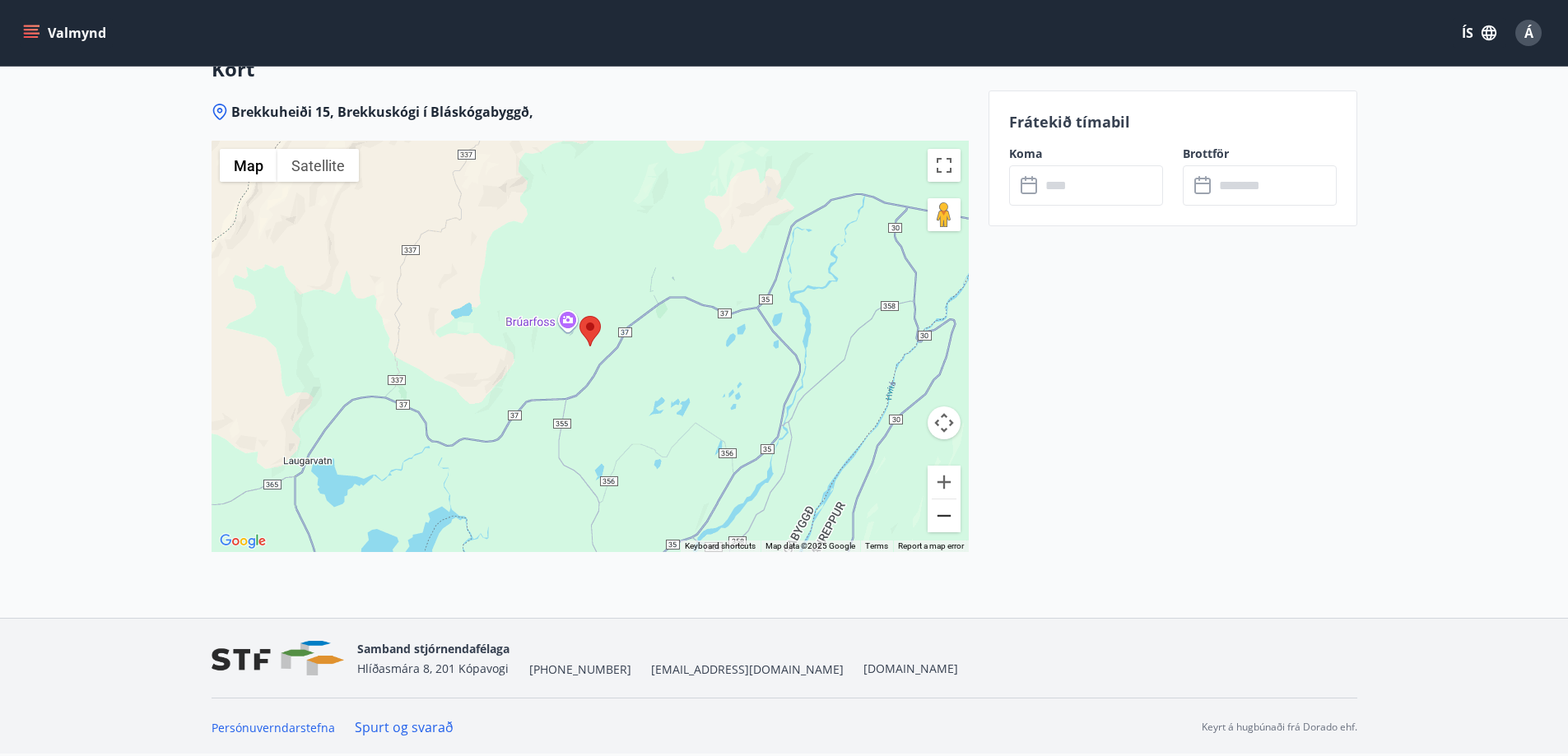
click at [948, 517] on button "Zoom out" at bounding box center [944, 516] width 33 height 33
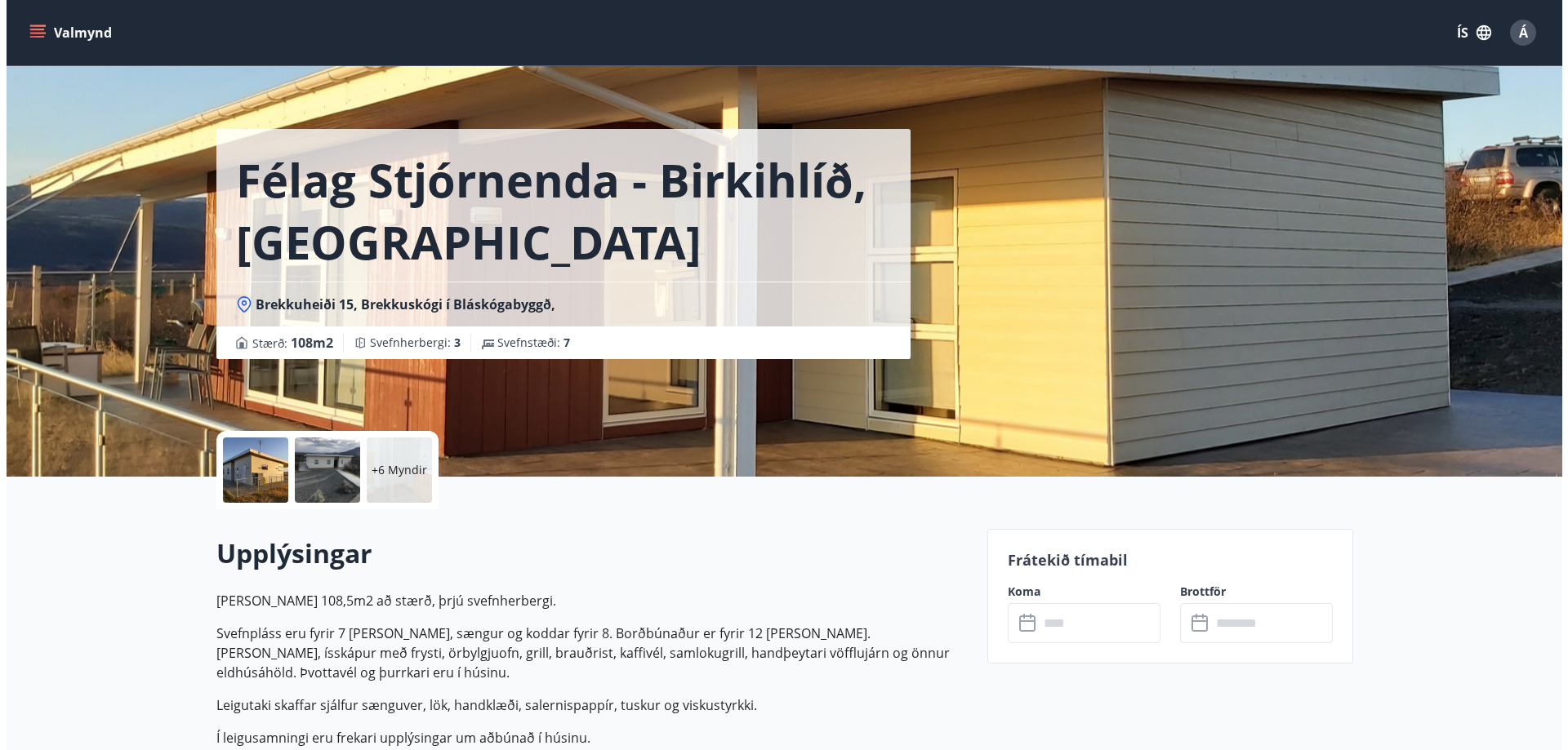
scroll to position [0, 0]
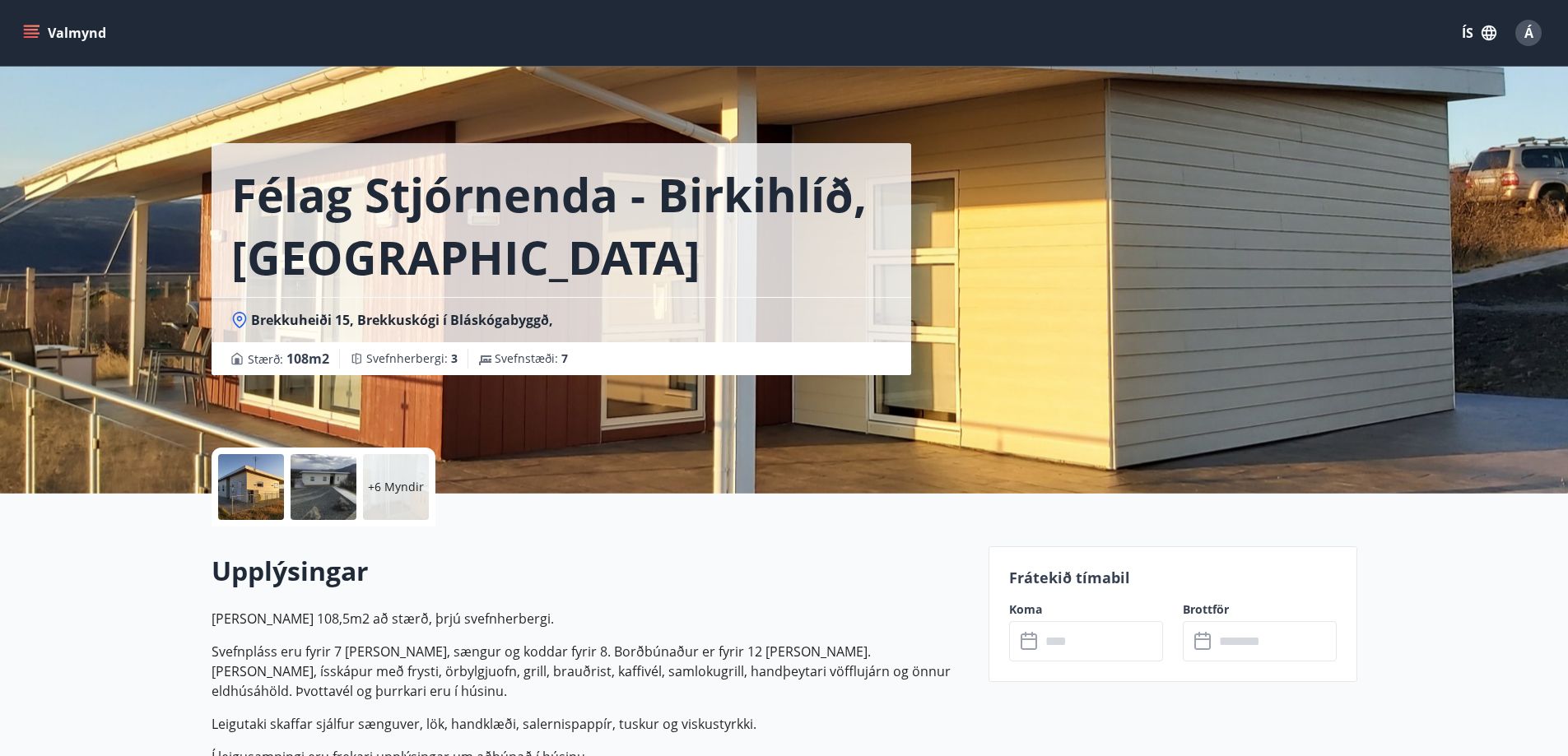
click at [255, 485] on div at bounding box center [251, 487] width 66 height 66
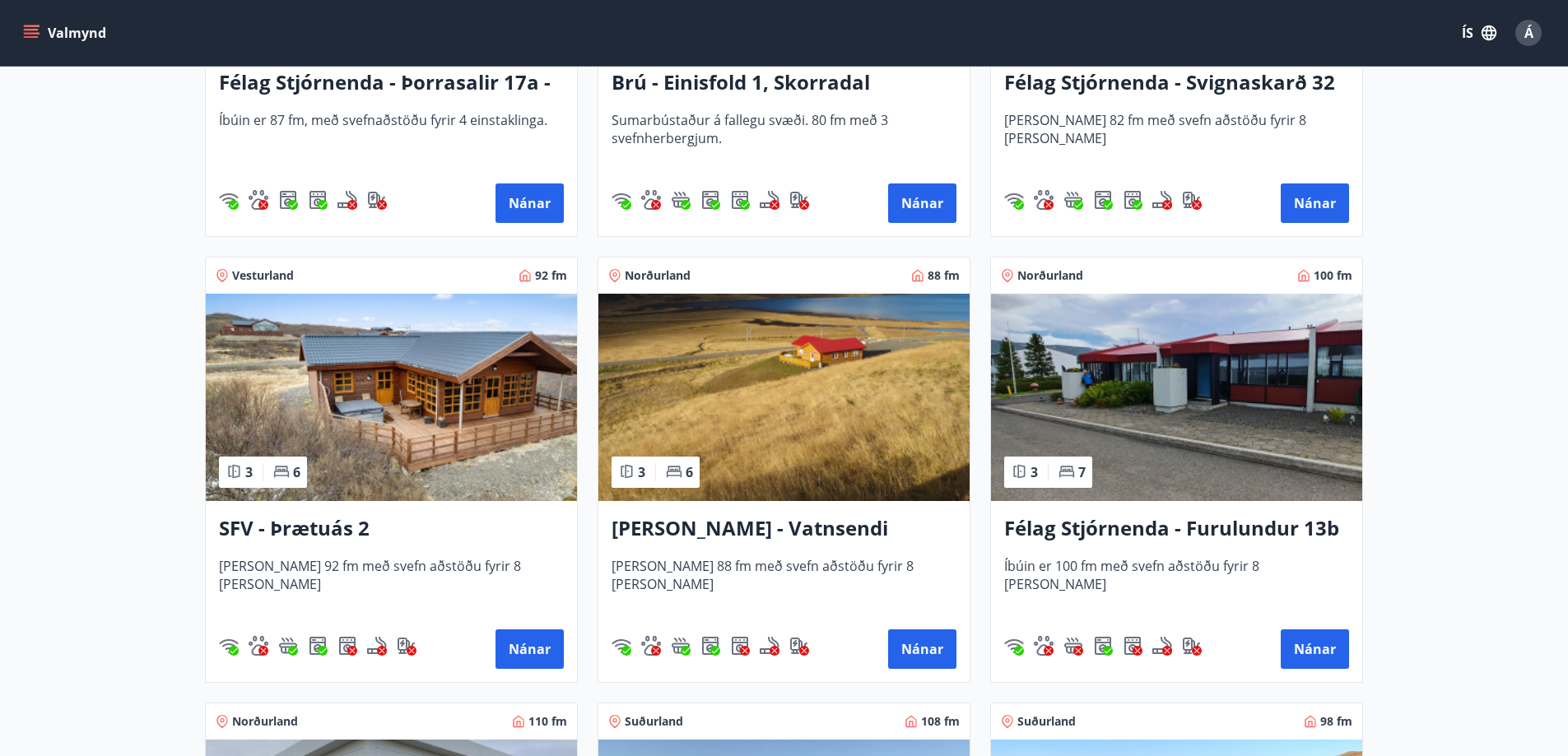
scroll to position [2881, 0]
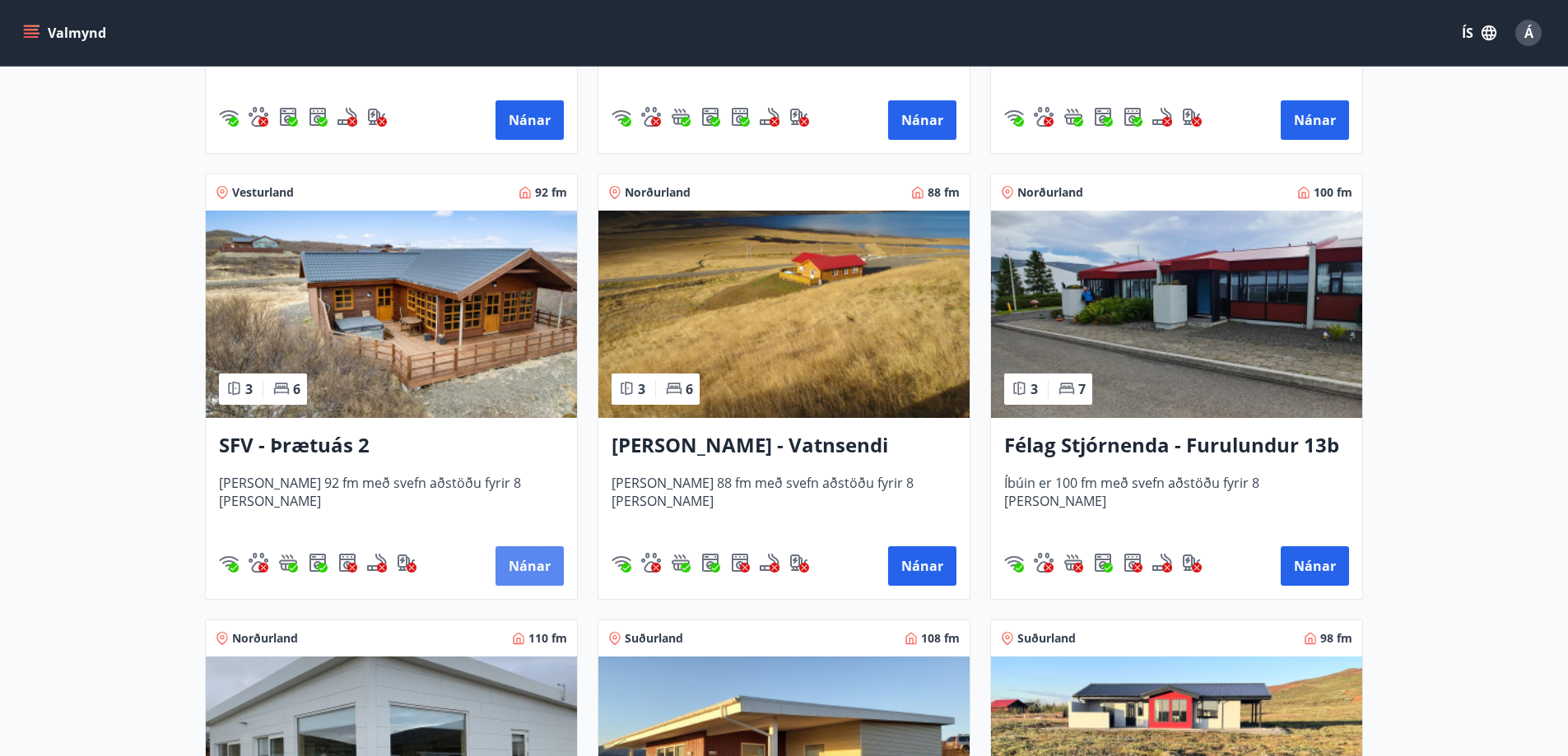
click at [542, 568] on button "Nánar" at bounding box center [530, 565] width 68 height 39
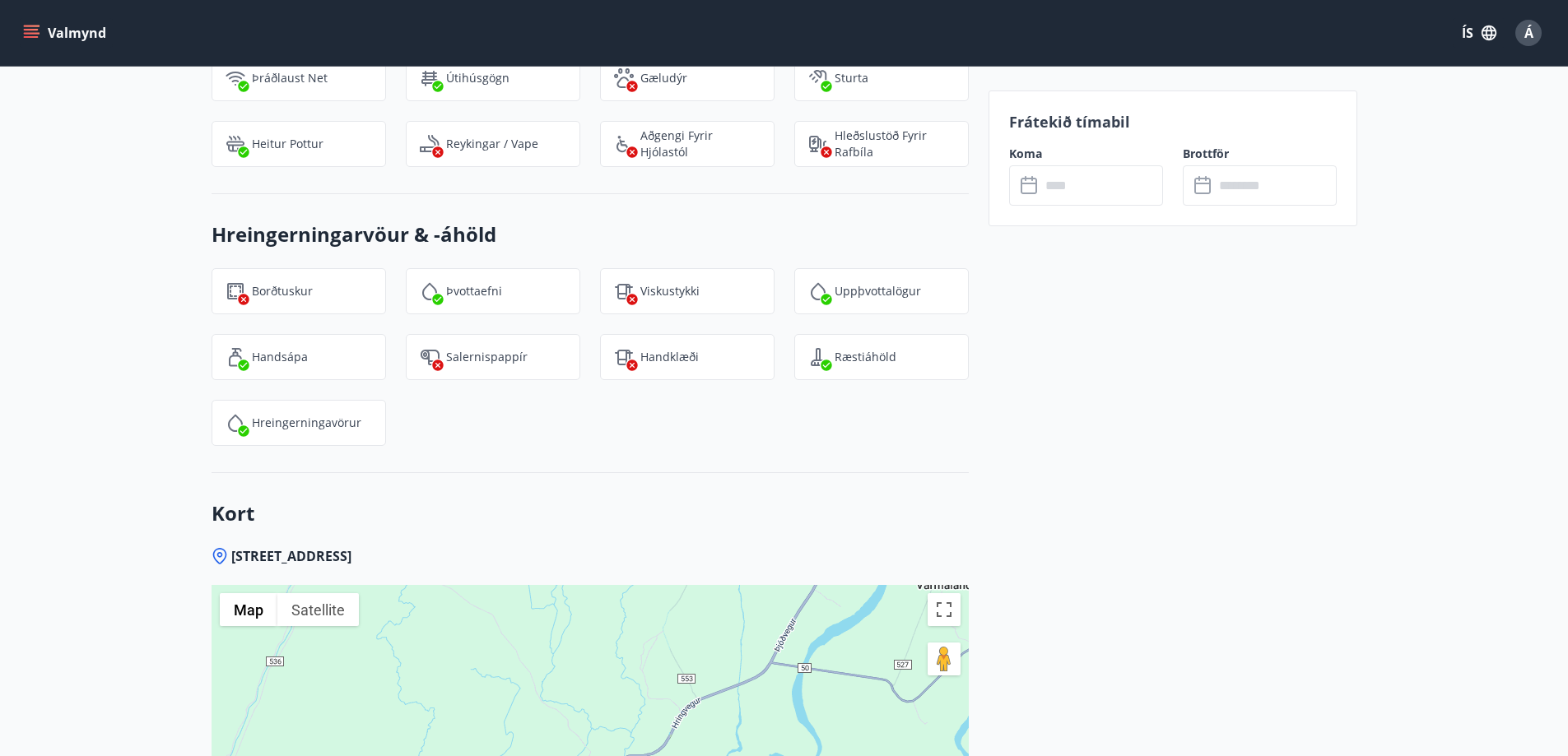
scroll to position [2304, 0]
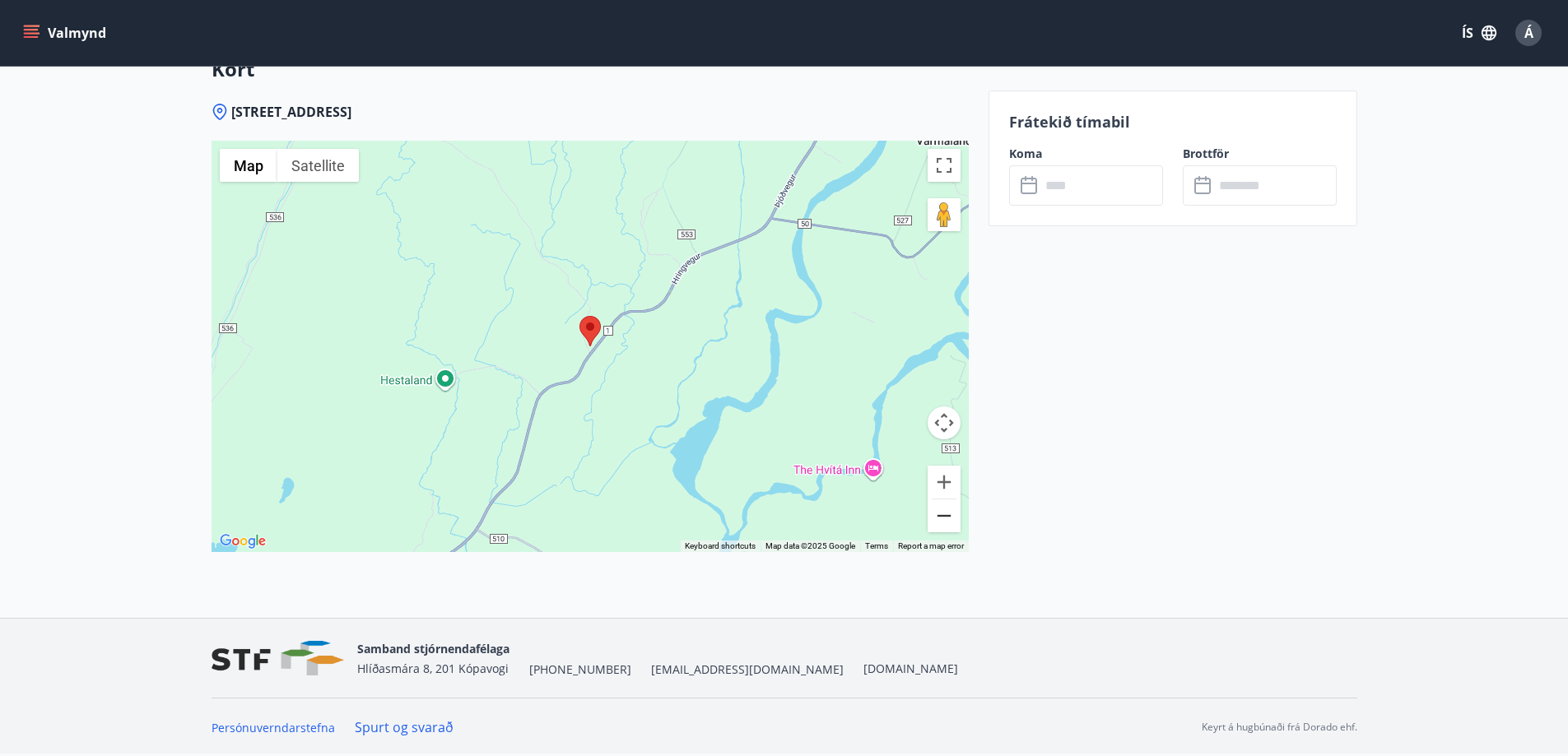
click at [953, 520] on button "Zoom out" at bounding box center [944, 516] width 33 height 33
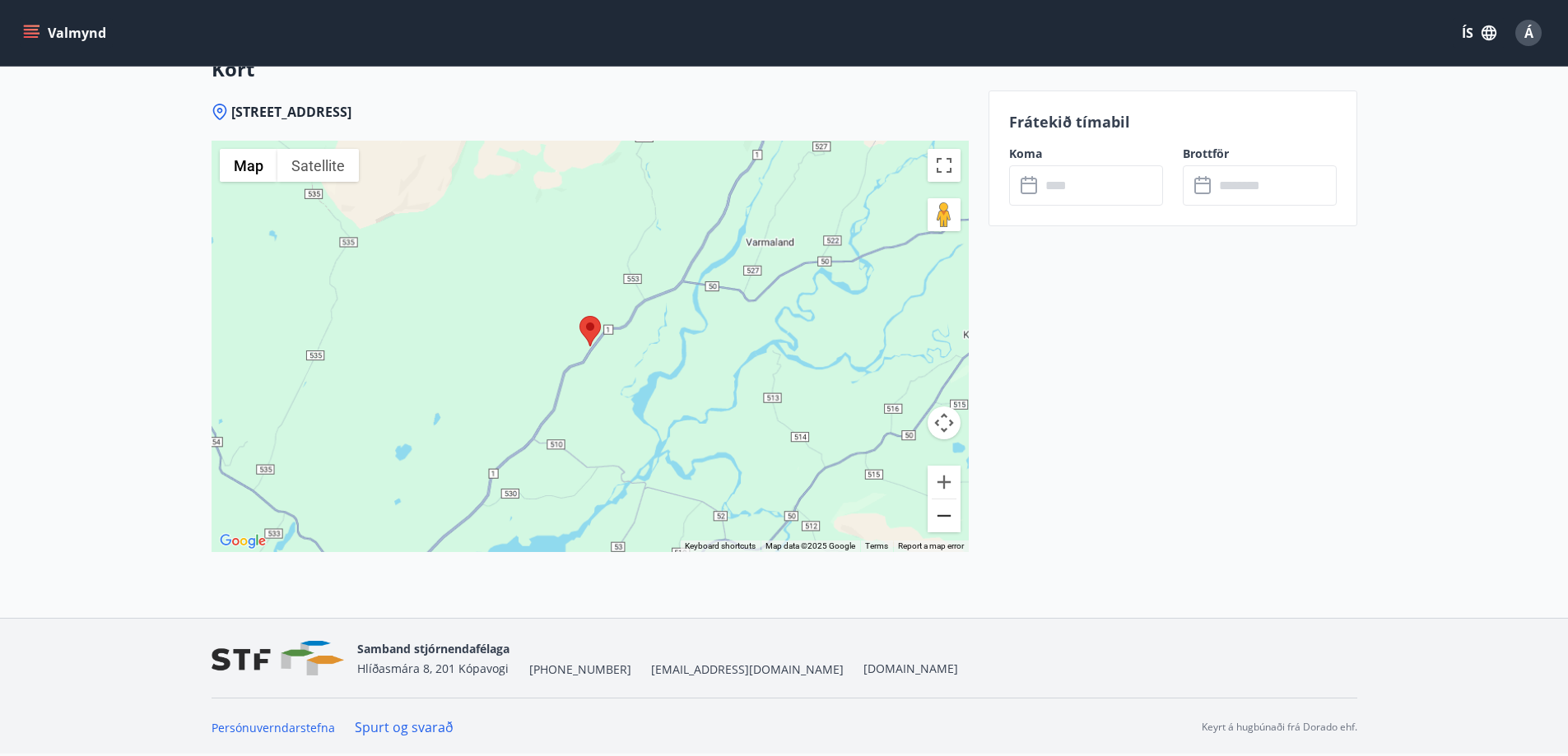
click at [953, 520] on button "Zoom out" at bounding box center [944, 516] width 33 height 33
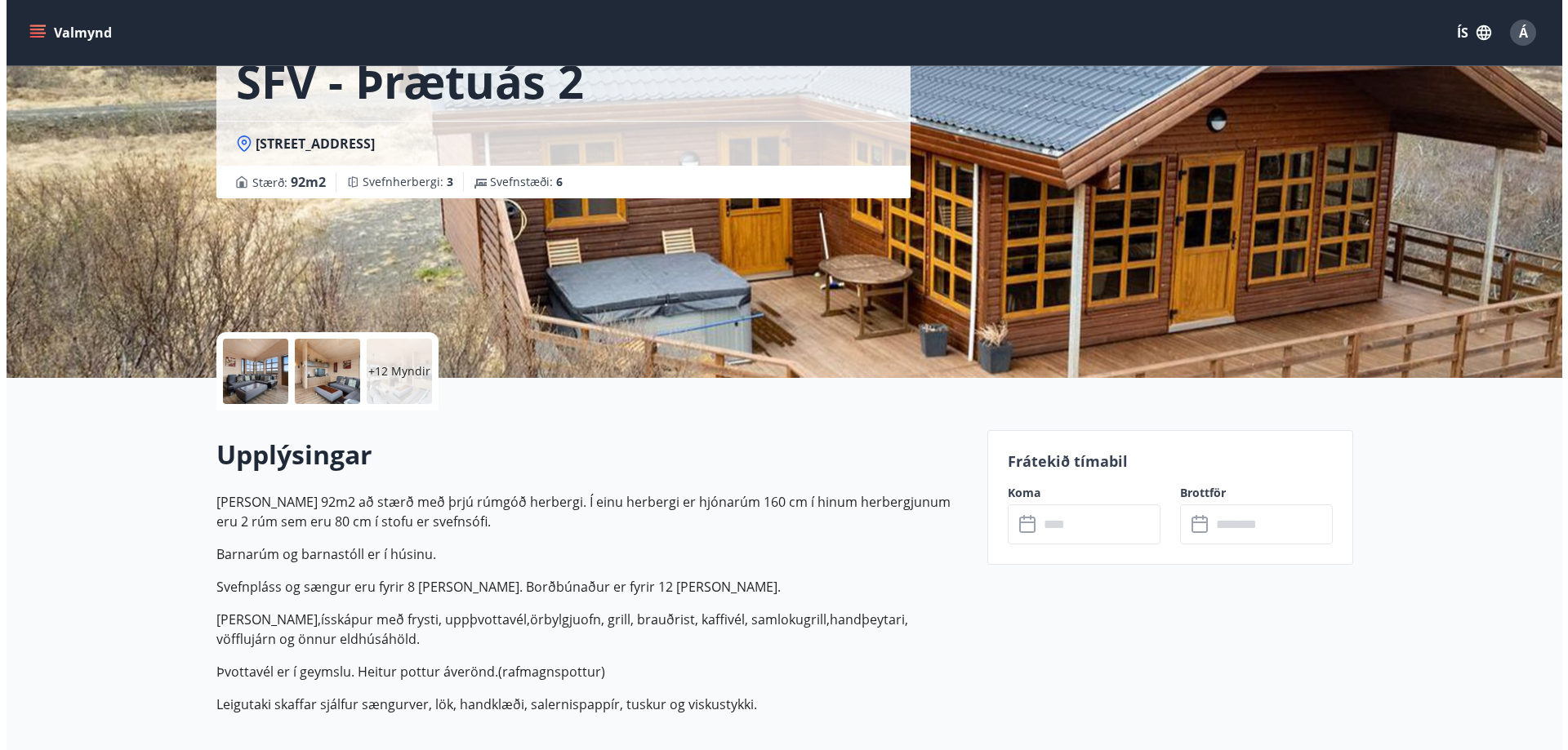
scroll to position [0, 0]
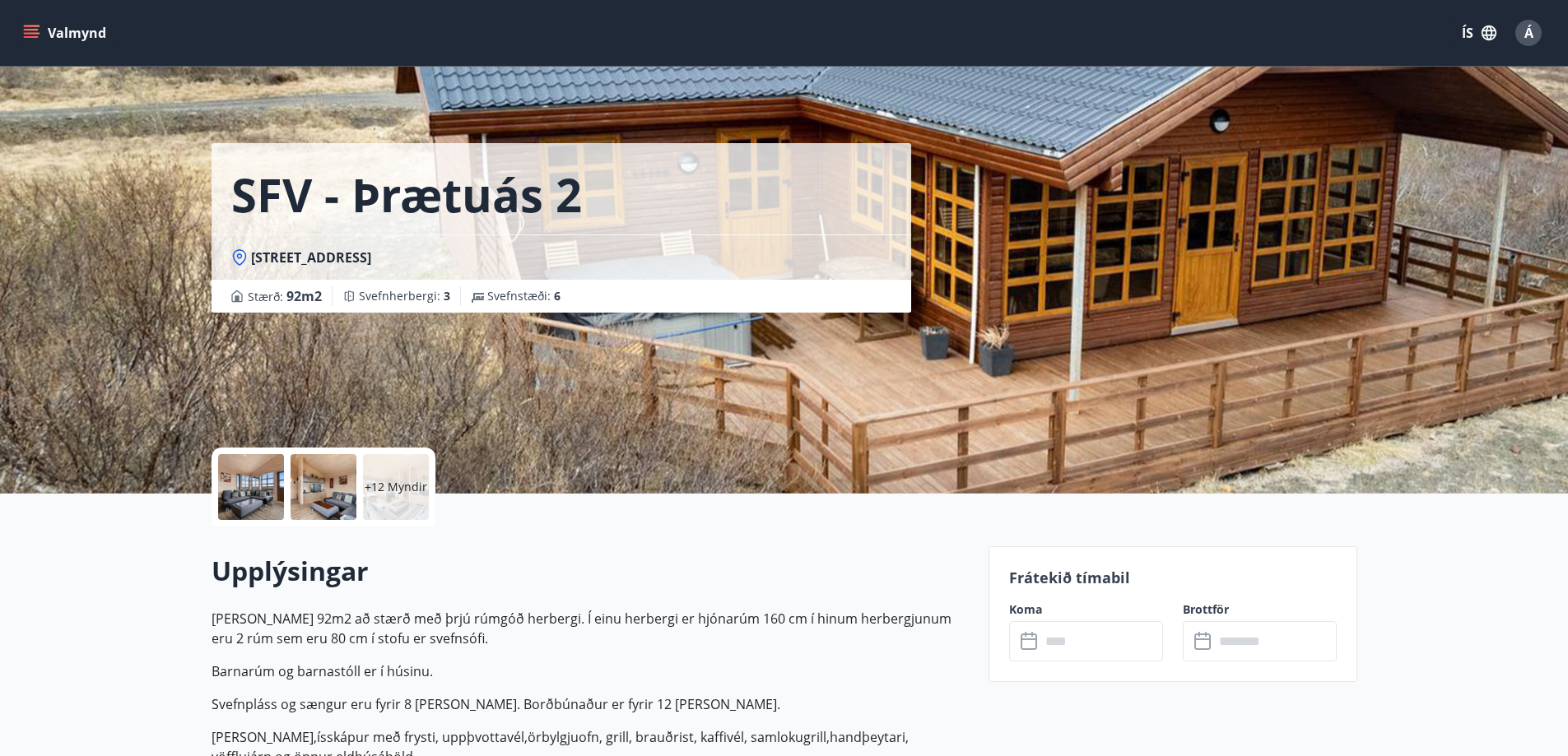
click at [256, 496] on div at bounding box center [251, 487] width 66 height 66
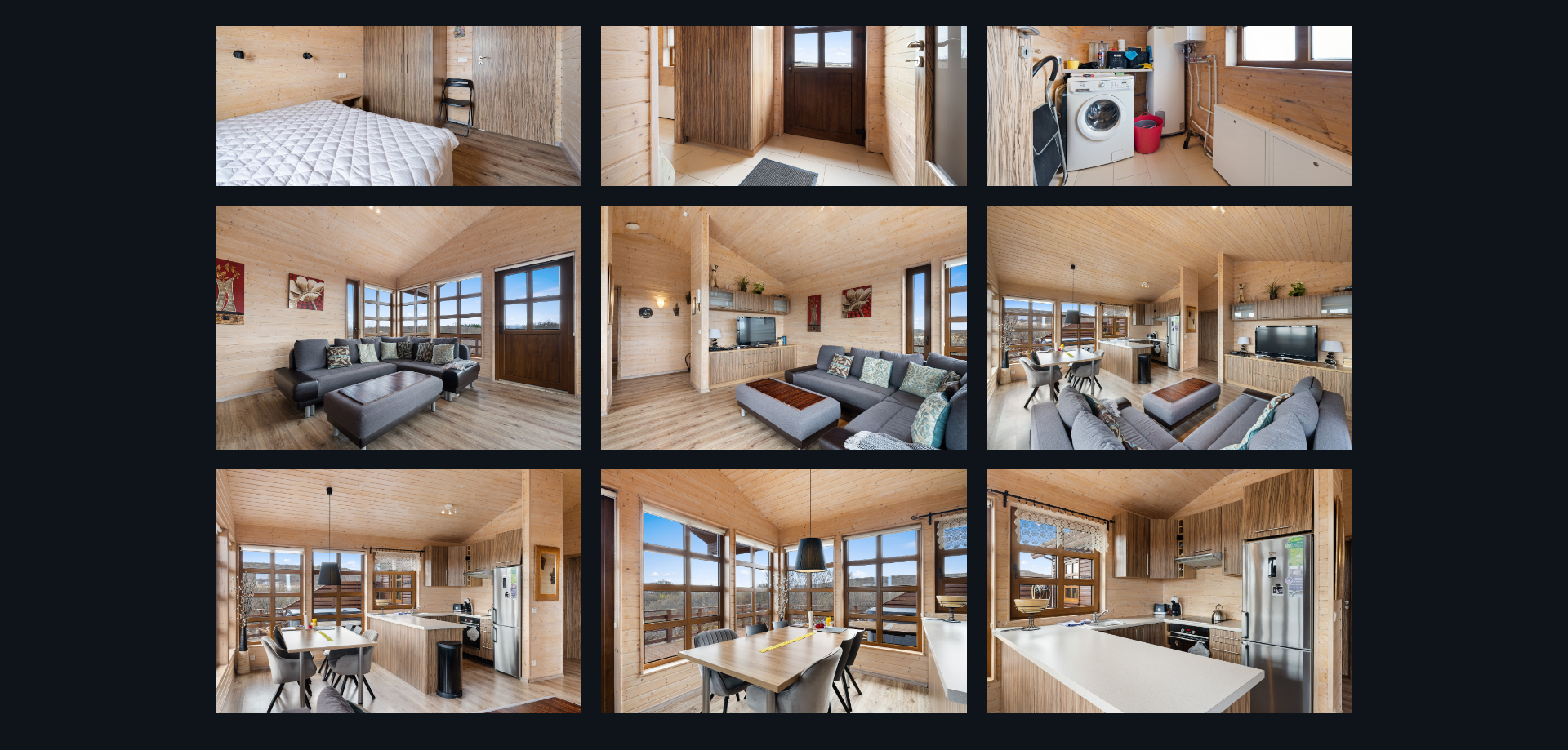
scroll to position [164, 0]
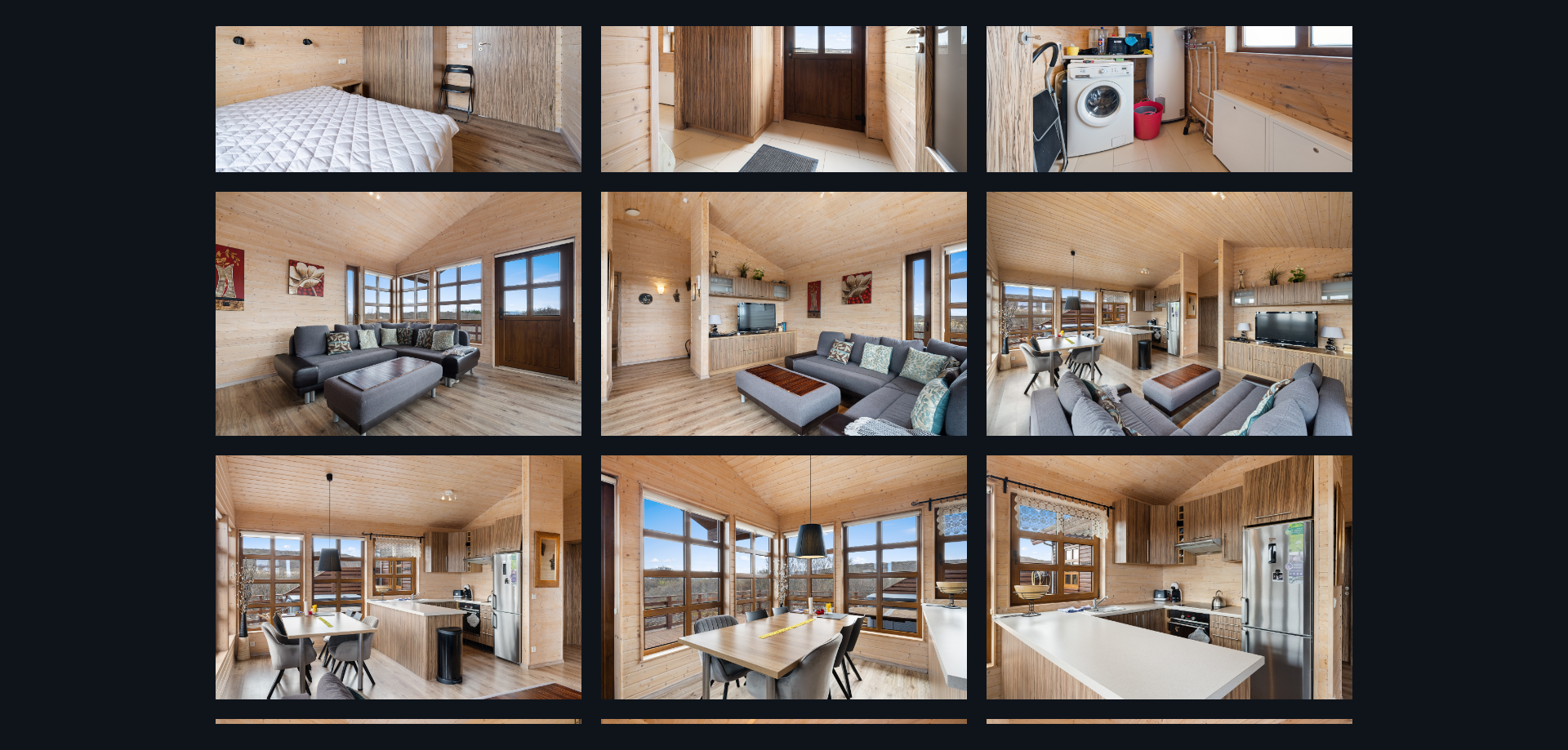
drag, startPoint x: 1137, startPoint y: 447, endPoint x: 1083, endPoint y: 463, distance: 56.3
drag, startPoint x: 1083, startPoint y: 463, endPoint x: 1449, endPoint y: 402, distance: 371.0
click at [1451, 402] on div "18 Myndir" at bounding box center [784, 375] width 1568 height 750
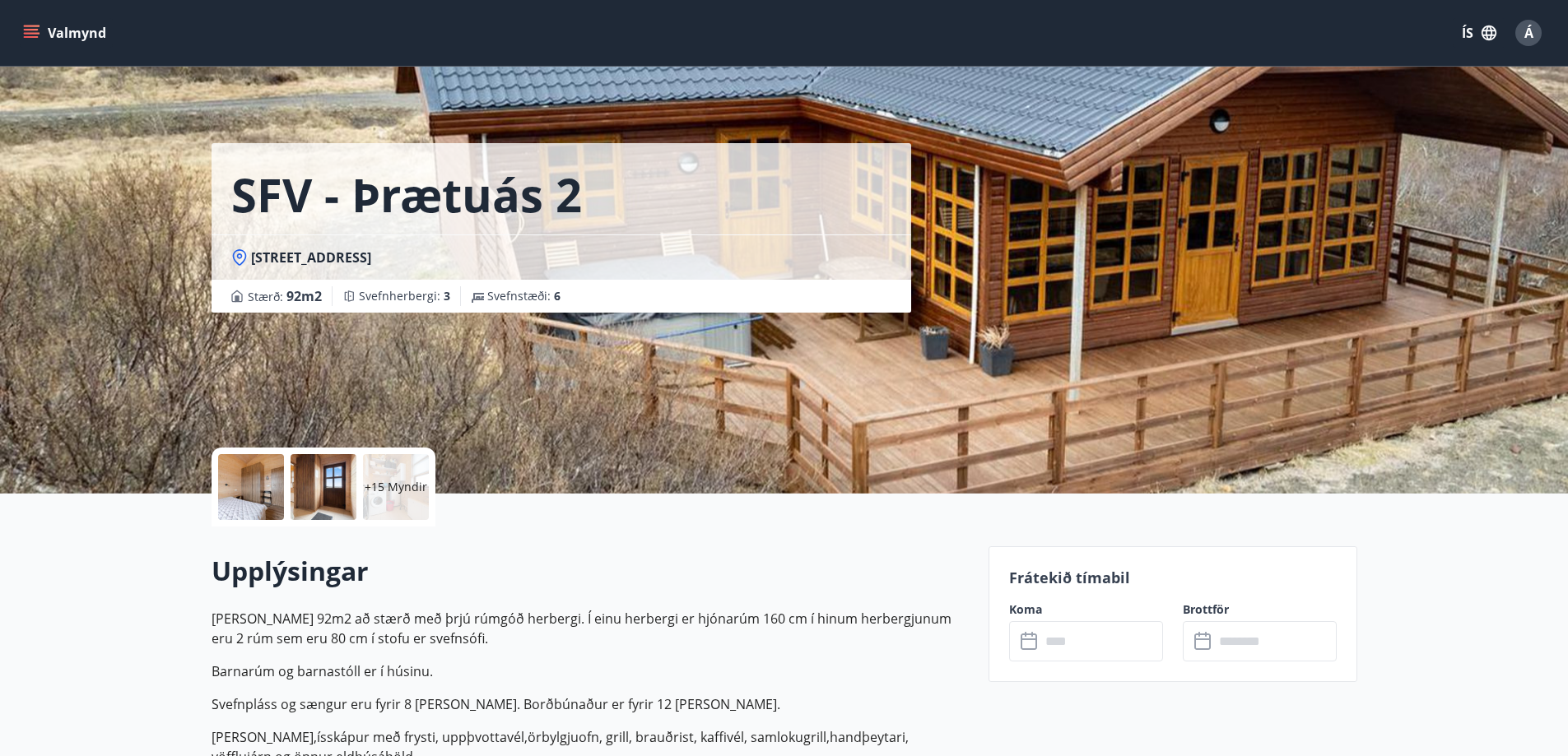
click at [294, 489] on div at bounding box center [323, 487] width 66 height 66
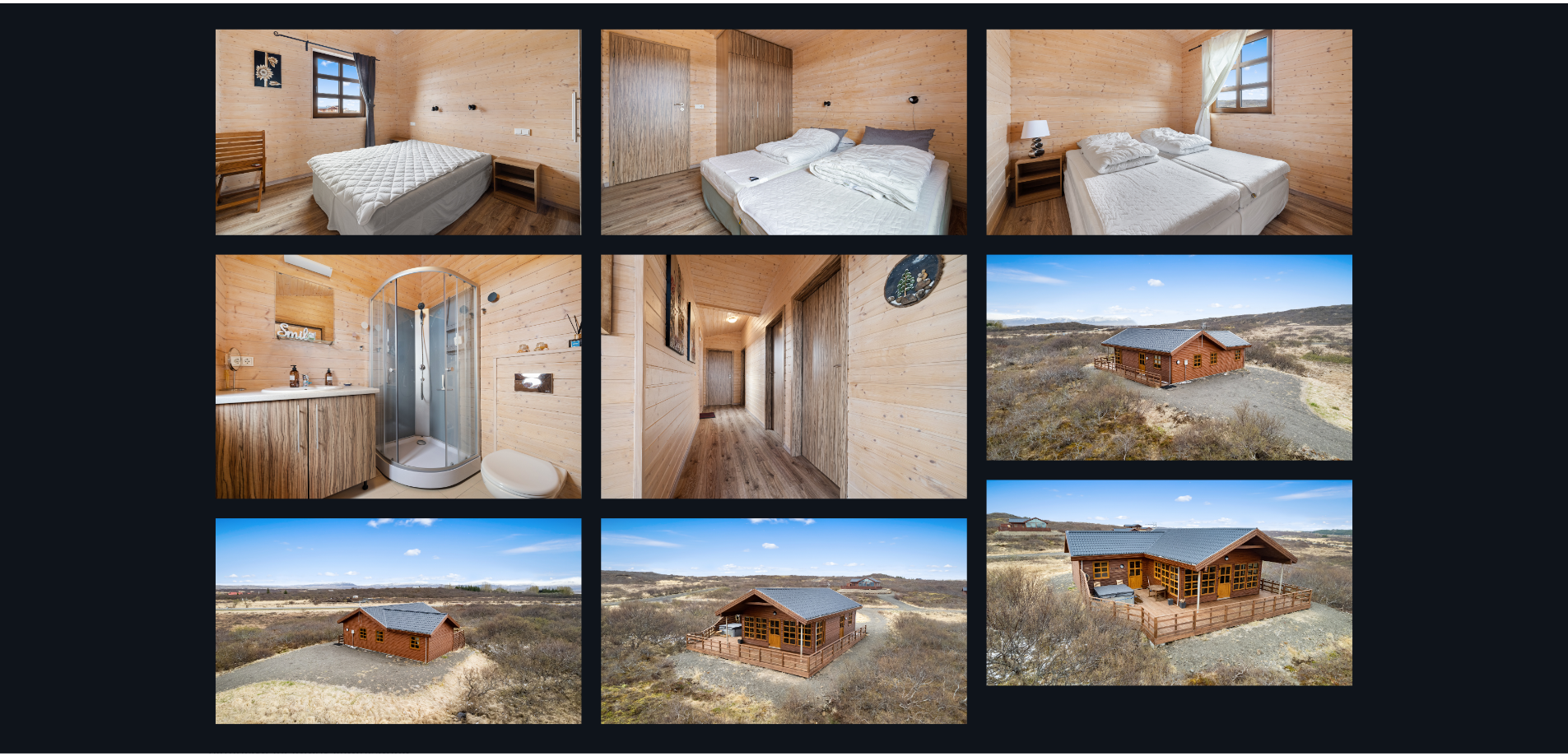
scroll to position [903, 0]
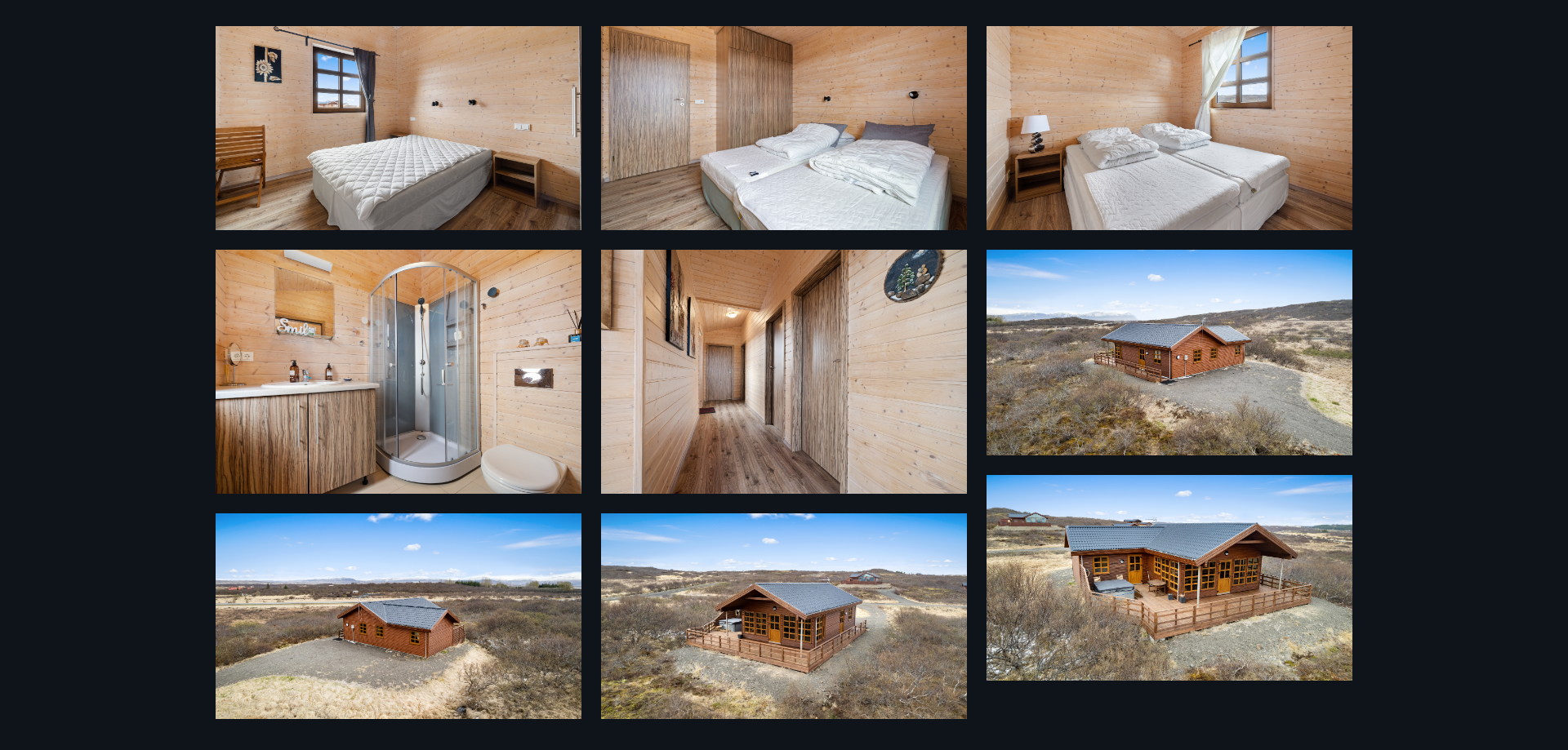
drag, startPoint x: 186, startPoint y: 120, endPoint x: 170, endPoint y: 131, distance: 19.4
click at [187, 125] on div "18 Myndir" at bounding box center [784, 375] width 1568 height 750
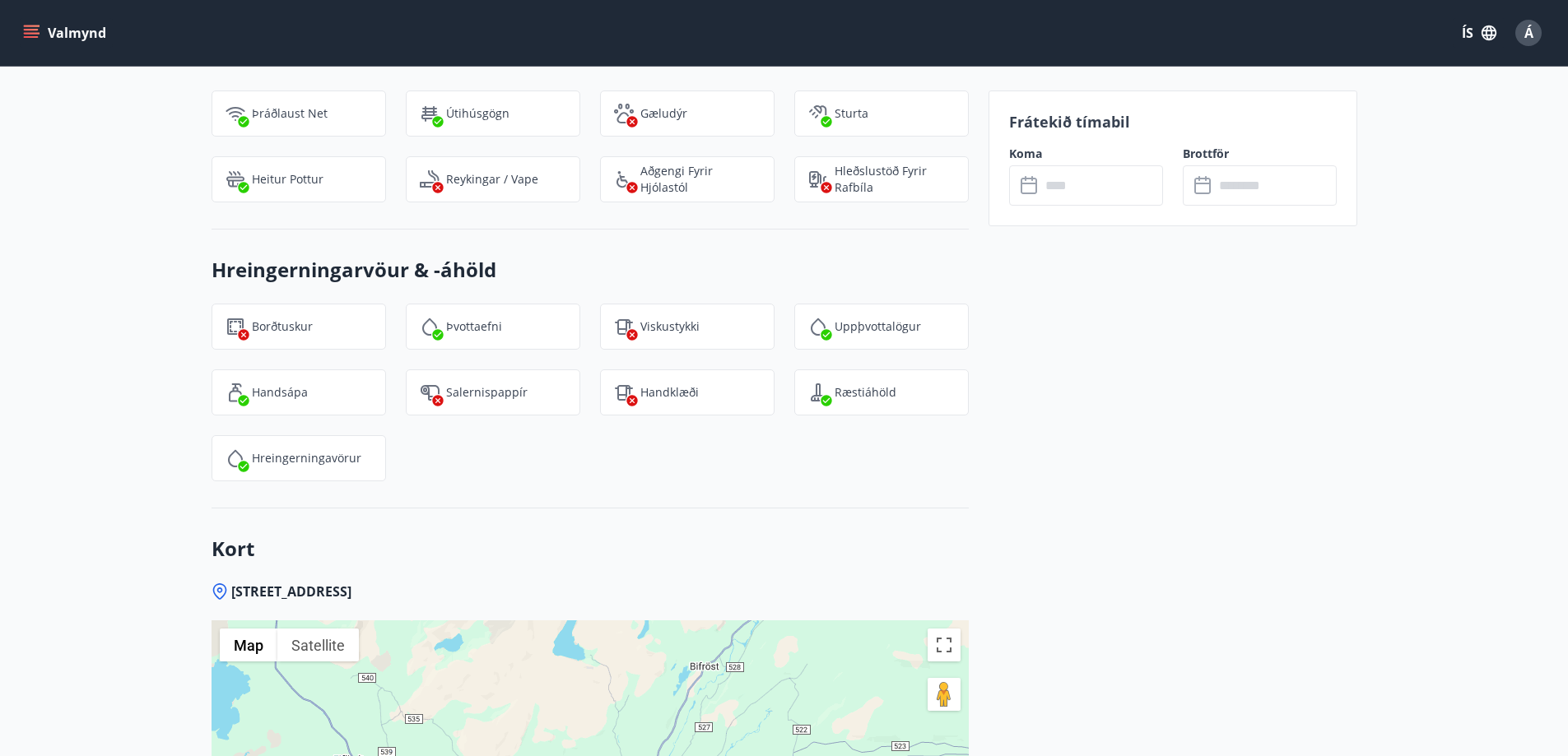
scroll to position [2057, 0]
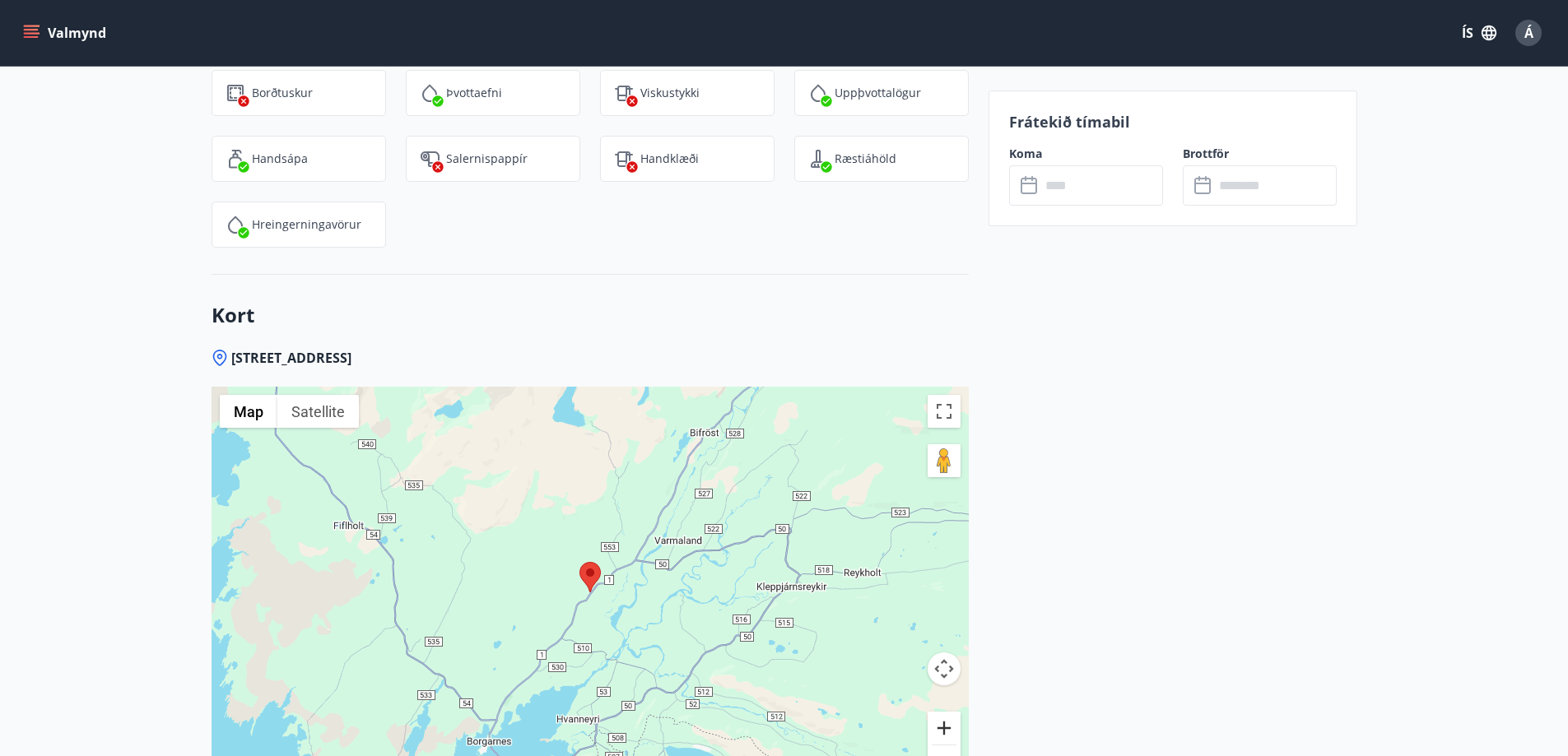
click at [938, 724] on button "Zoom in" at bounding box center [944, 729] width 33 height 33
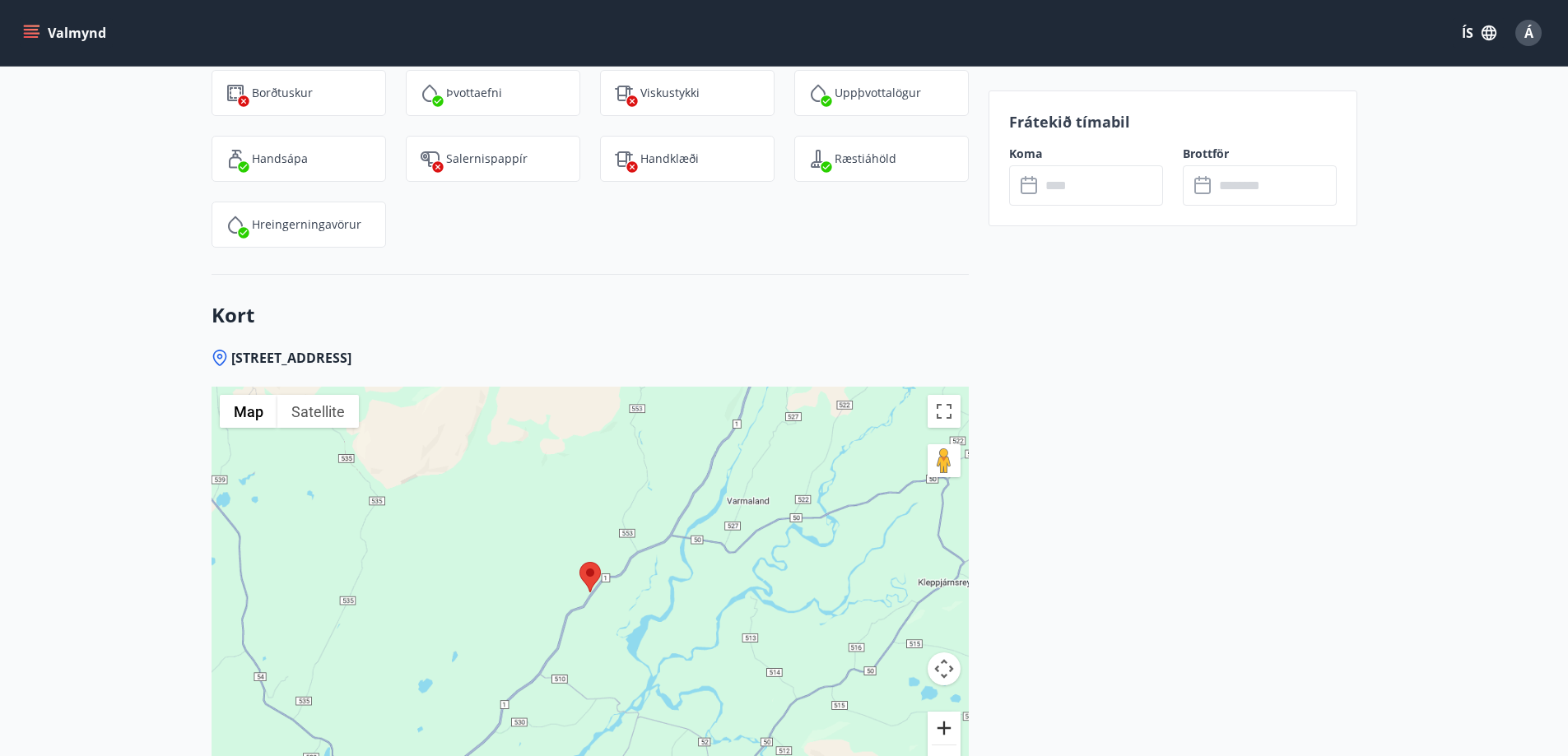
click at [941, 723] on button "Zoom in" at bounding box center [944, 729] width 33 height 33
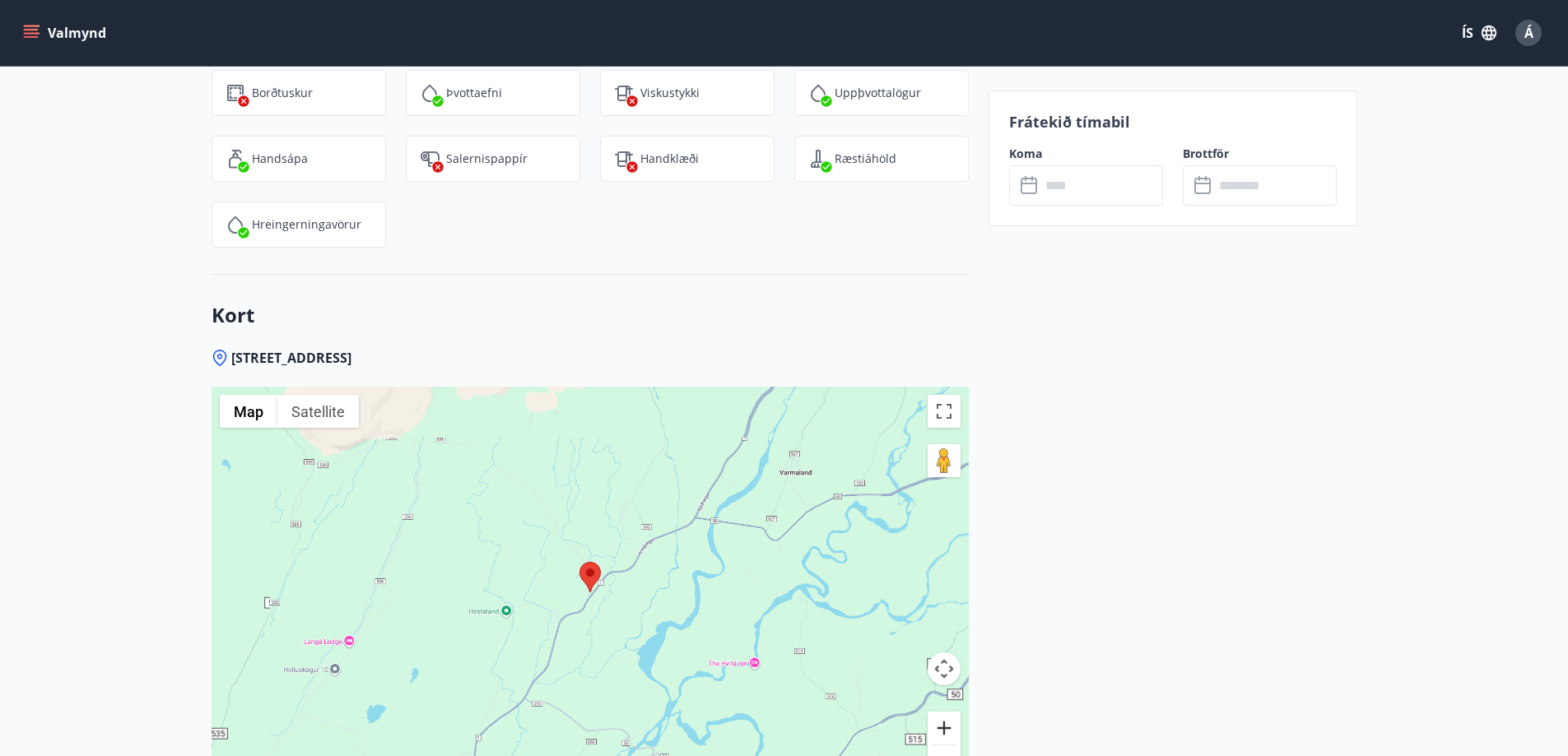
click at [943, 721] on button "Zoom in" at bounding box center [944, 729] width 33 height 33
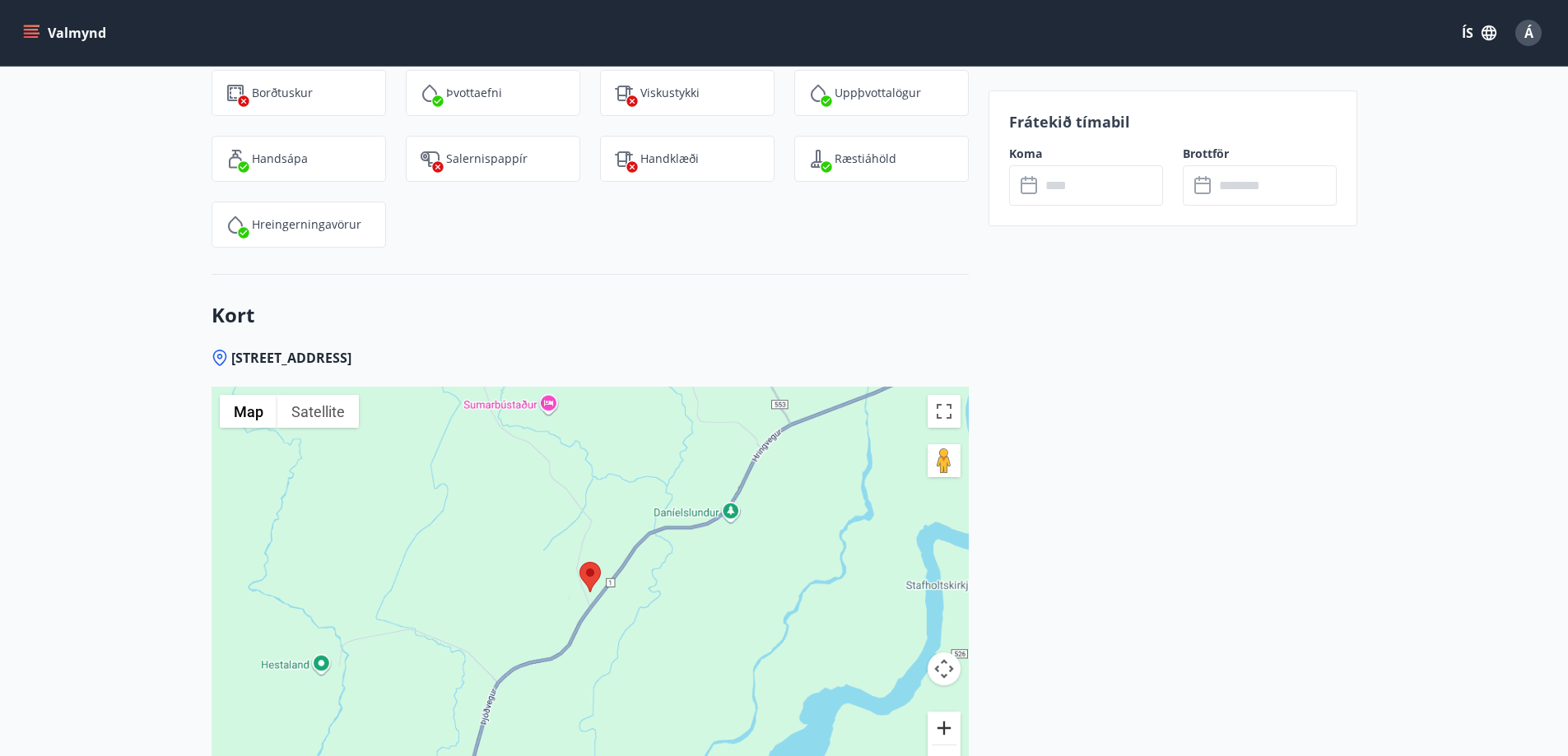
click at [944, 720] on button "Zoom in" at bounding box center [944, 729] width 33 height 33
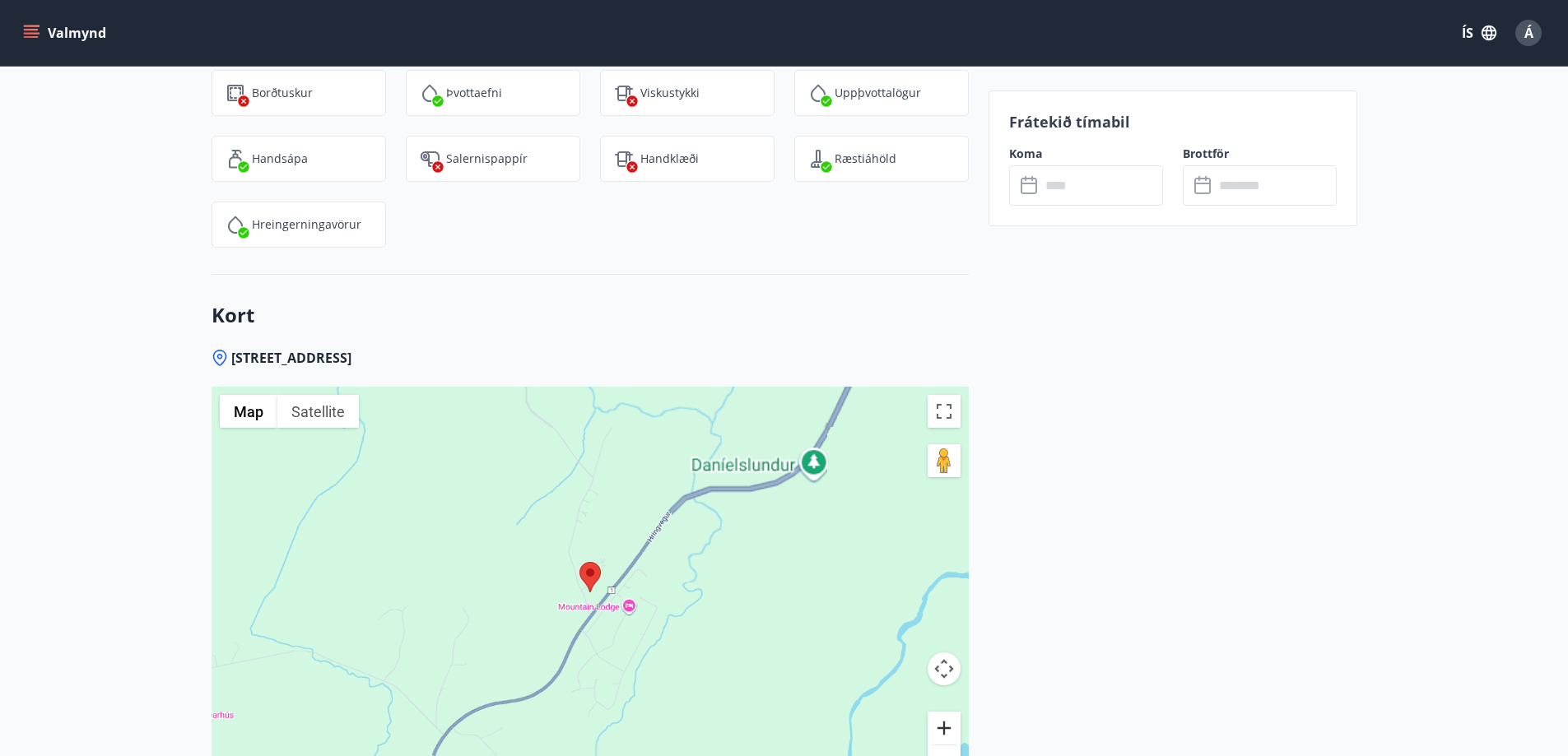
click at [944, 719] on button "Zoom in" at bounding box center [944, 729] width 33 height 33
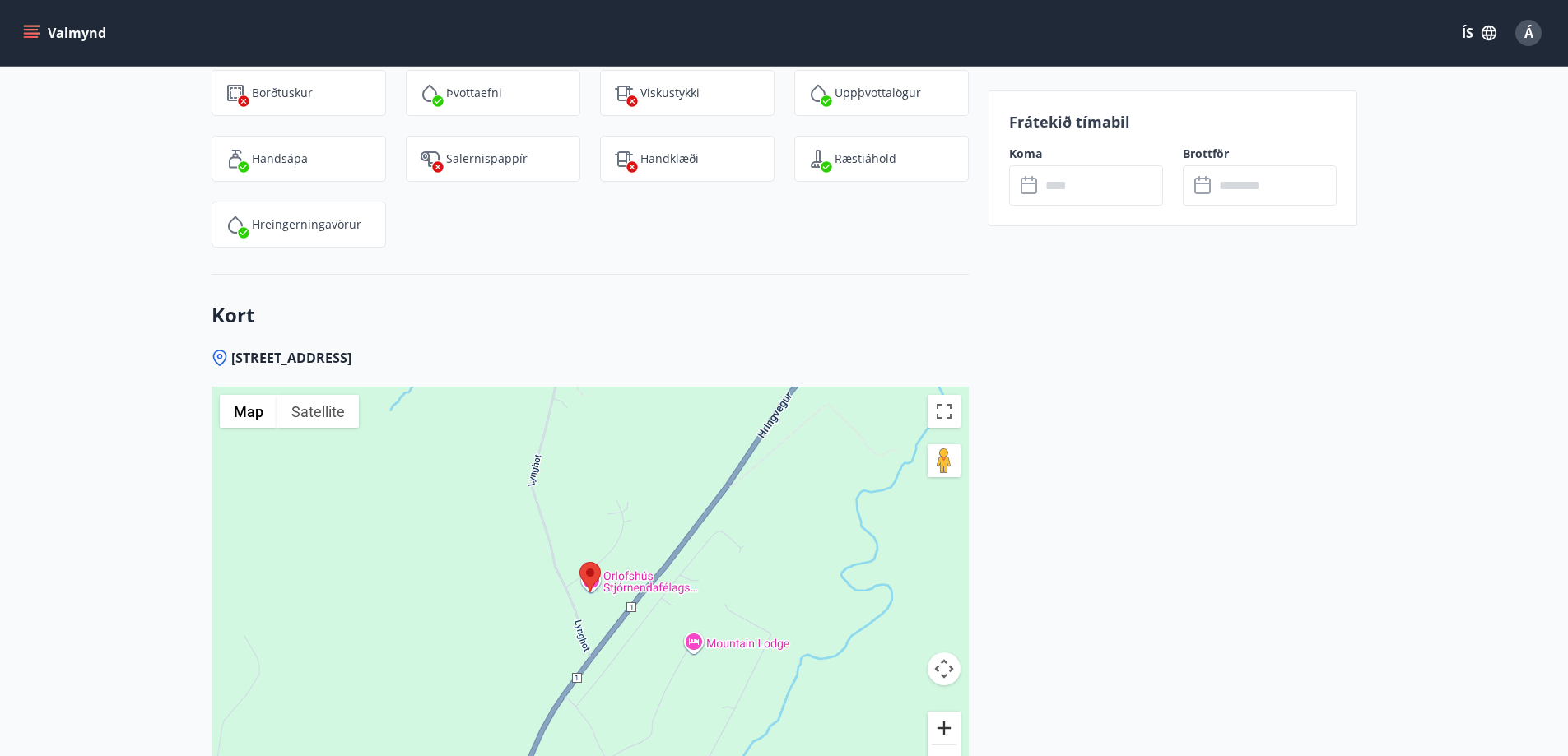
click at [944, 719] on button "Zoom in" at bounding box center [944, 729] width 33 height 33
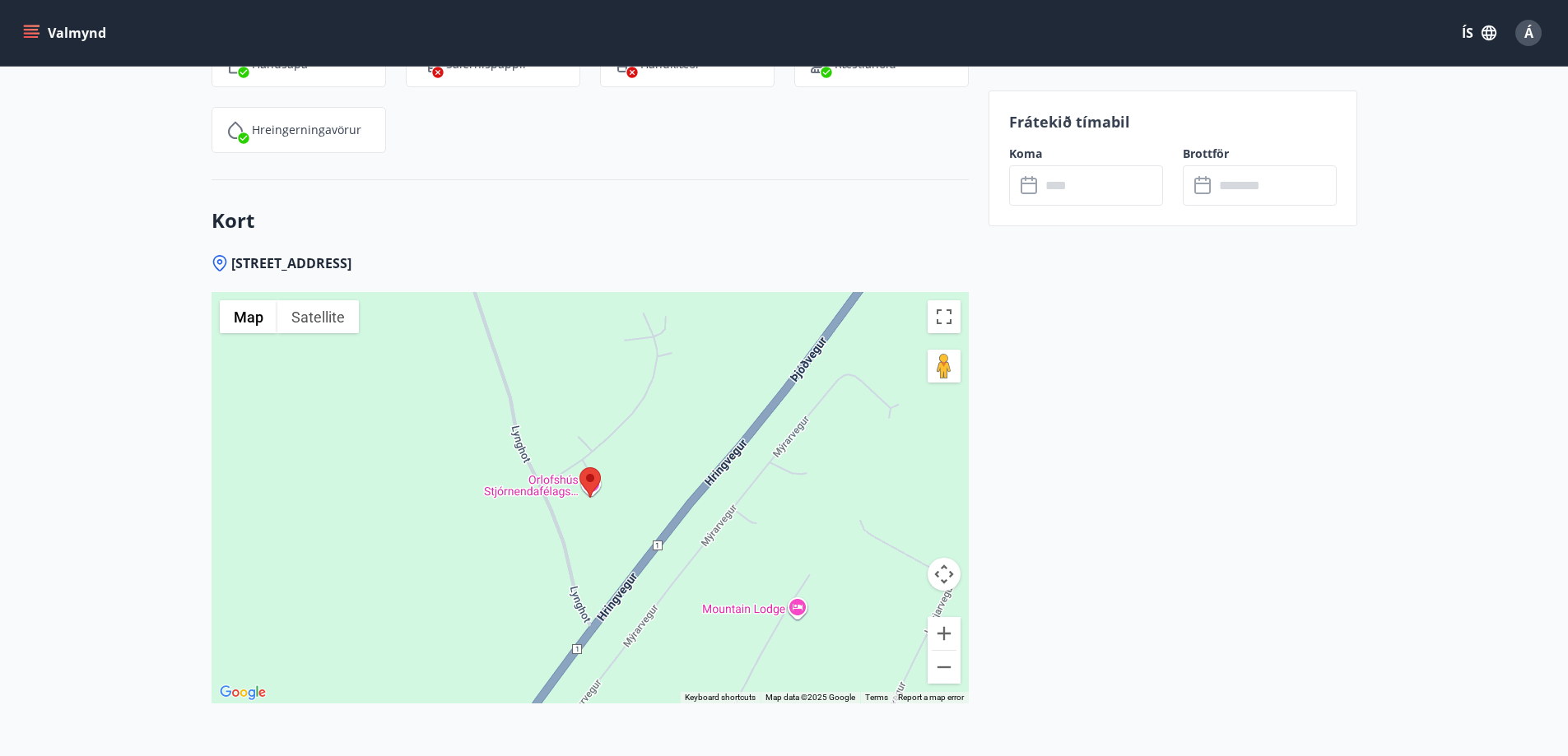
scroll to position [2304, 0]
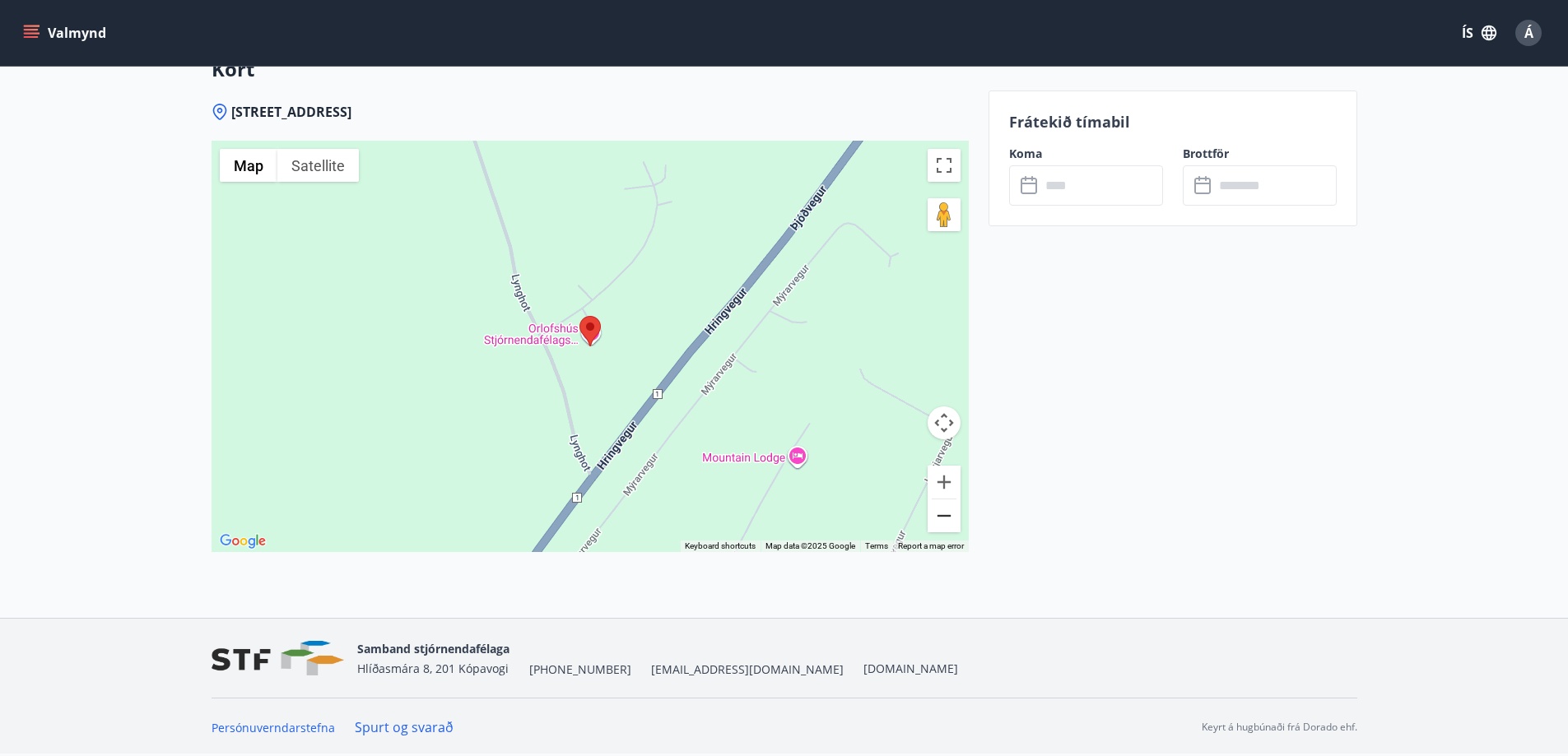
click at [950, 512] on button "Zoom out" at bounding box center [944, 516] width 33 height 33
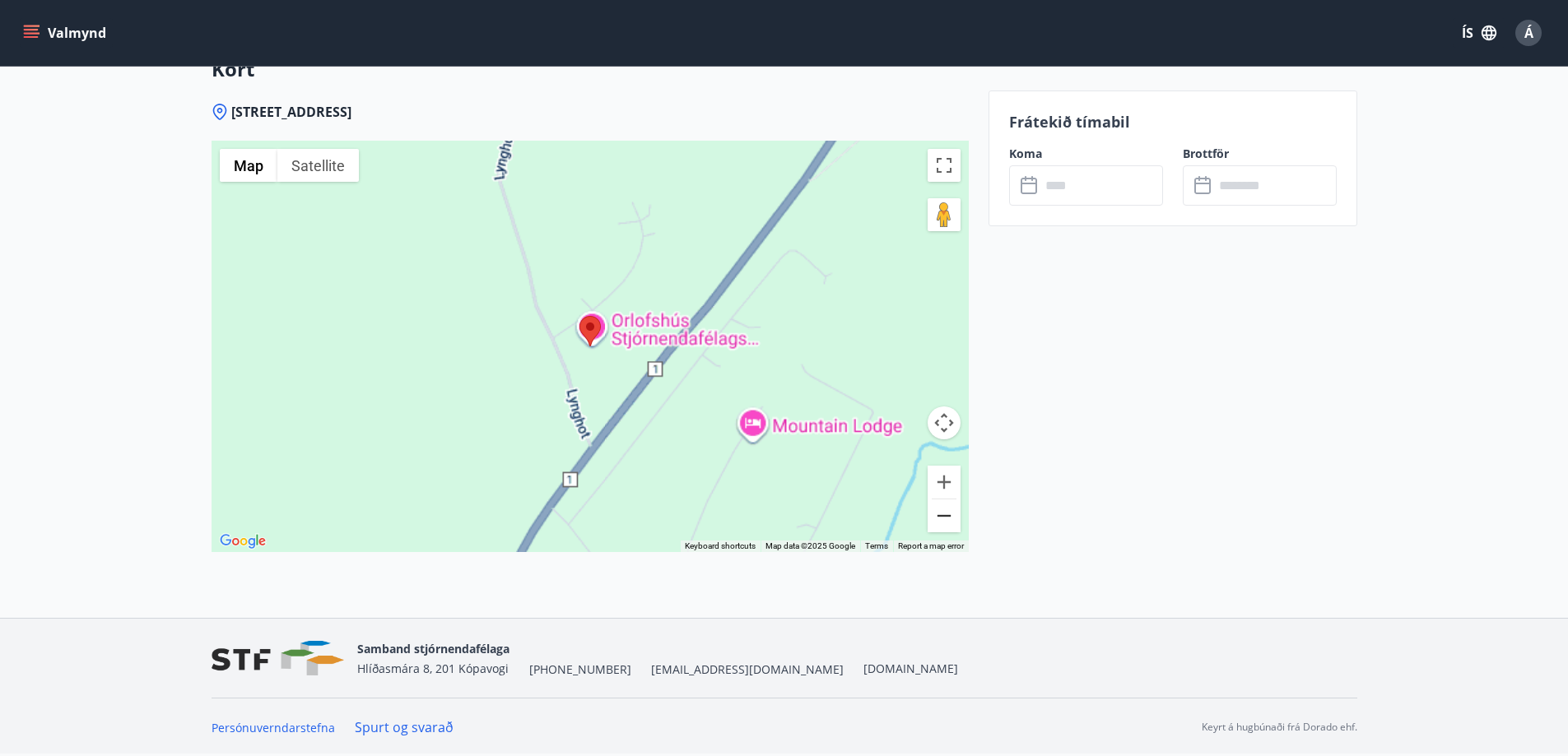
click at [950, 512] on button "Zoom out" at bounding box center [944, 516] width 33 height 33
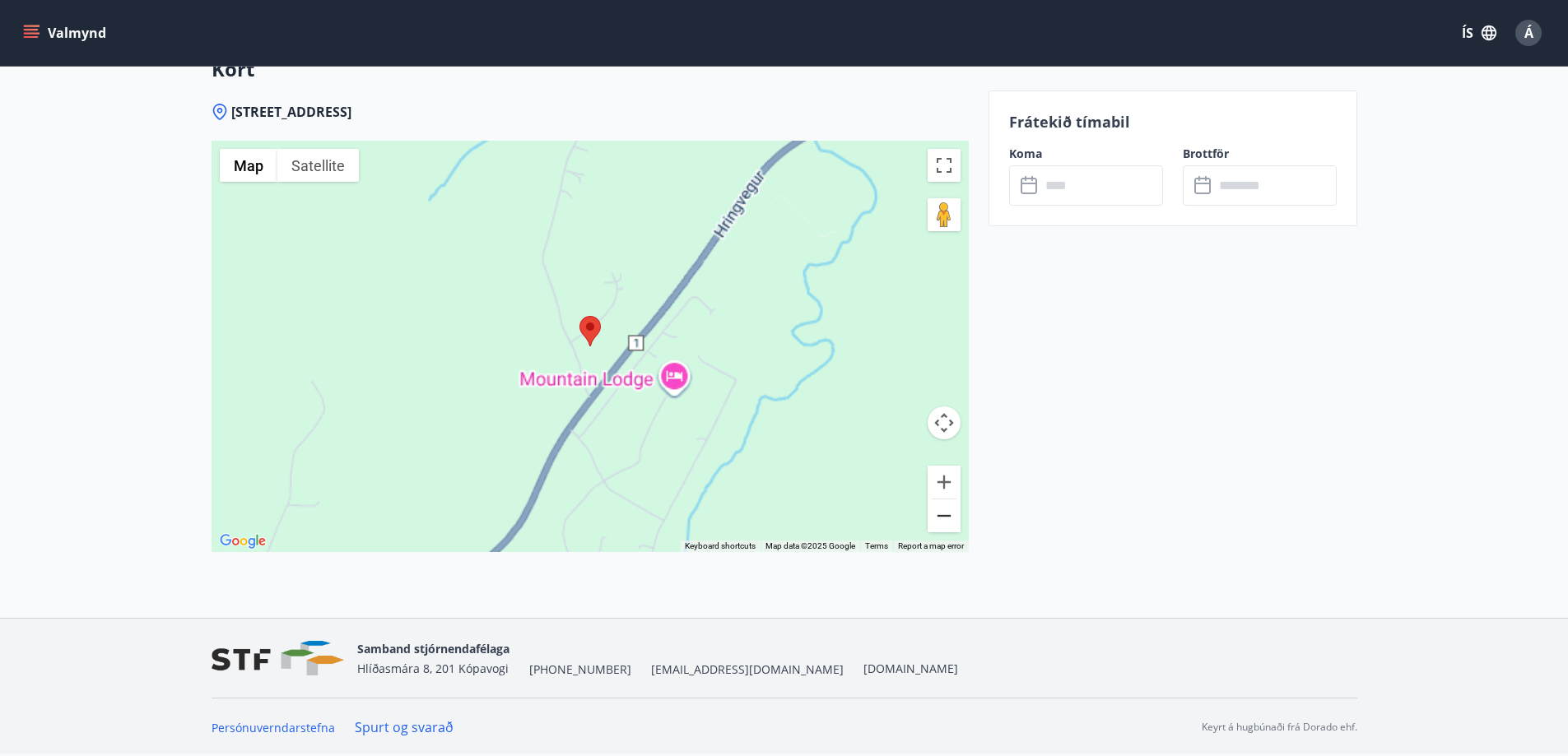
click at [950, 512] on button "Zoom out" at bounding box center [944, 516] width 33 height 33
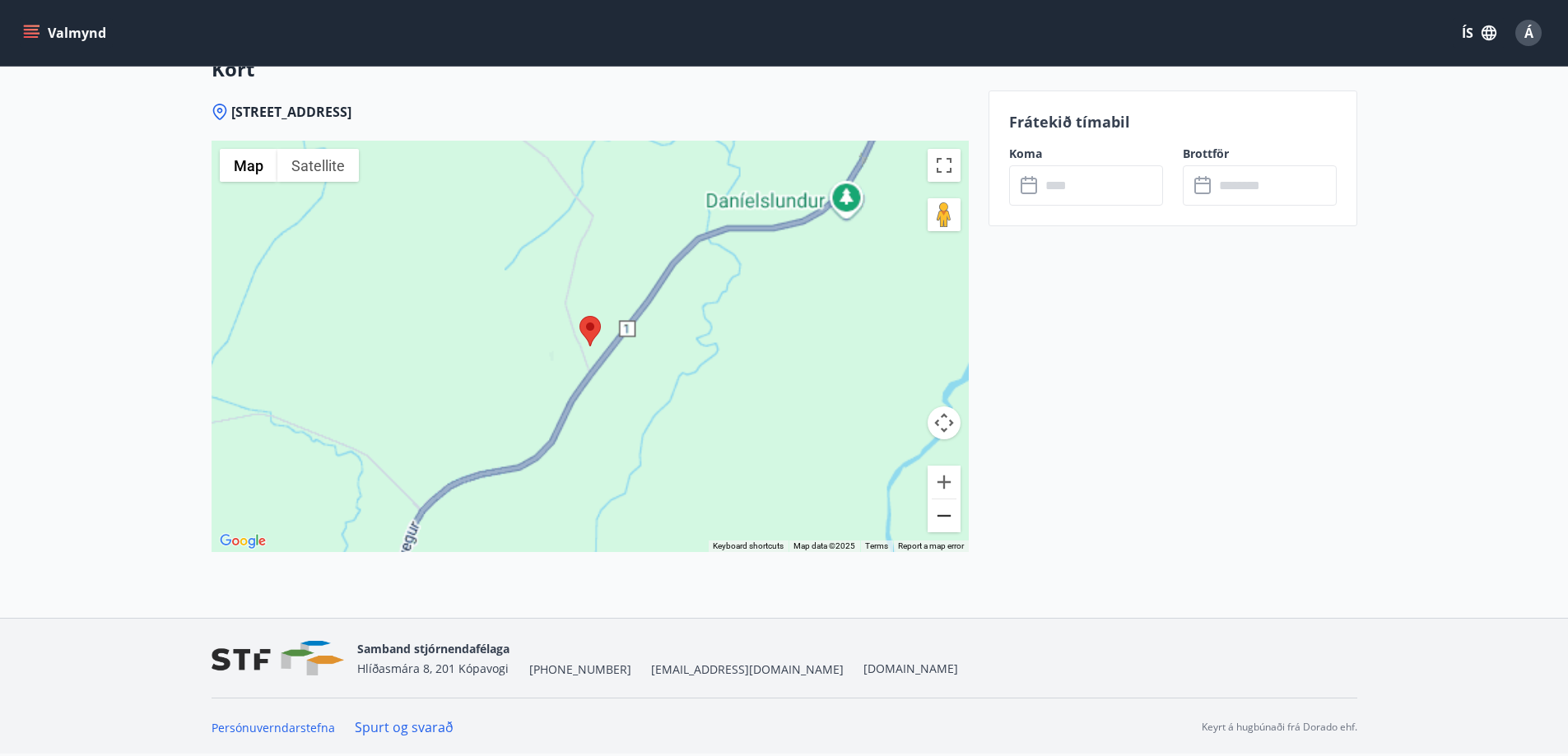
click at [950, 512] on button "Zoom out" at bounding box center [944, 516] width 33 height 33
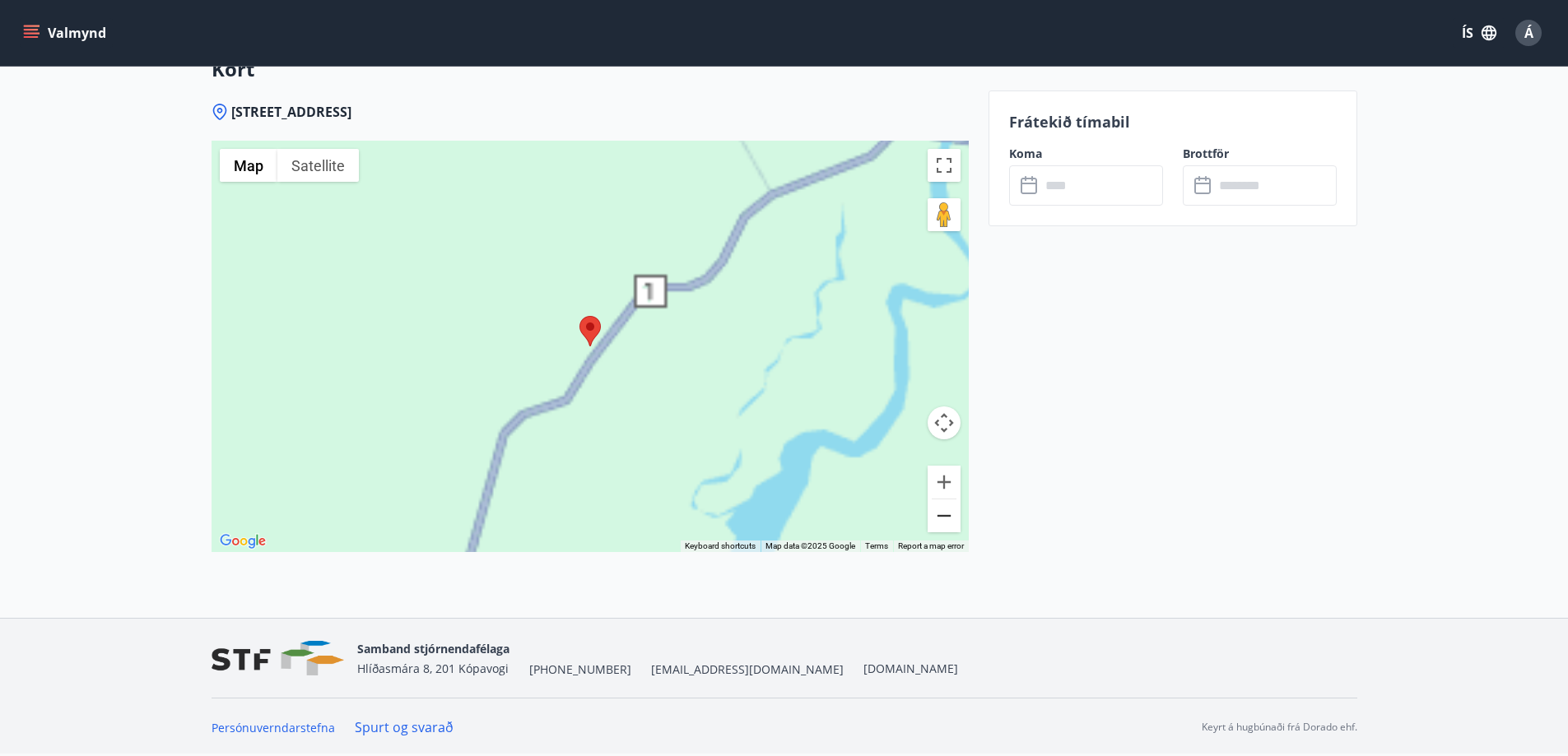
click at [950, 512] on button "Zoom out" at bounding box center [944, 516] width 33 height 33
click at [951, 512] on button "Zoom out" at bounding box center [944, 516] width 33 height 33
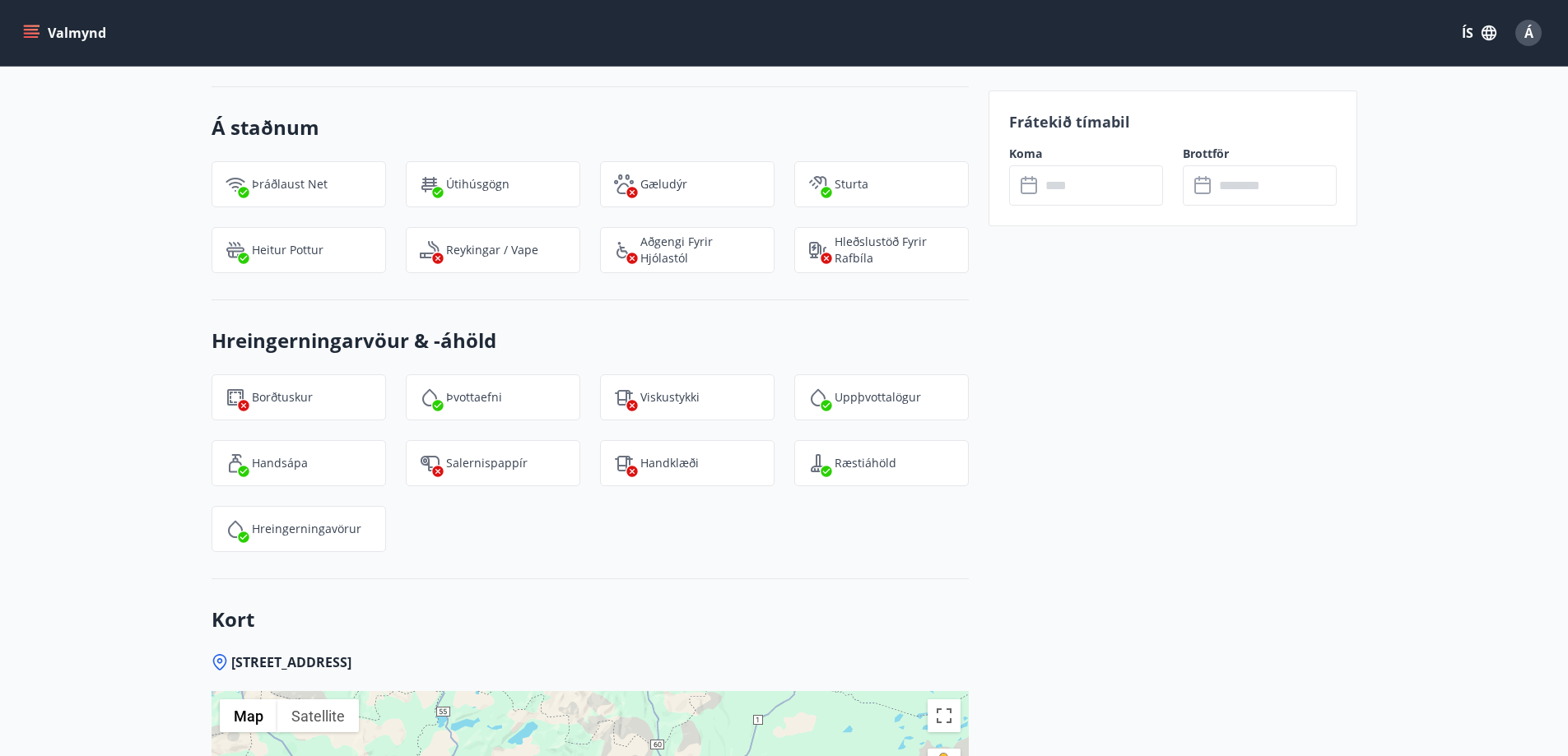
scroll to position [2057, 0]
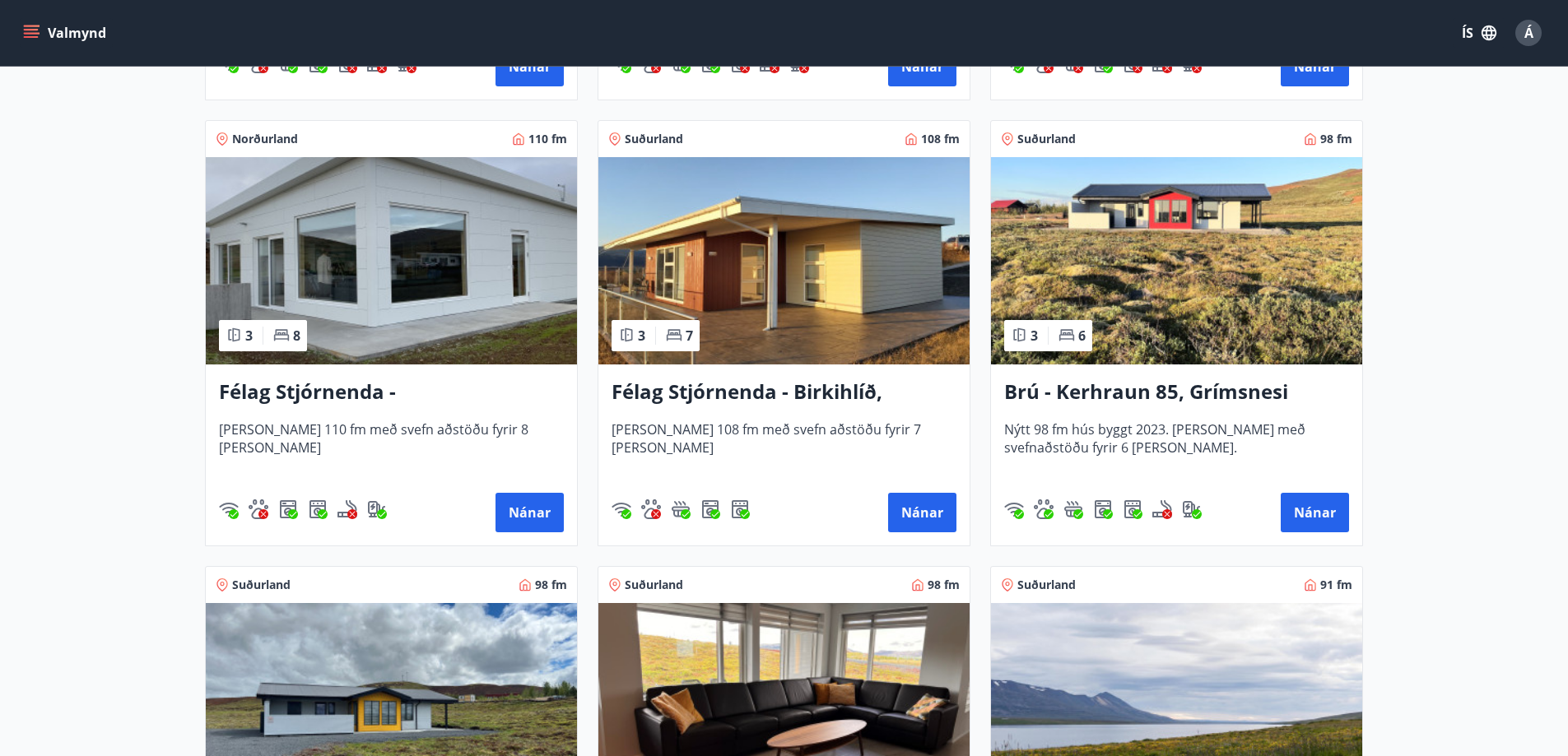
scroll to position [3375, 0]
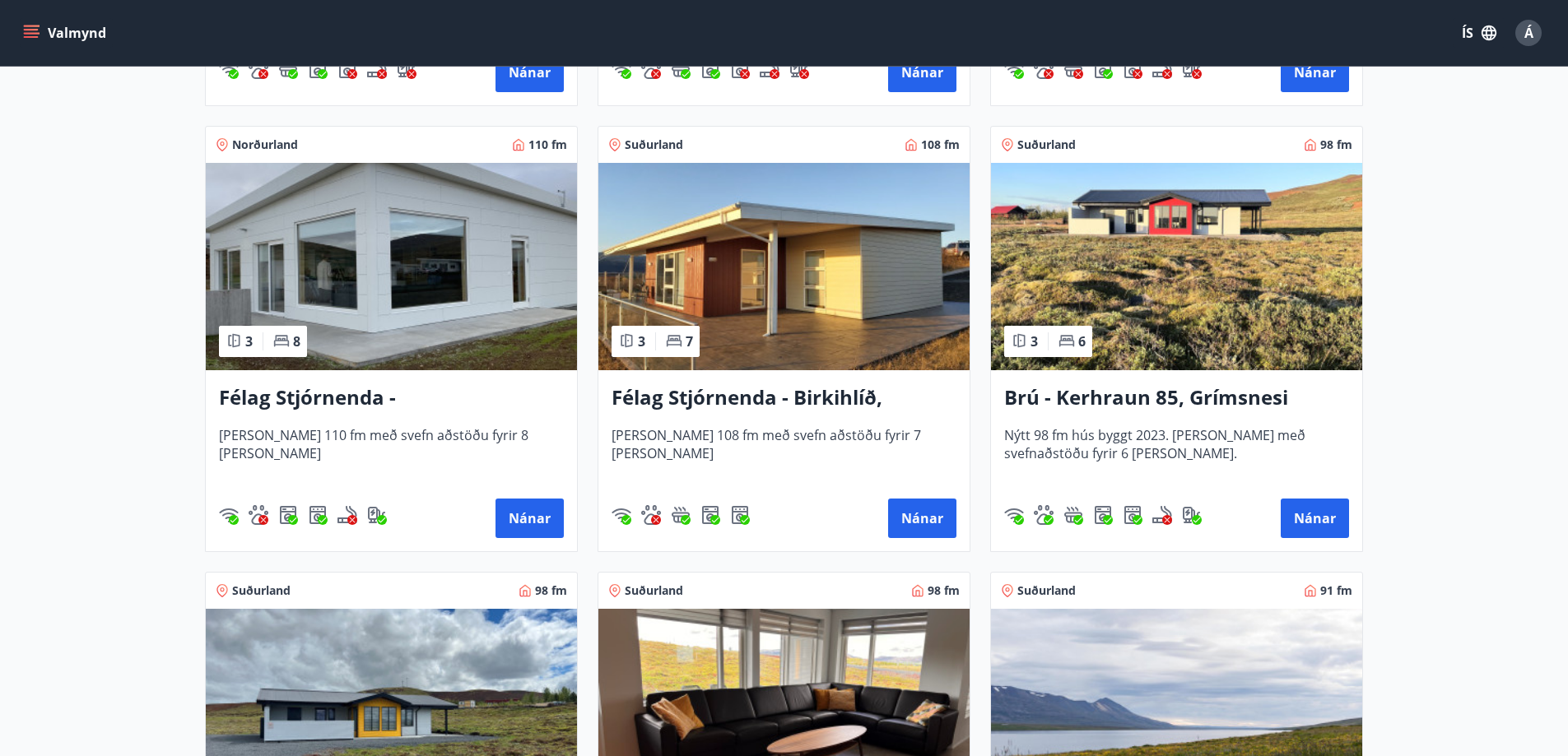
click at [1251, 232] on img at bounding box center [1177, 266] width 371 height 207
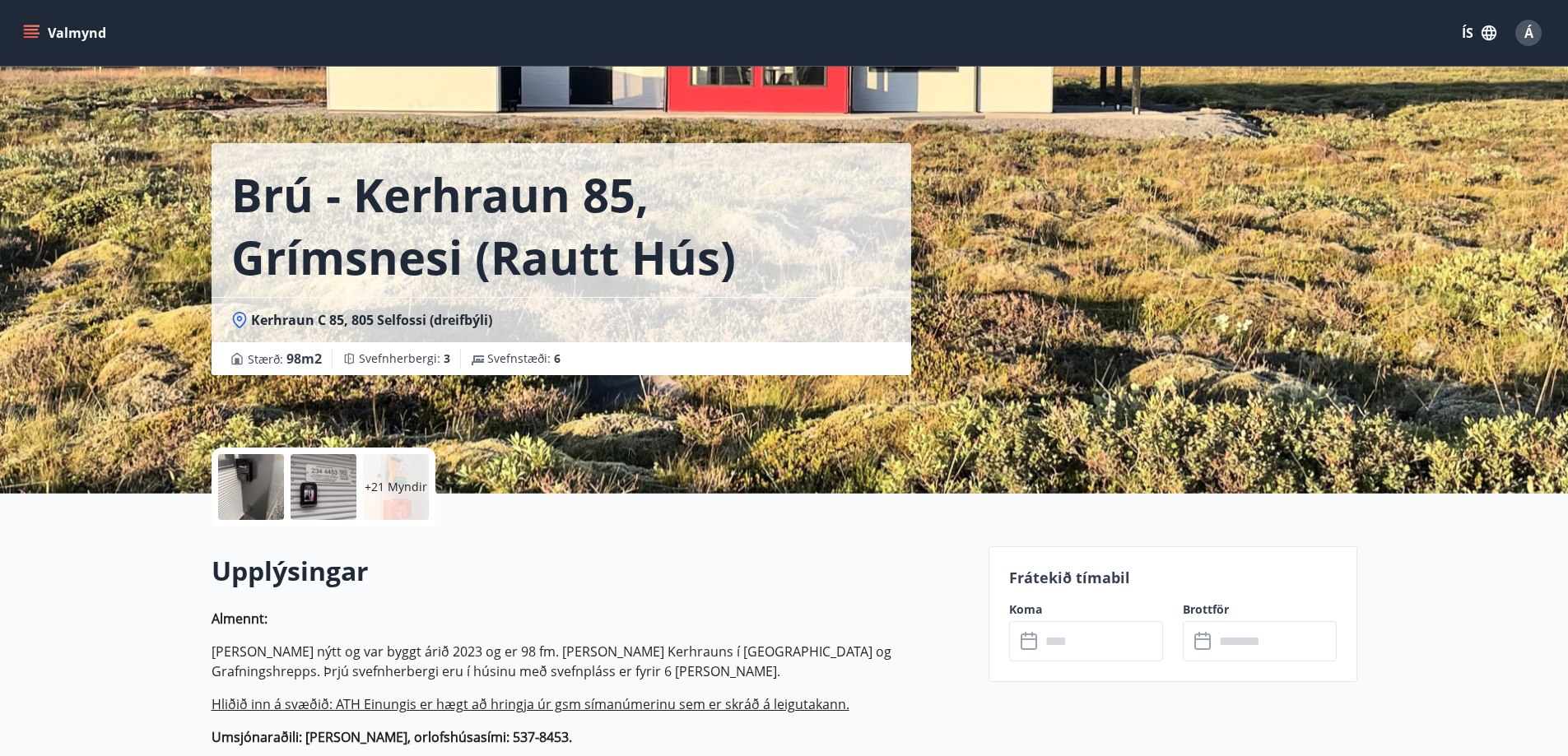
click at [251, 483] on div at bounding box center [251, 487] width 66 height 66
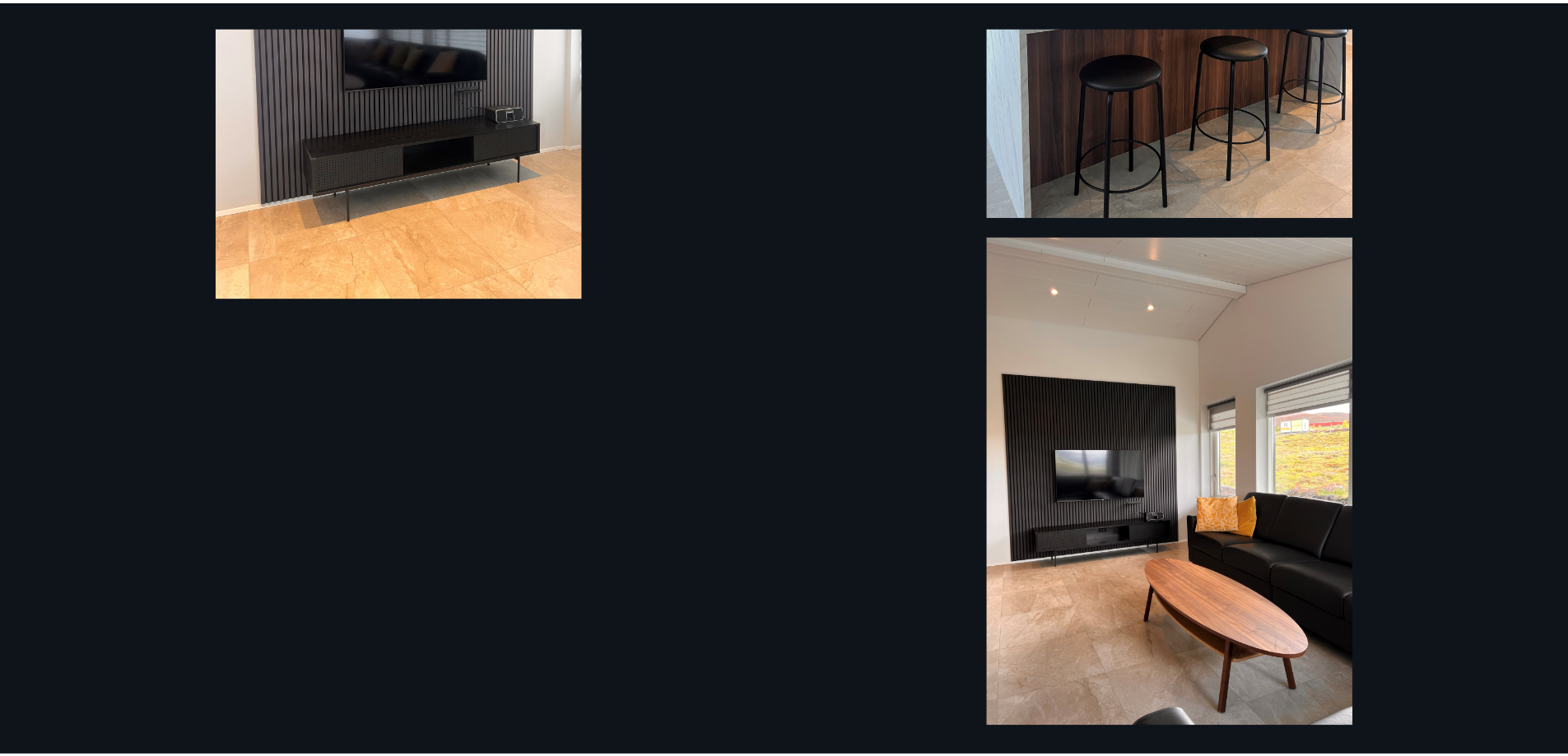
scroll to position [3947, 0]
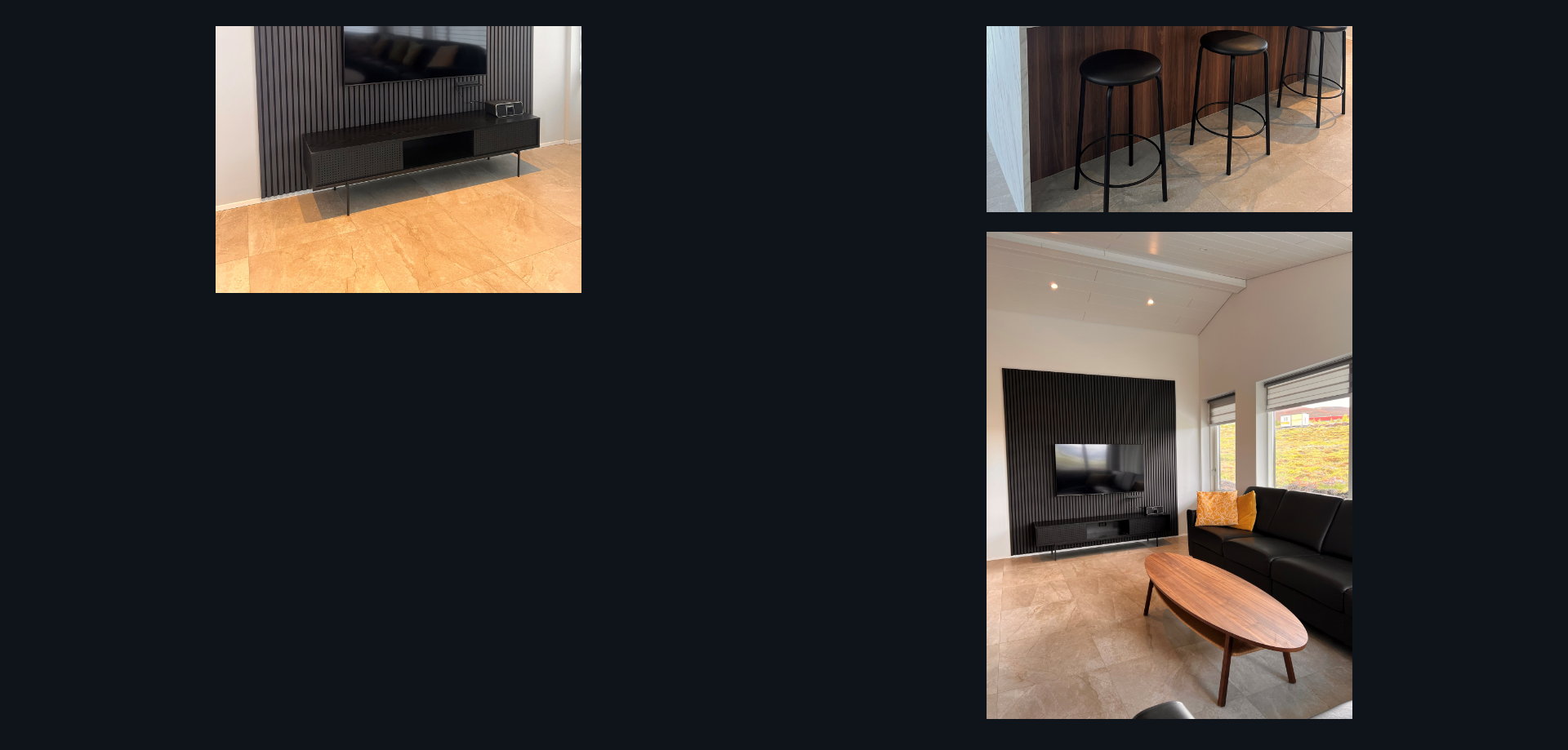
click at [682, 332] on div "27 Myndir" at bounding box center [784, 375] width 1176 height 698
drag, startPoint x: 52, startPoint y: 306, endPoint x: 74, endPoint y: 280, distance: 34.1
click at [52, 306] on div "27 Myndir" at bounding box center [784, 375] width 1568 height 750
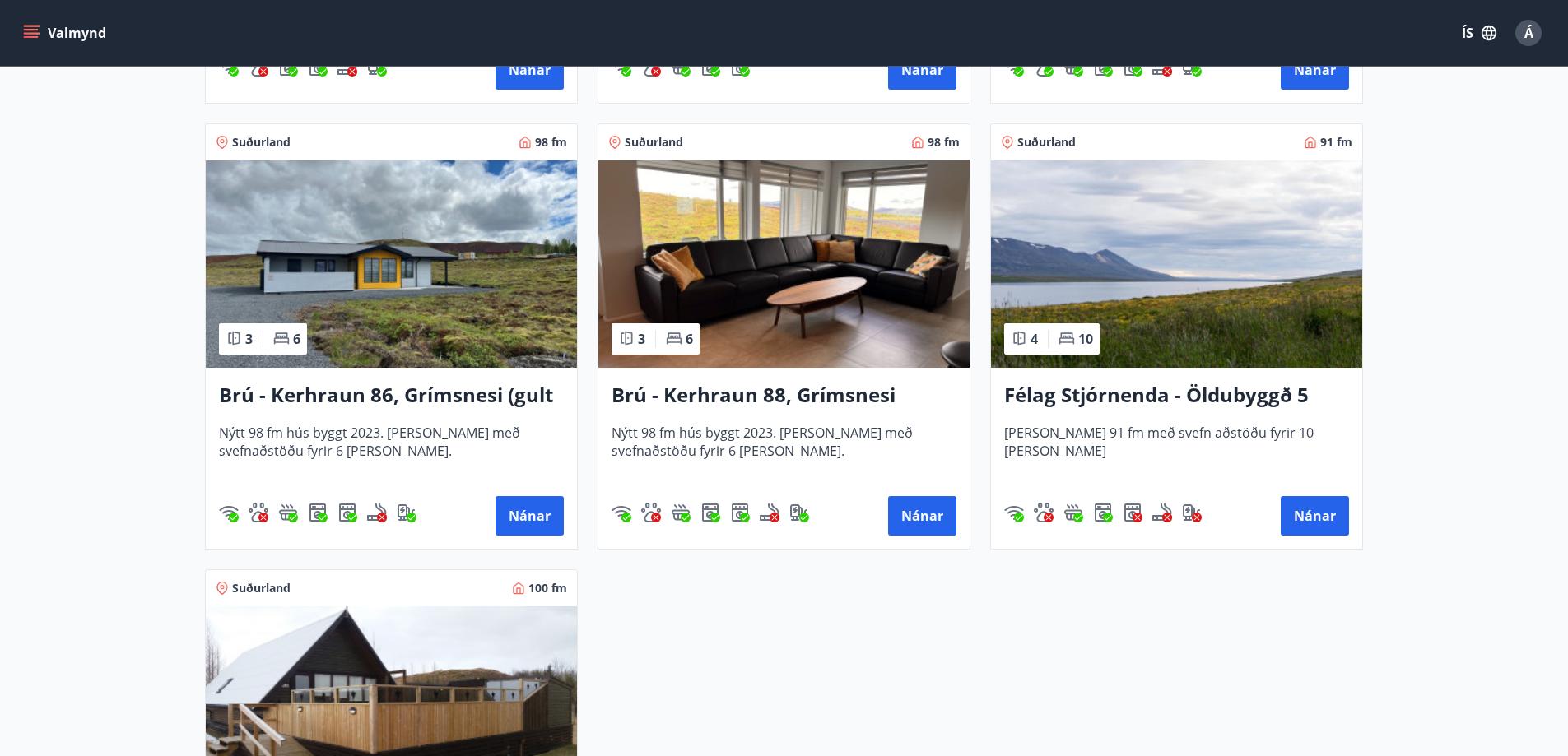
scroll to position [3786, 0]
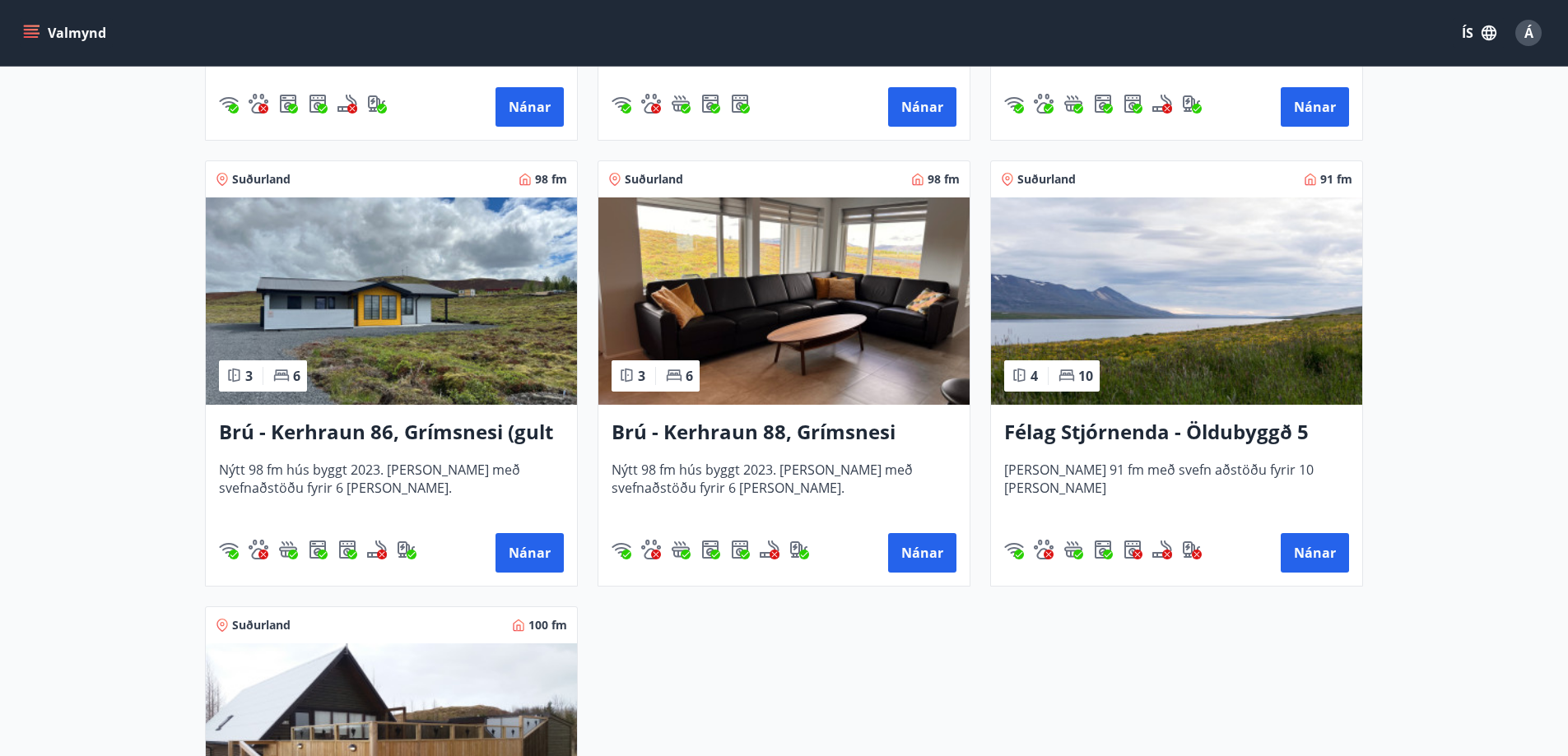
drag, startPoint x: 1222, startPoint y: 320, endPoint x: 1128, endPoint y: 306, distance: 95.0
click at [1128, 306] on img at bounding box center [1177, 301] width 371 height 207
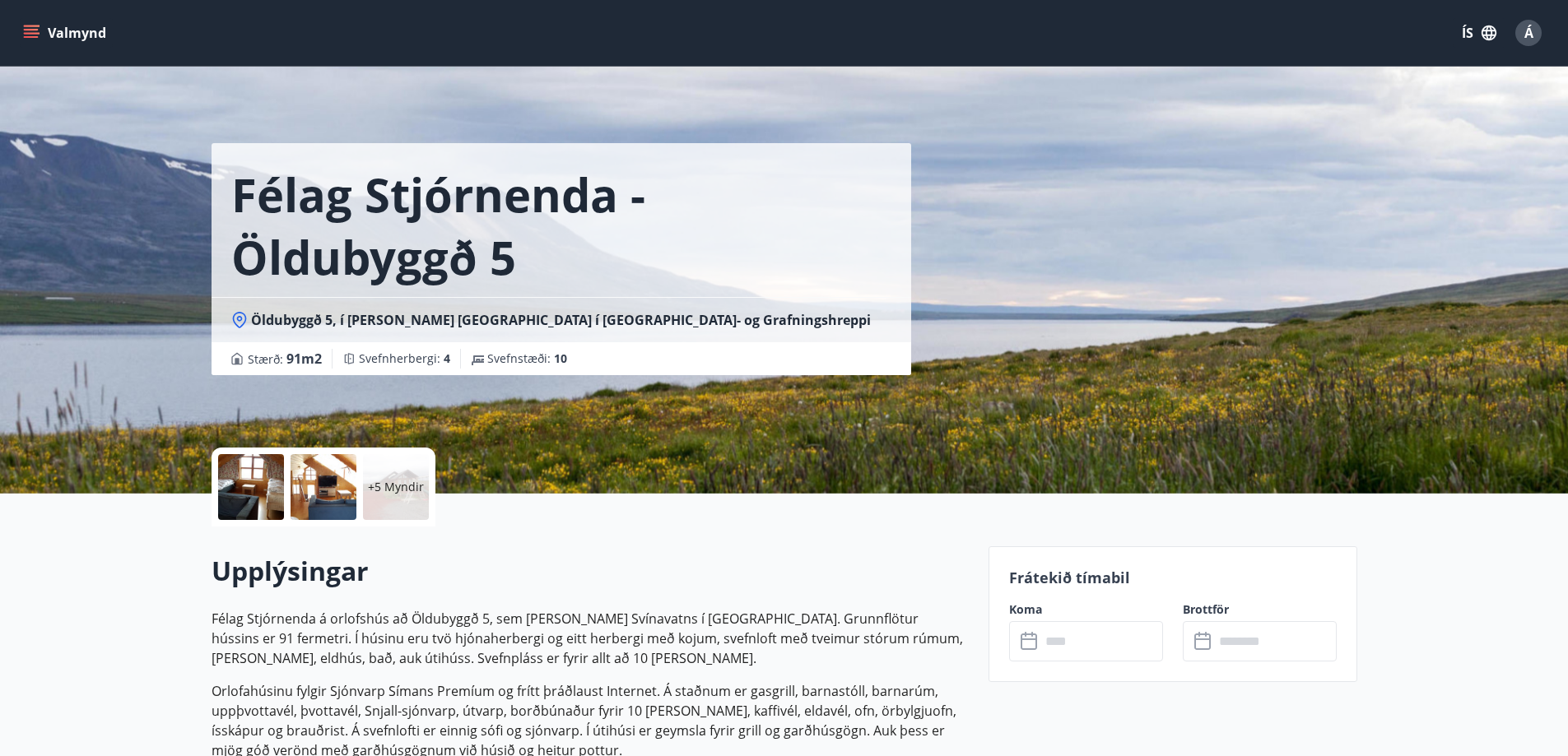
click at [251, 497] on div at bounding box center [251, 487] width 66 height 66
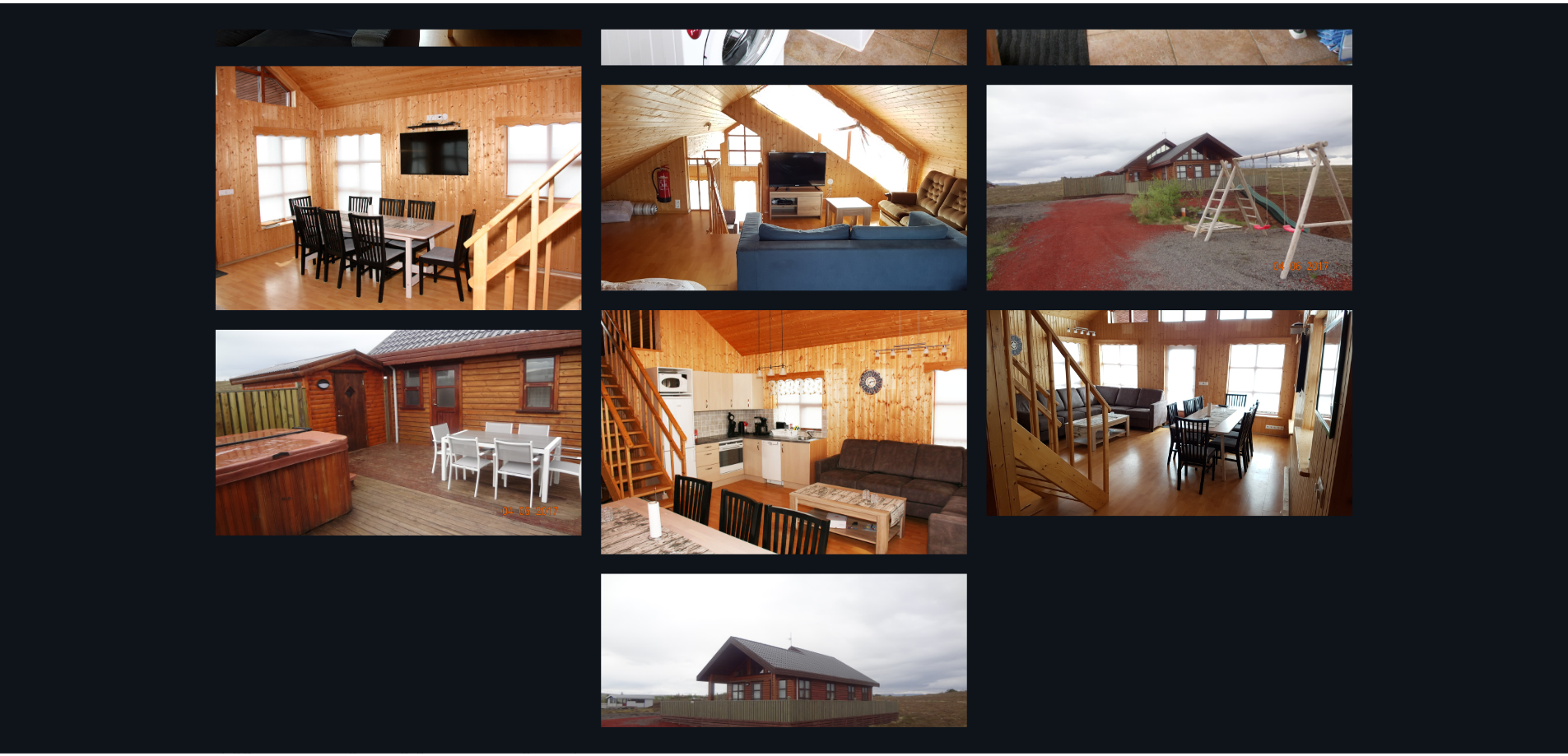
scroll to position [640, 0]
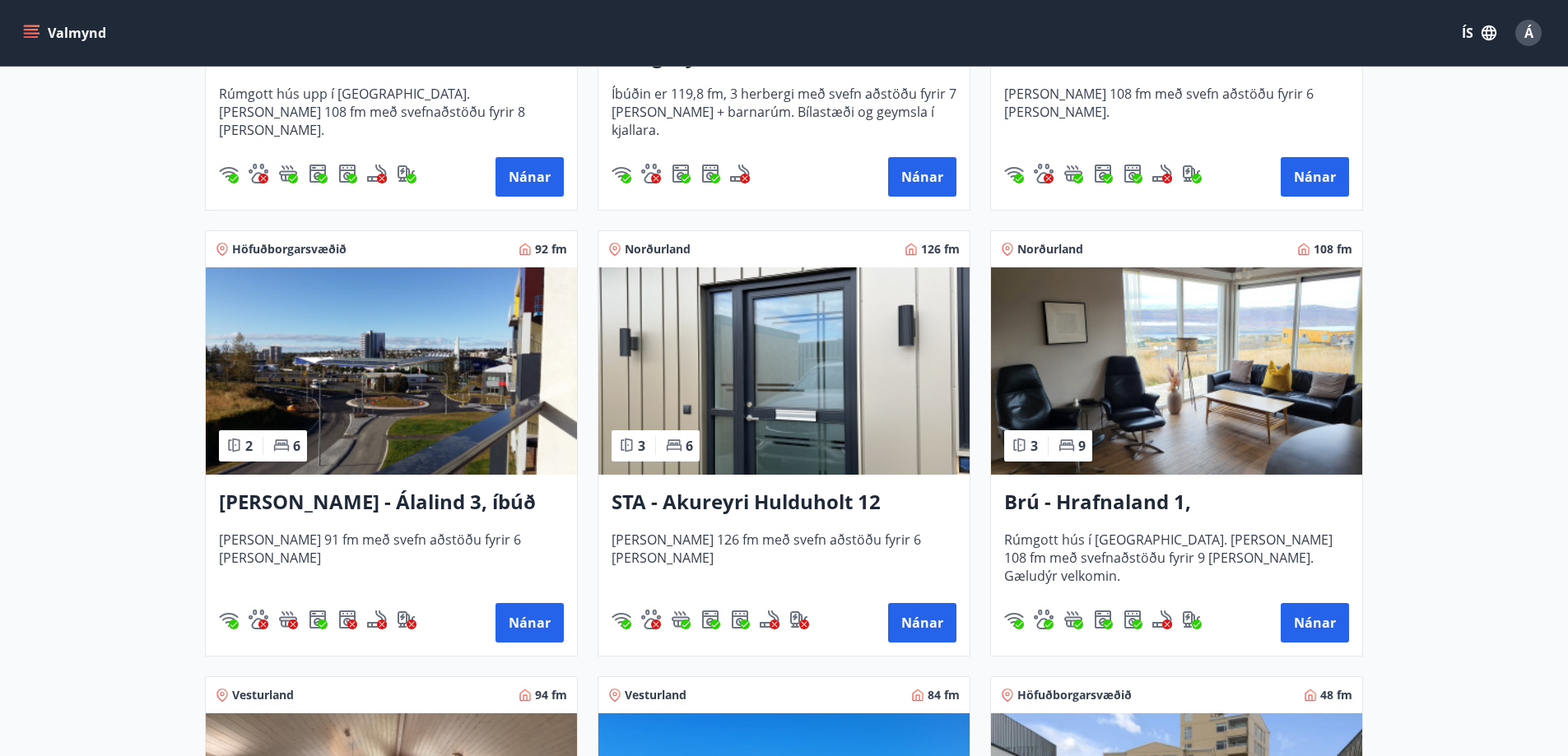
scroll to position [576, 0]
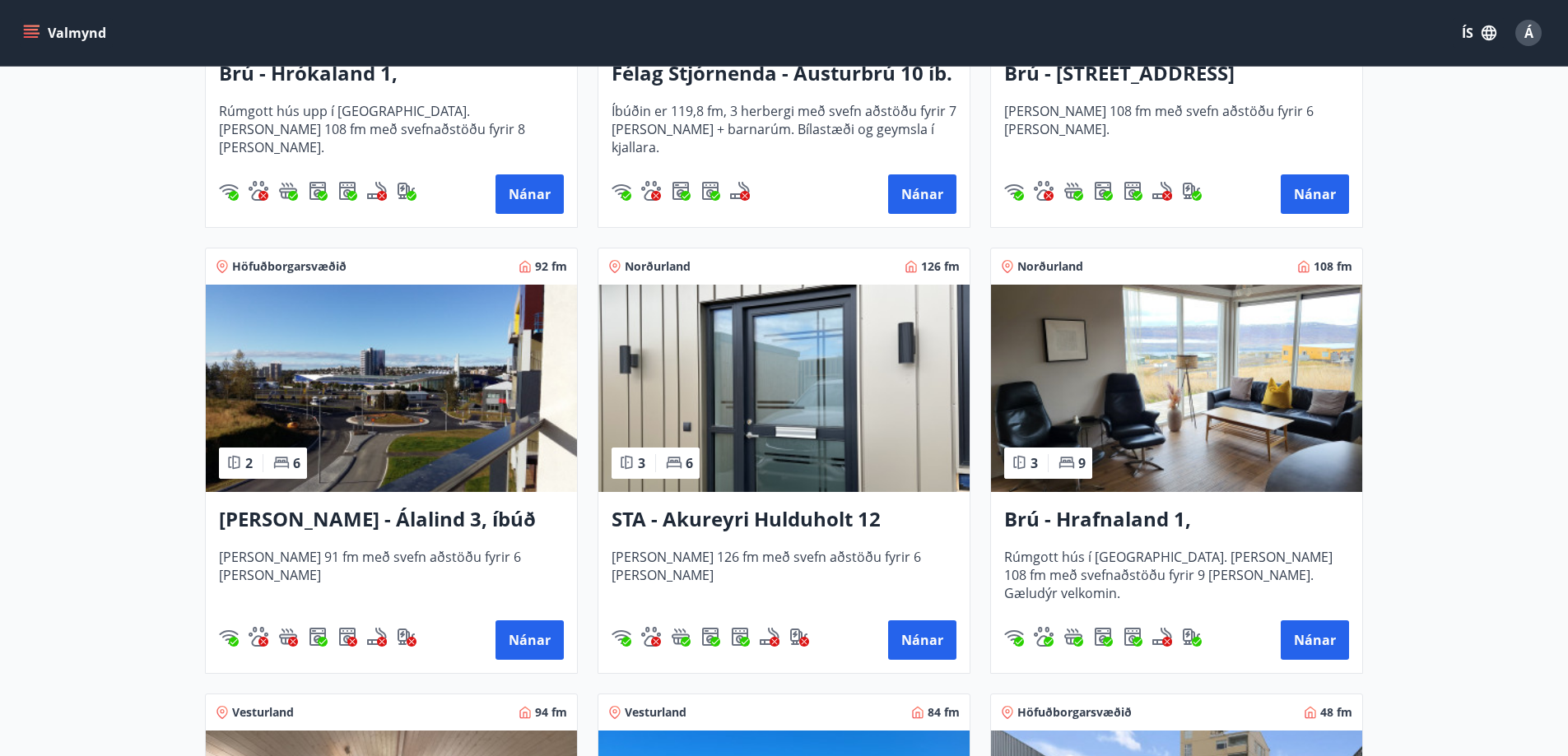
click at [782, 430] on img at bounding box center [784, 388] width 371 height 207
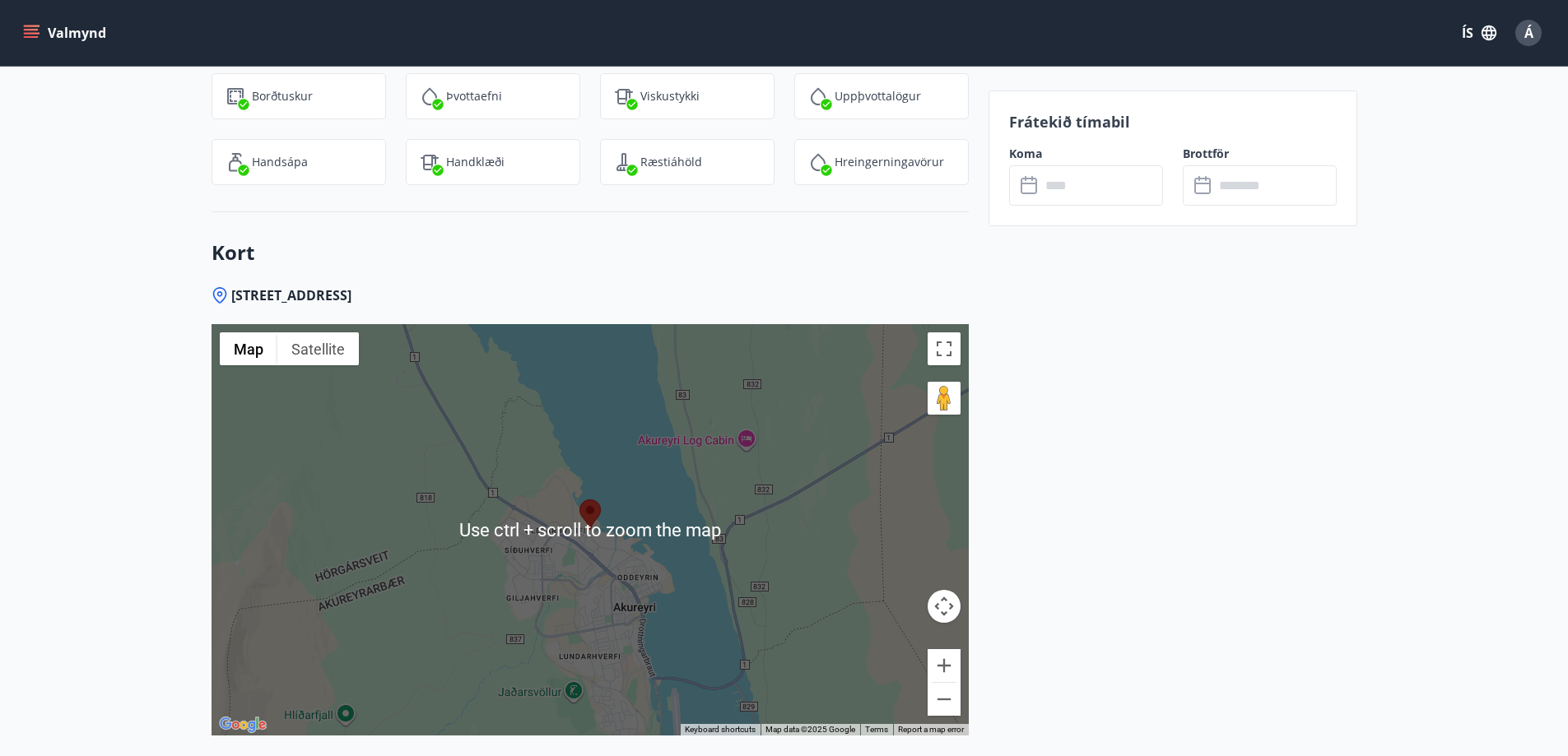
scroll to position [2261, 0]
click at [941, 651] on button "Zoom in" at bounding box center [944, 667] width 33 height 33
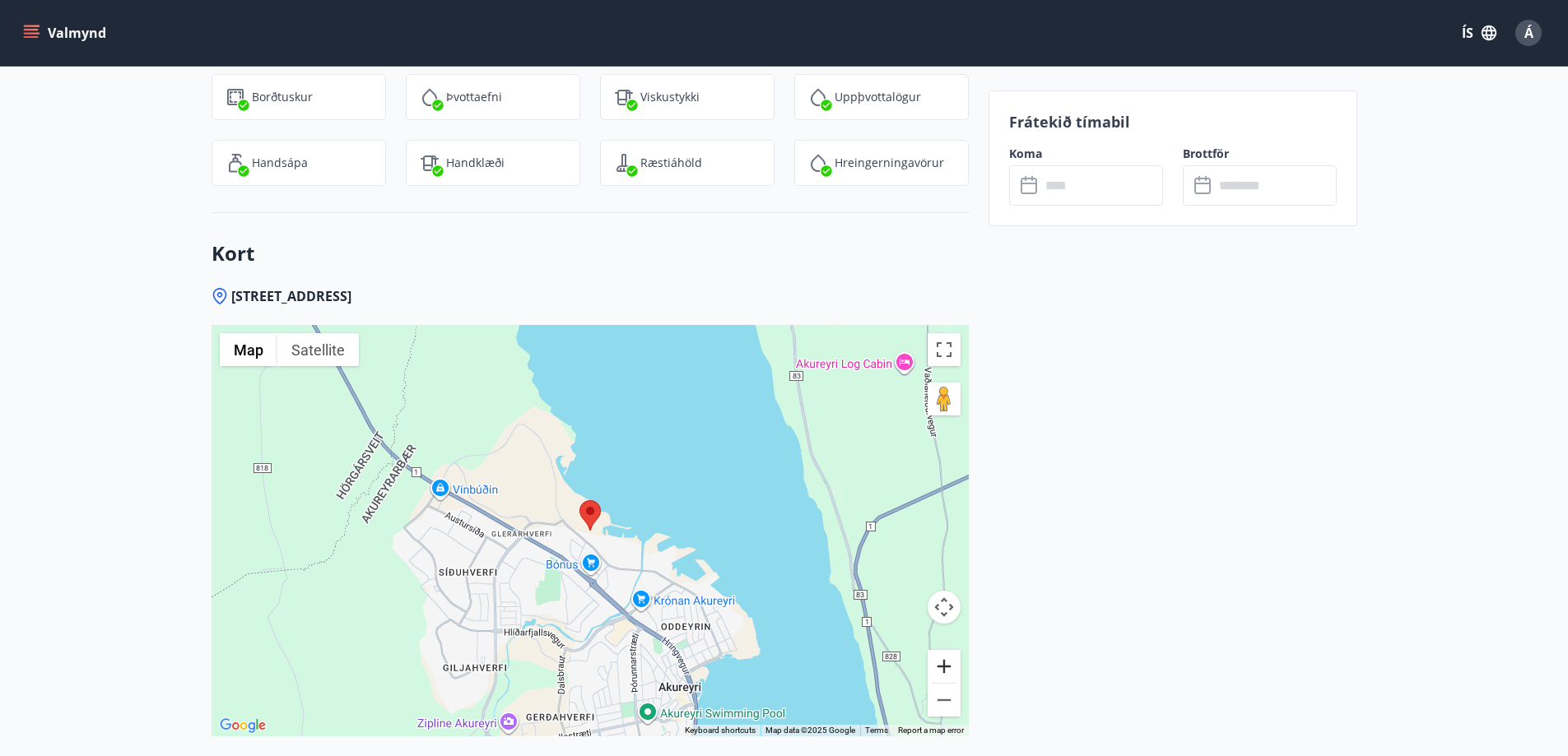
click at [941, 650] on button "Zoom in" at bounding box center [944, 667] width 33 height 33
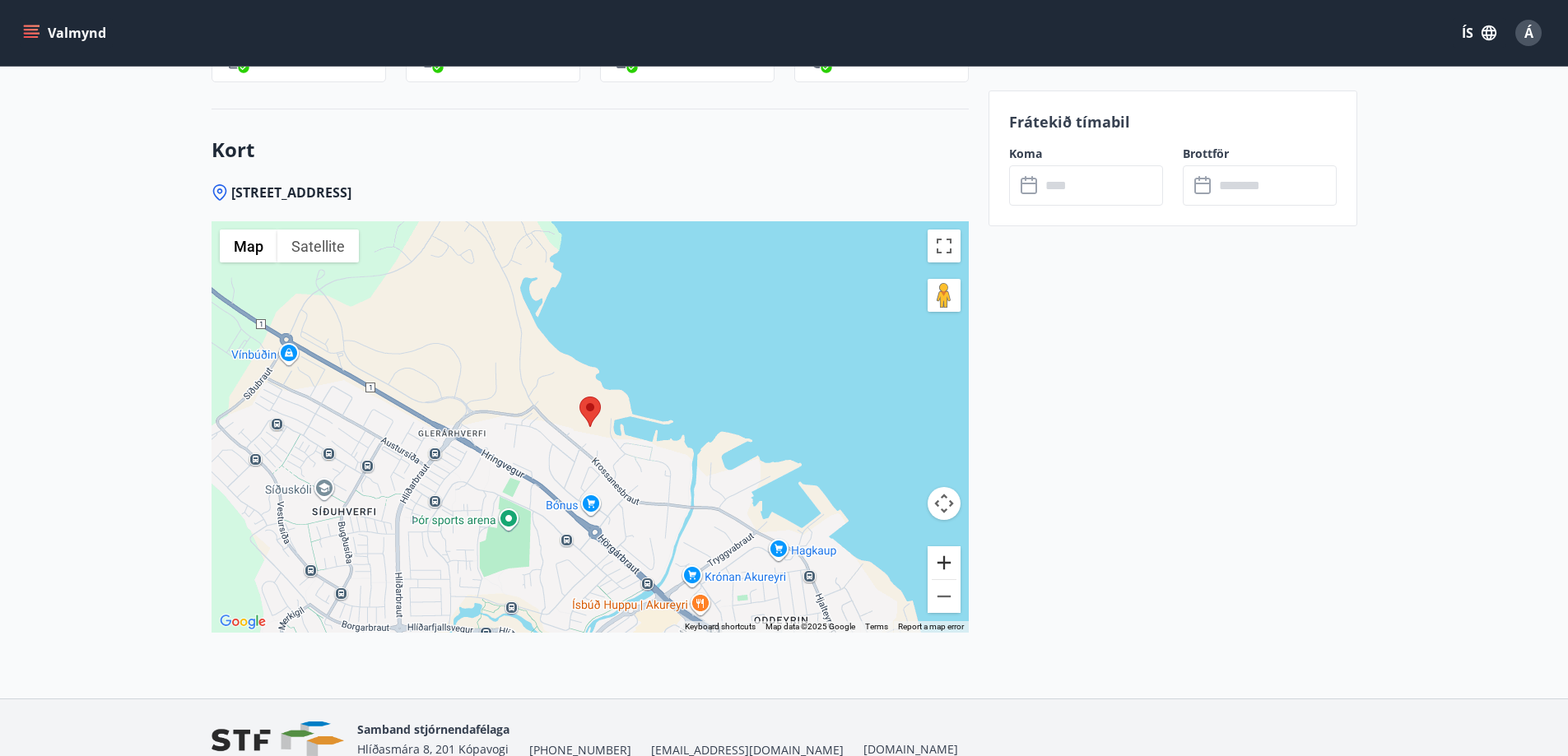
scroll to position [2425, 0]
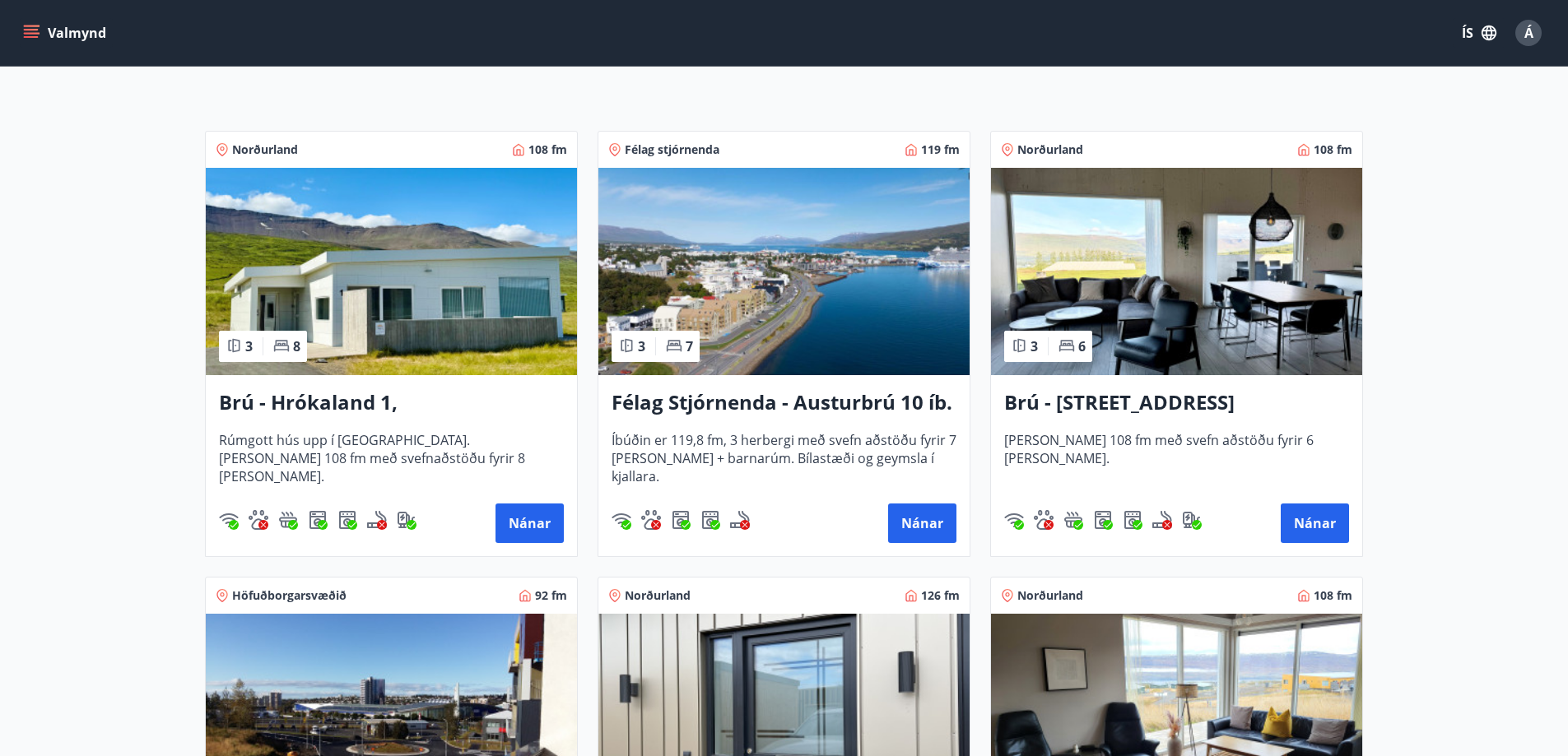
click at [1173, 286] on img at bounding box center [1177, 271] width 371 height 207
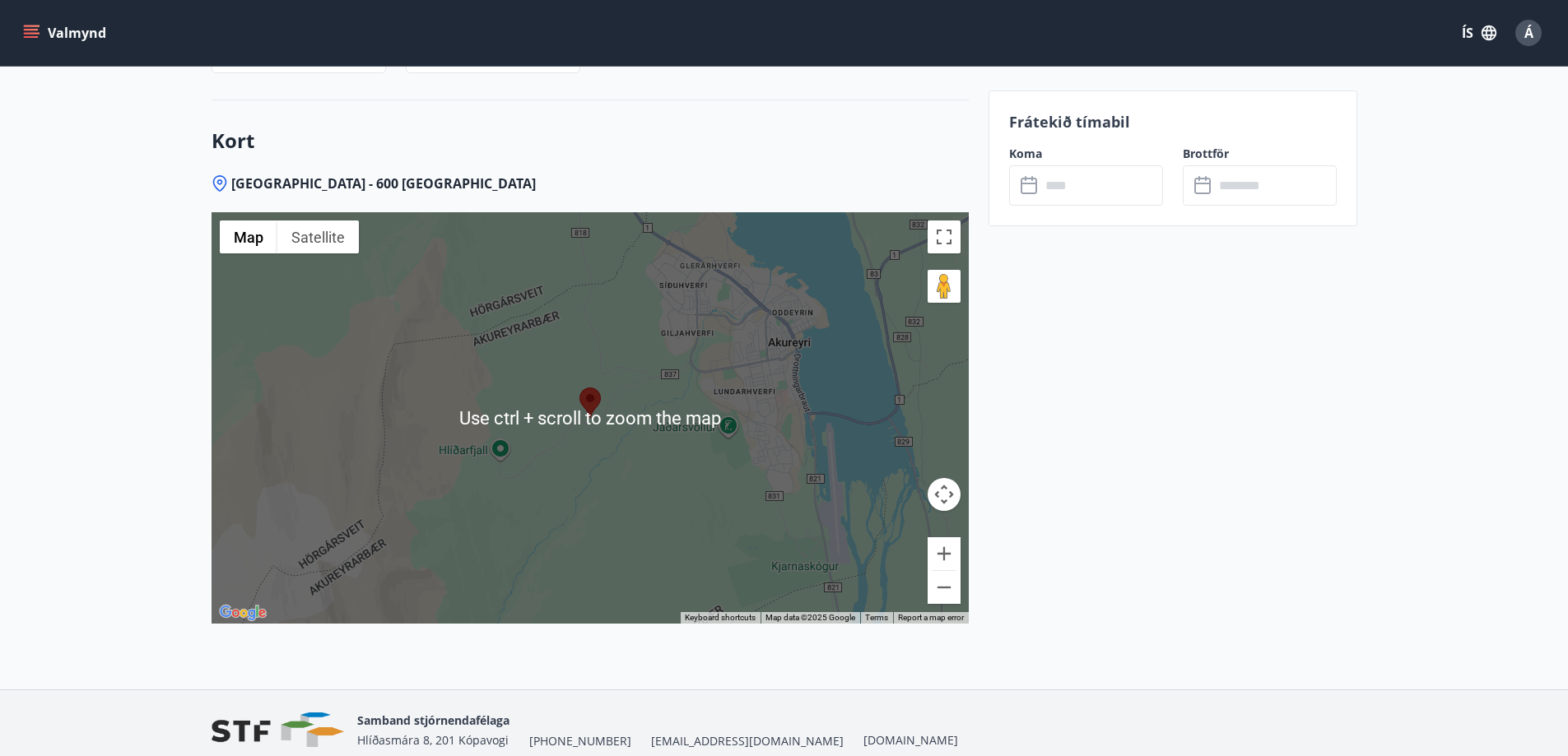
scroll to position [2984, 0]
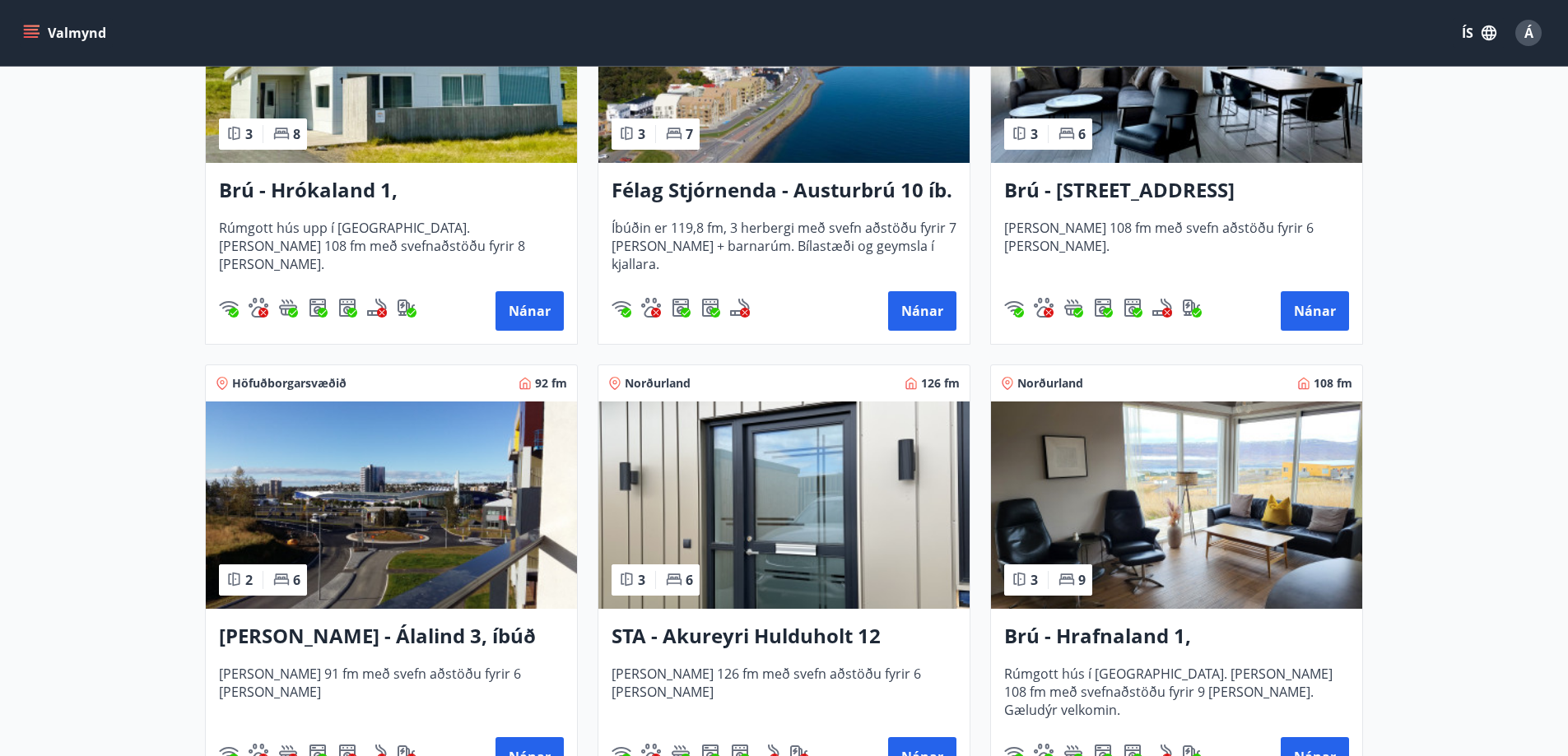
scroll to position [247, 0]
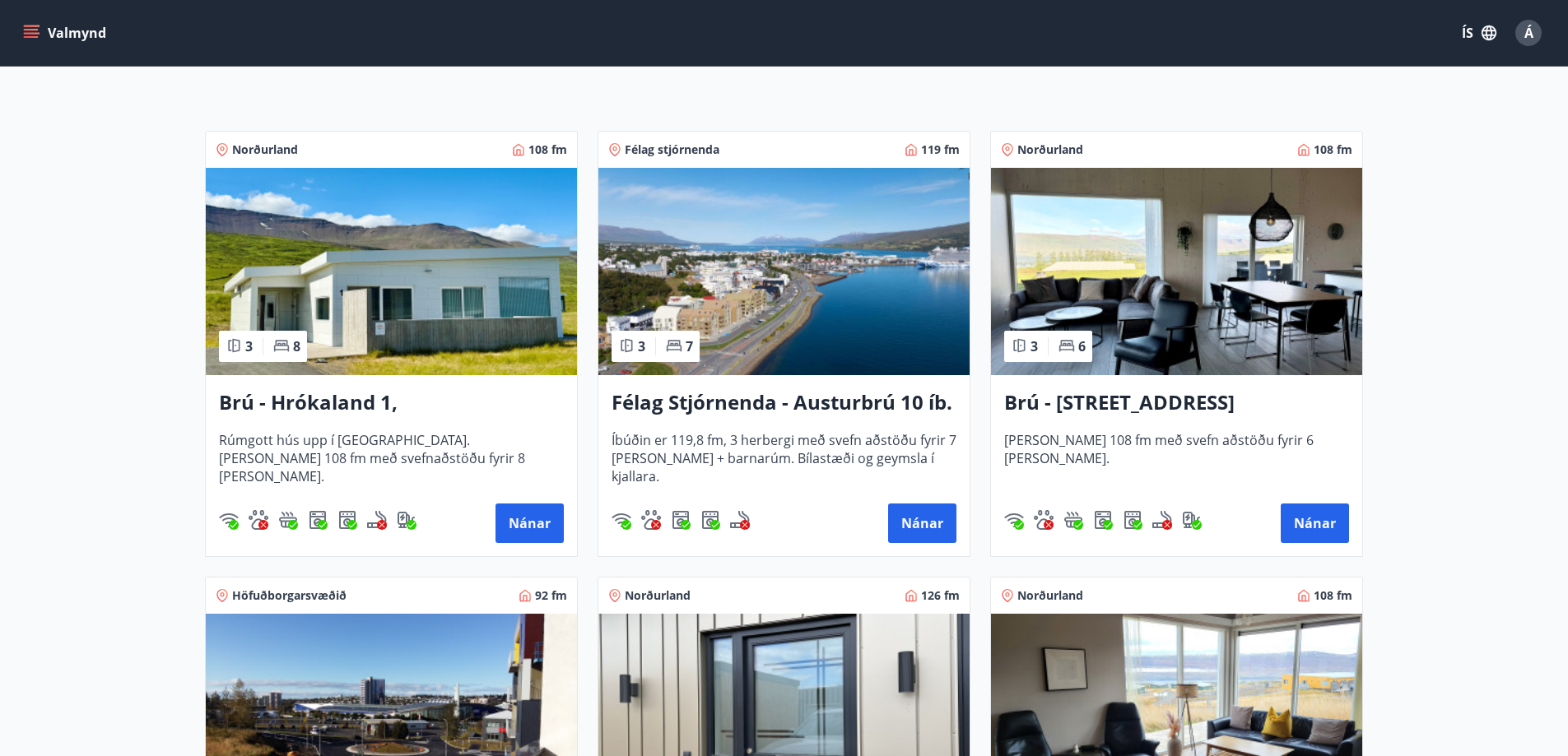
click at [845, 312] on img at bounding box center [784, 271] width 371 height 207
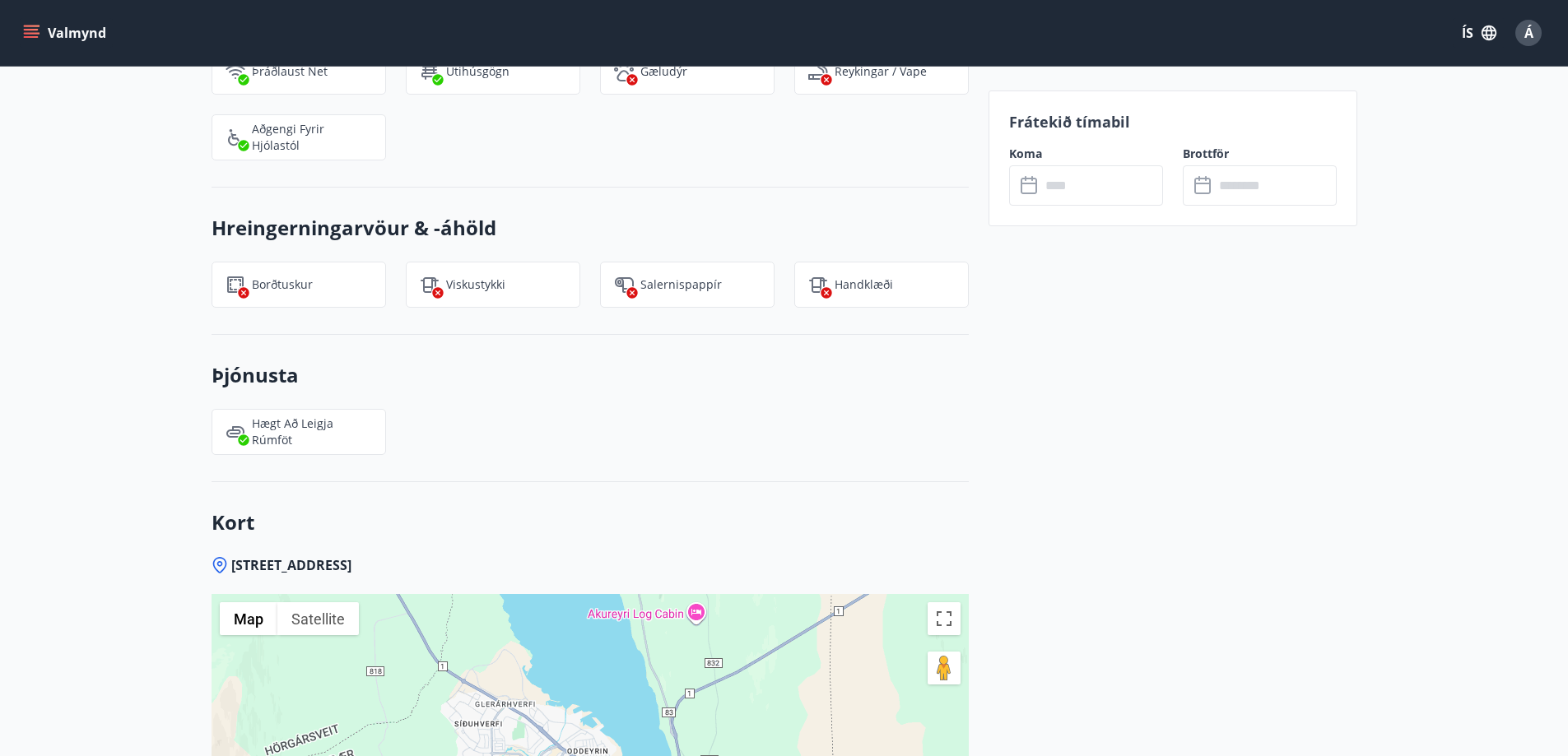
scroll to position [2697, 0]
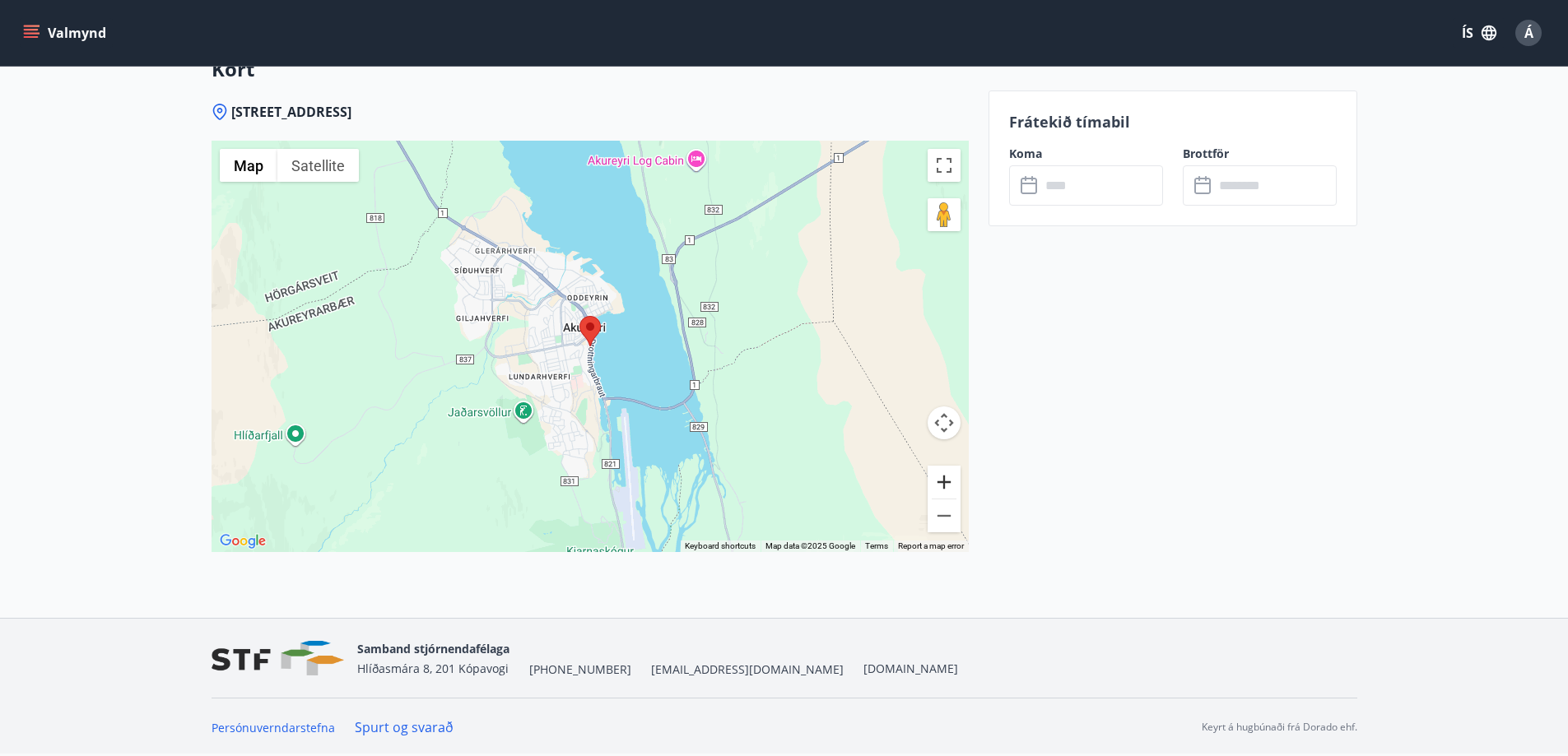
click at [949, 481] on button "Zoom in" at bounding box center [944, 483] width 33 height 33
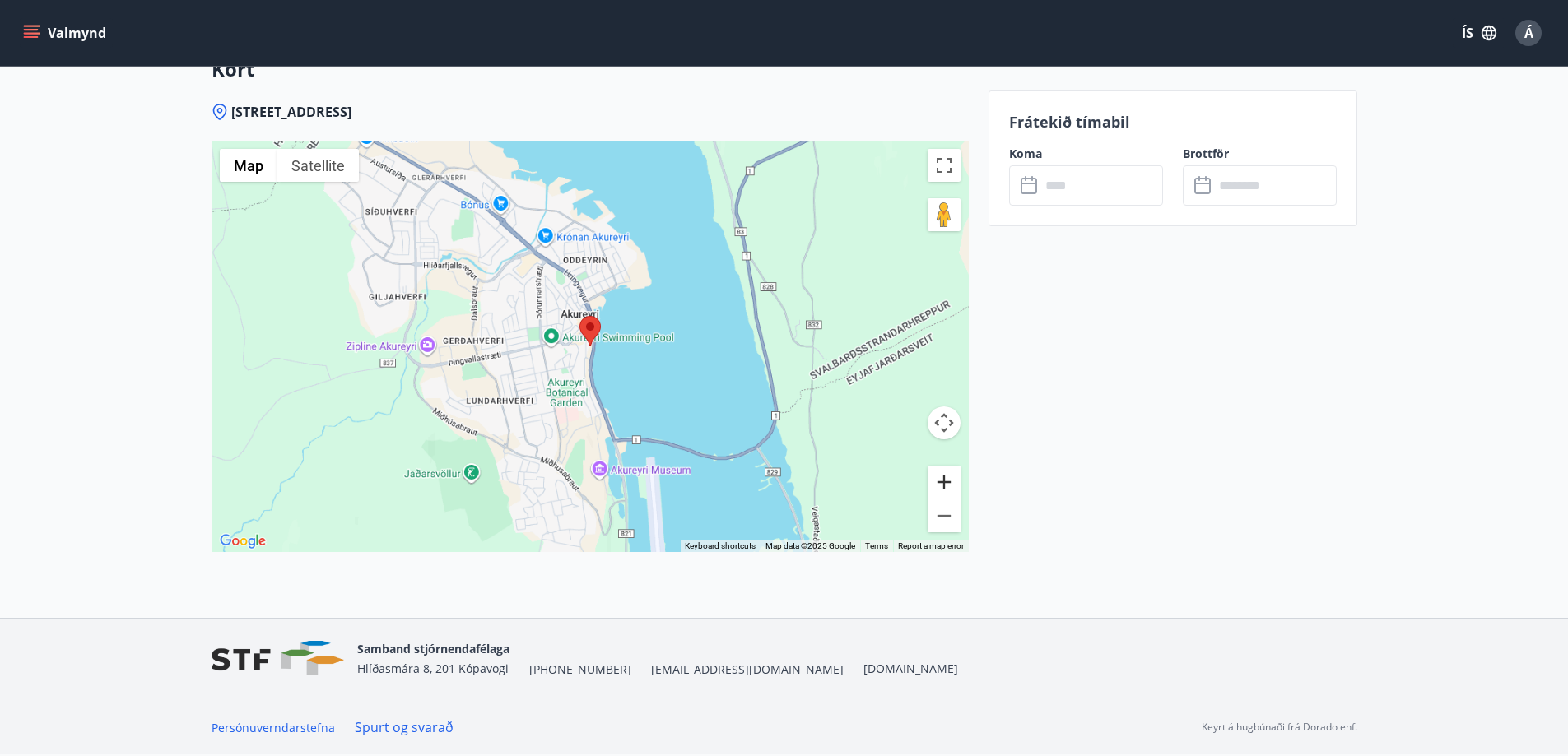
click at [949, 481] on button "Zoom in" at bounding box center [944, 483] width 33 height 33
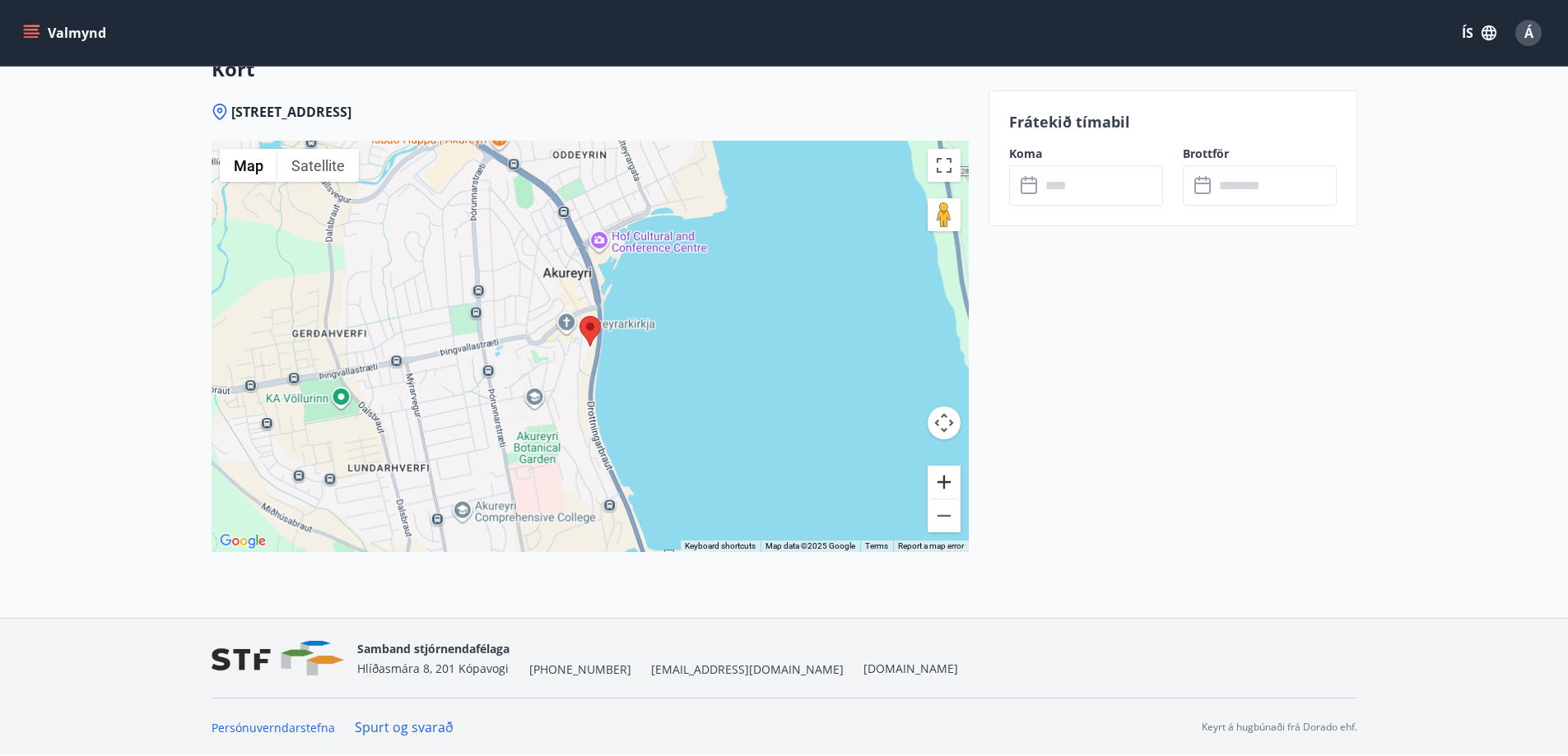
click at [949, 481] on button "Zoom in" at bounding box center [944, 483] width 33 height 33
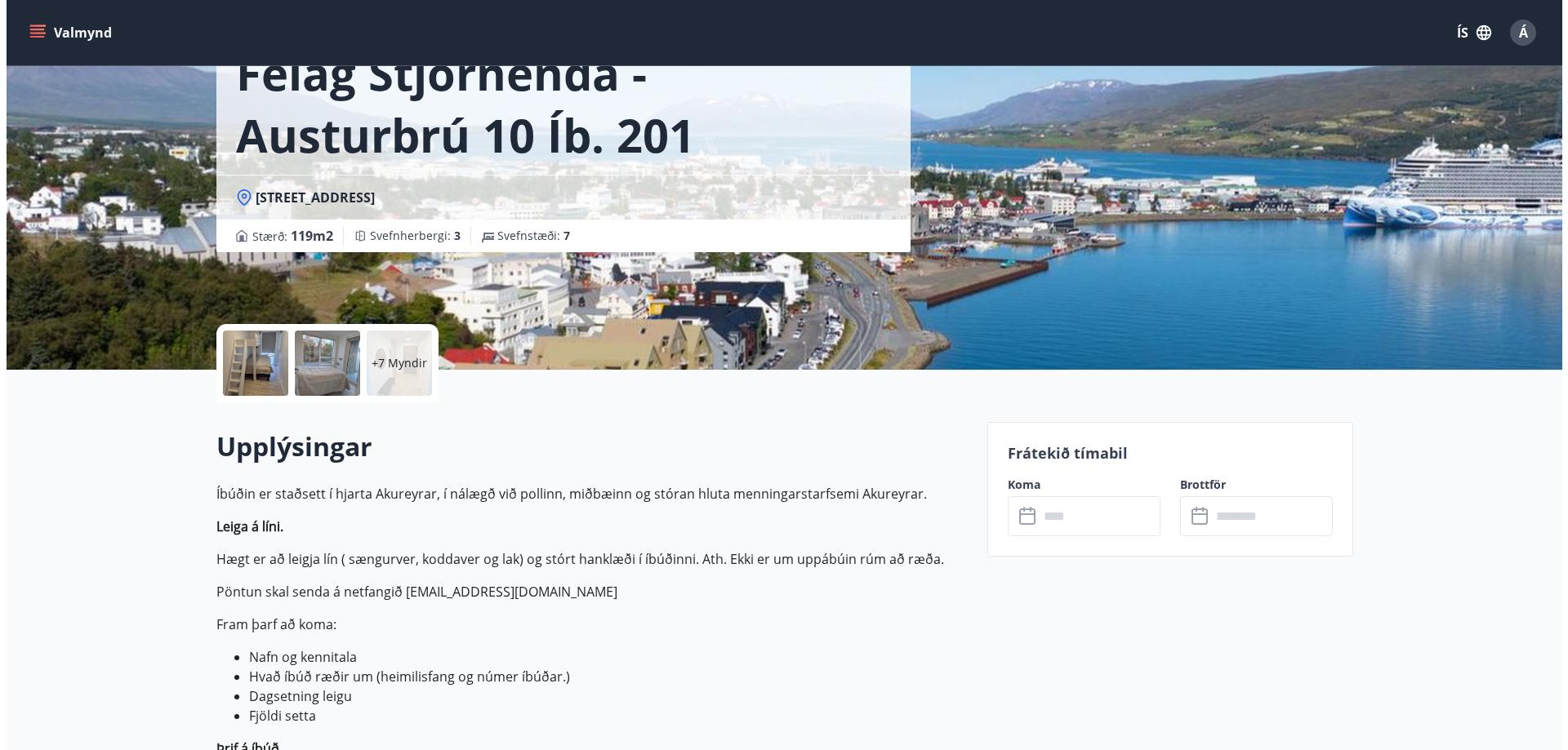
scroll to position [0, 0]
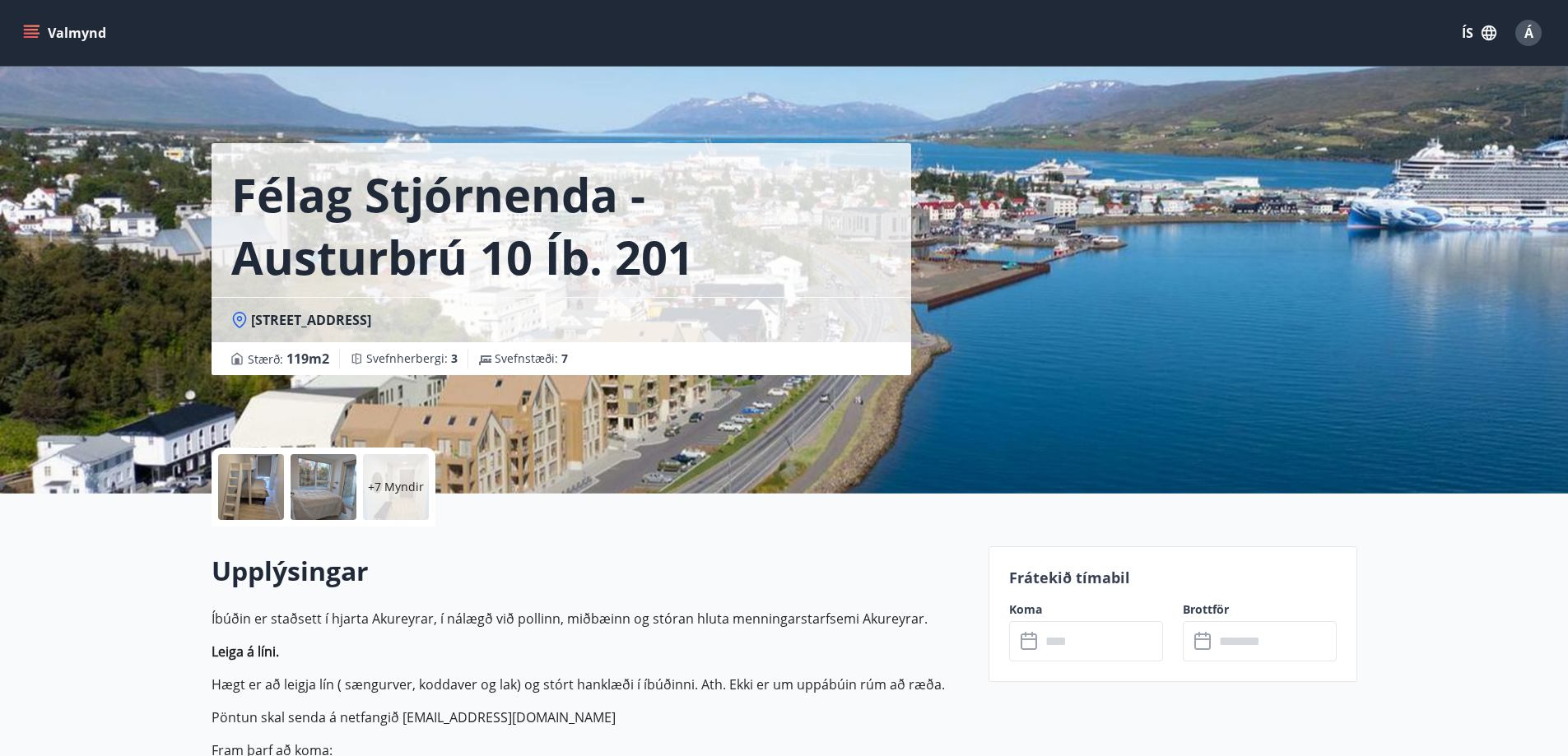
click at [239, 485] on div at bounding box center [251, 487] width 66 height 66
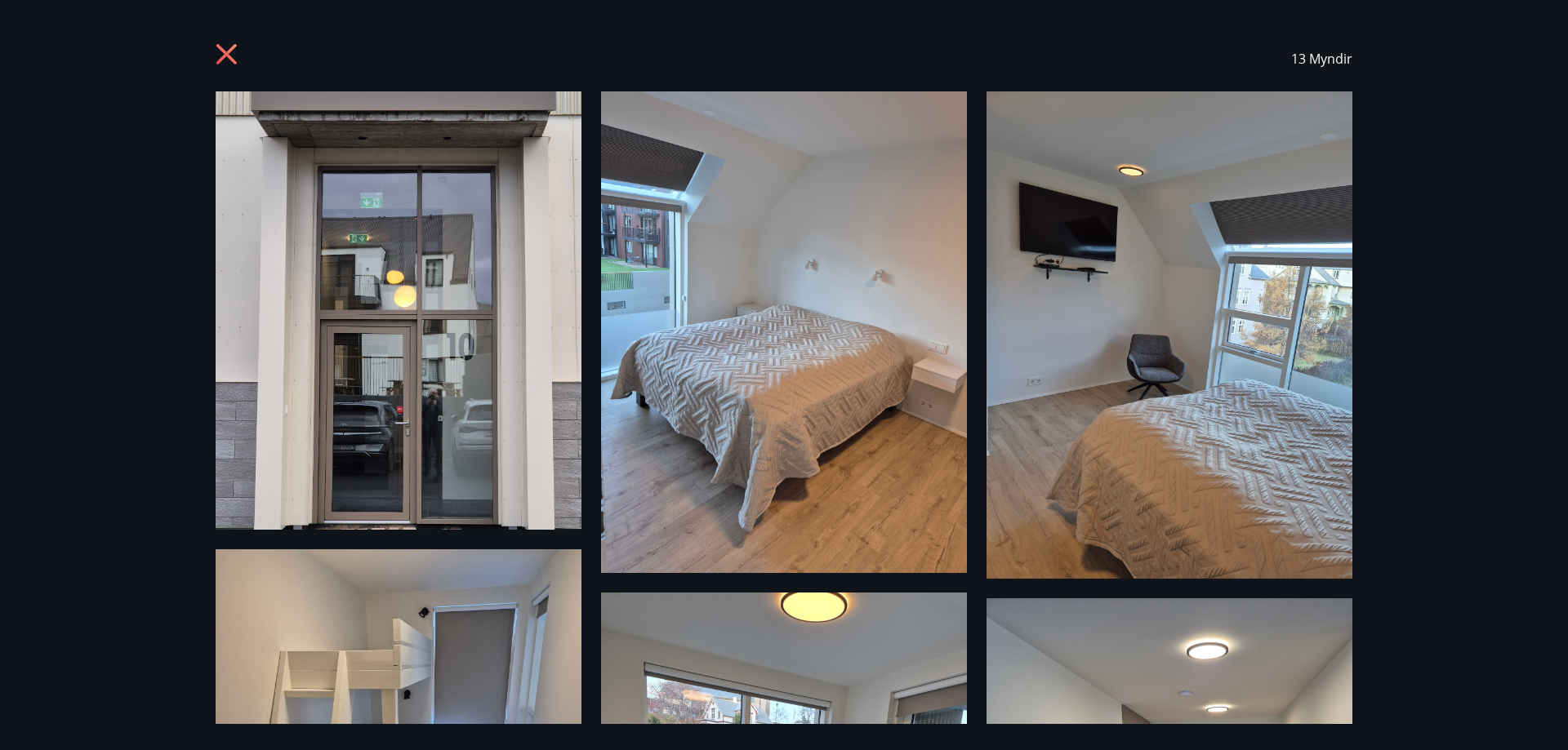
drag, startPoint x: 1186, startPoint y: 525, endPoint x: 1174, endPoint y: 525, distance: 12.0
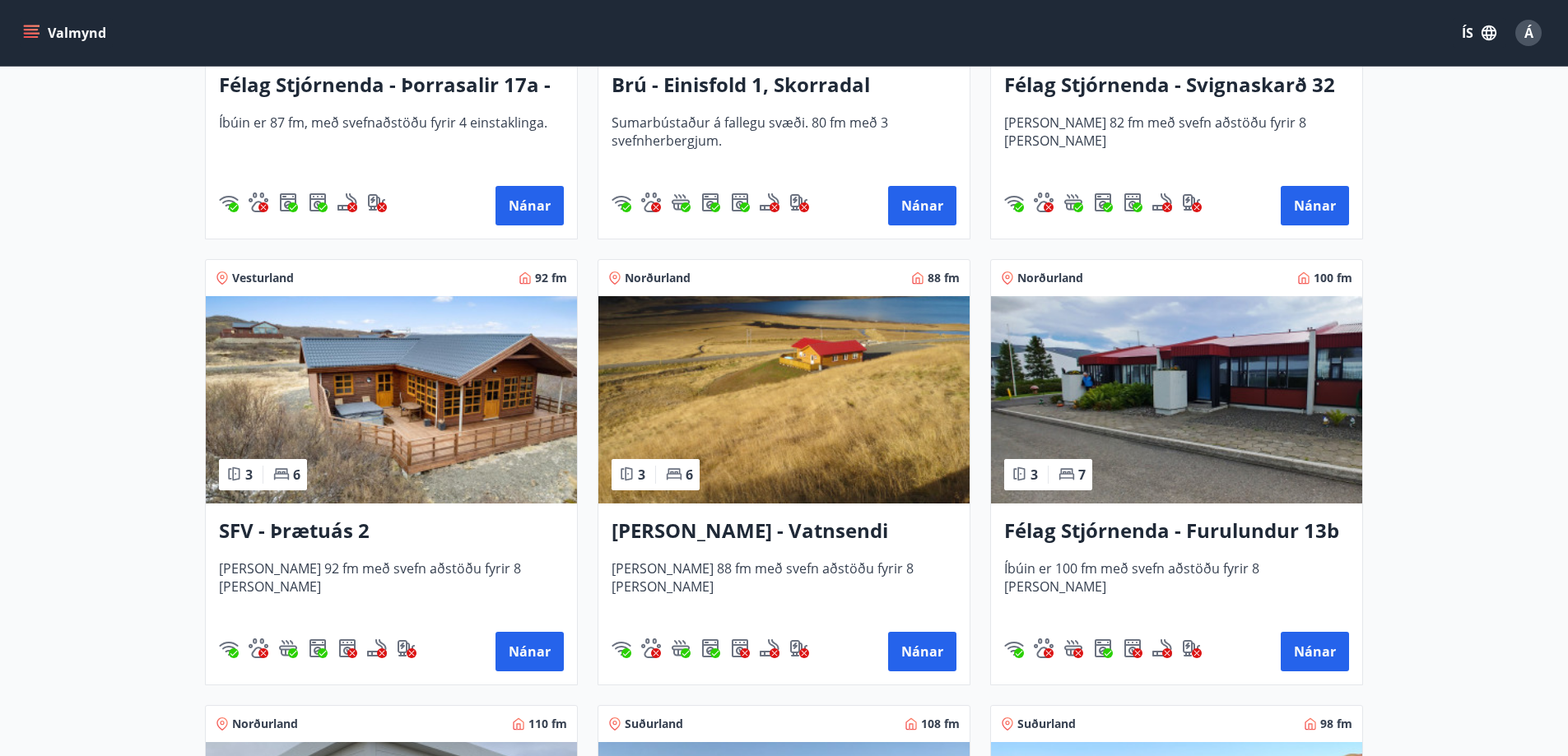
scroll to position [2716, 0]
